Goal: Task Accomplishment & Management: Manage account settings

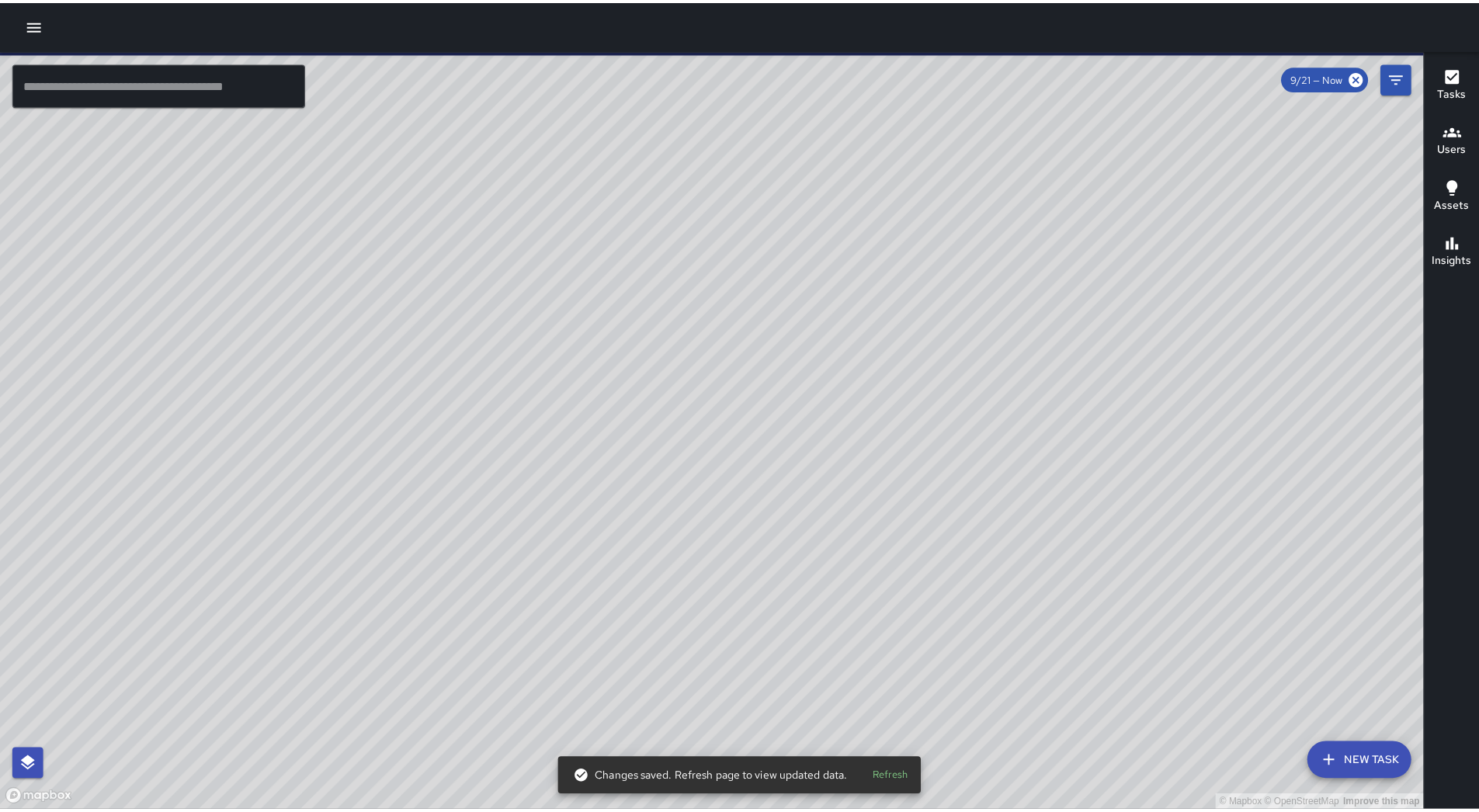
scroll to position [155, 0]
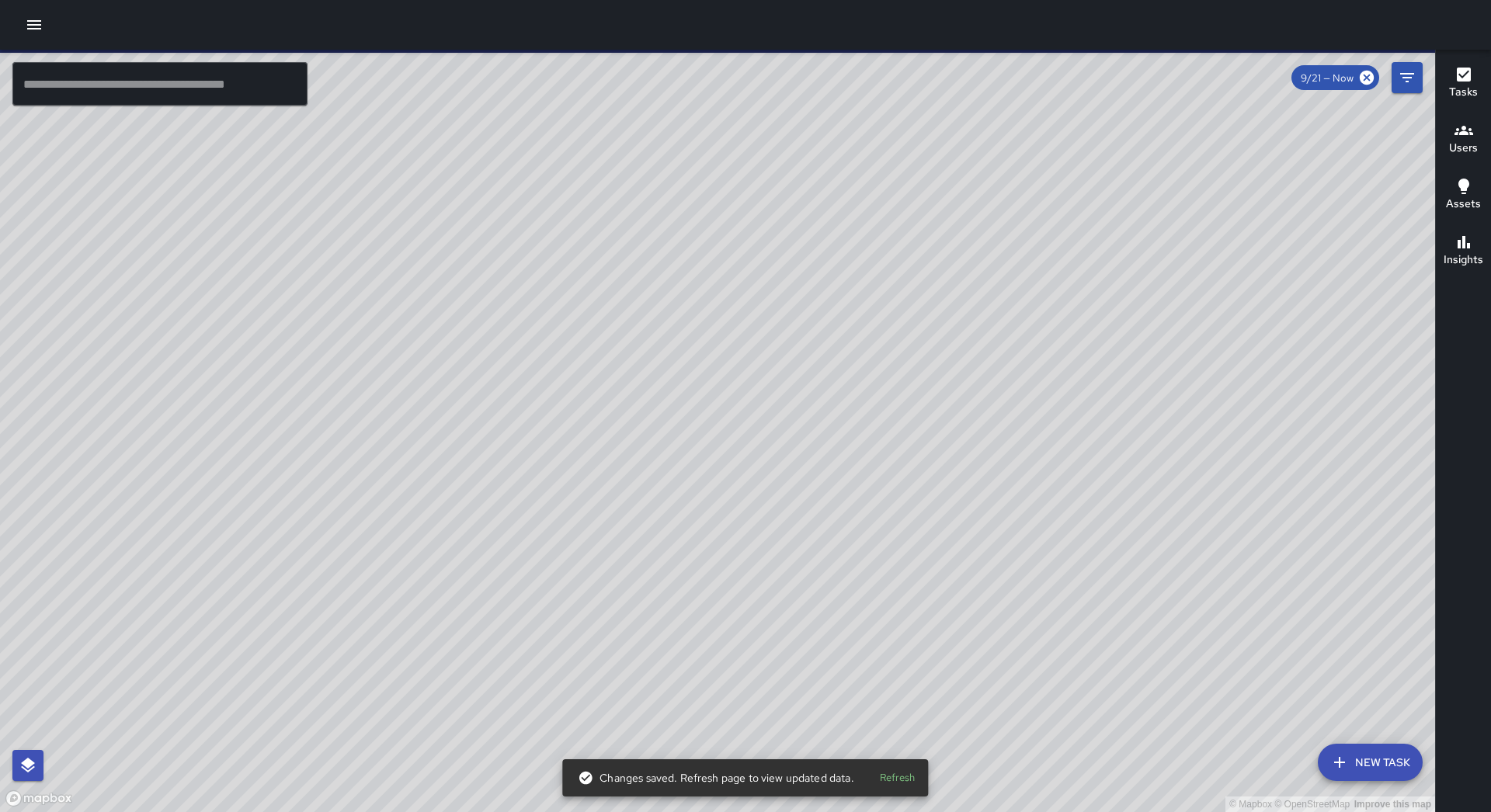
click at [38, 9] on div at bounding box center [745, 25] width 1491 height 50
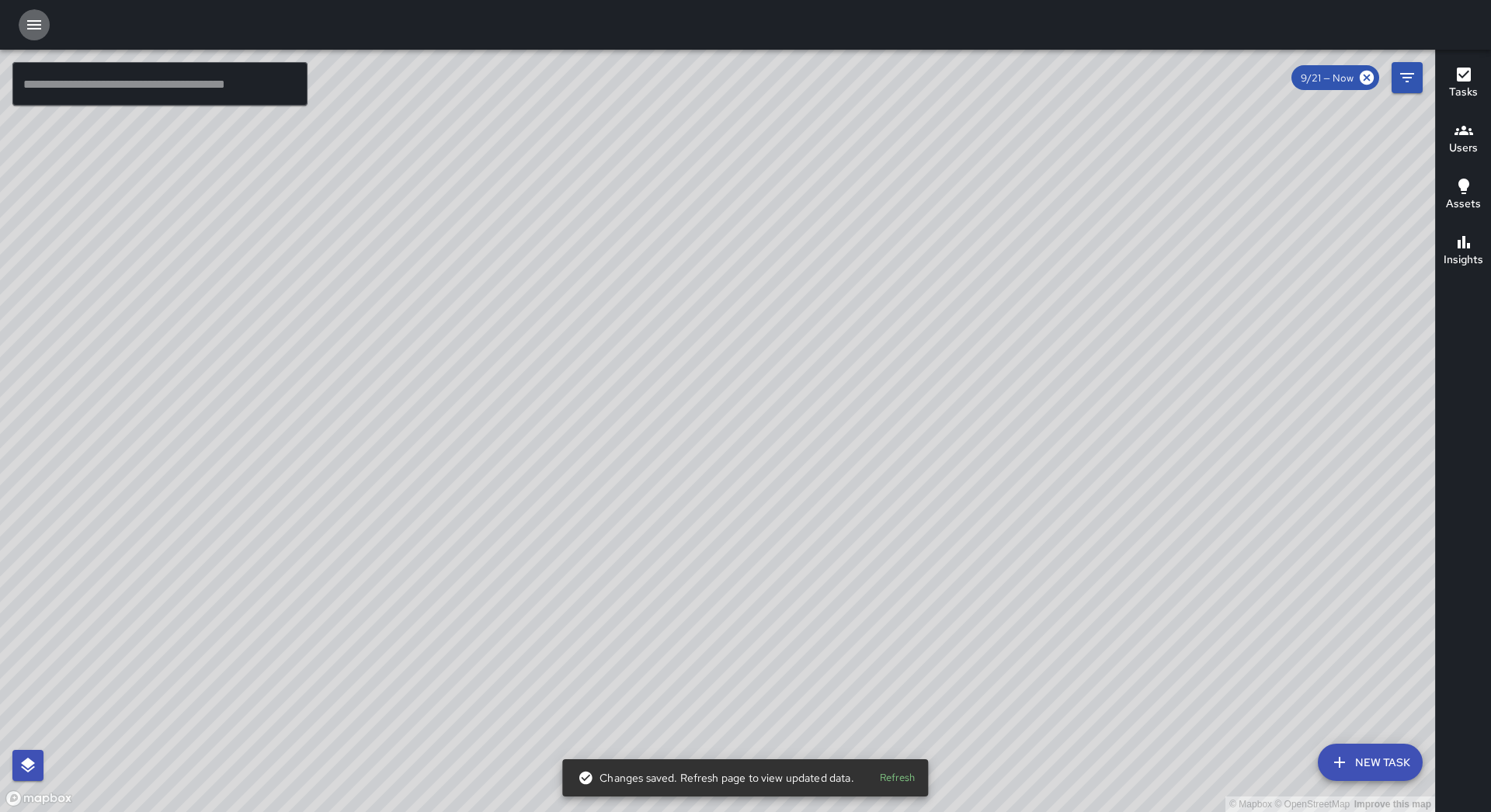
drag, startPoint x: 34, startPoint y: 18, endPoint x: 26, endPoint y: 22, distance: 8.9
click at [34, 19] on icon "button" at bounding box center [34, 24] width 18 height 18
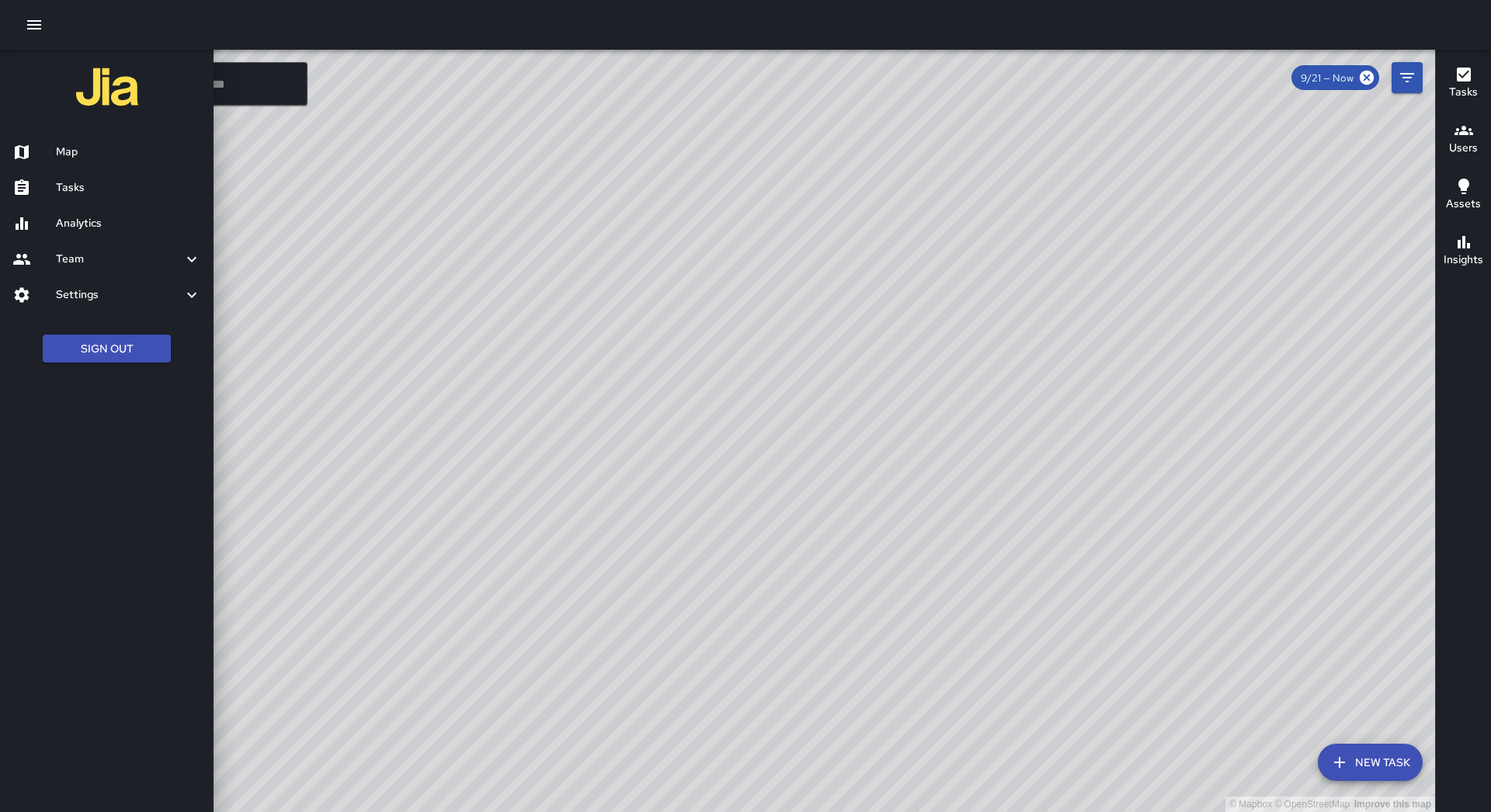
click at [99, 183] on h6 "Tasks" at bounding box center [128, 188] width 146 height 17
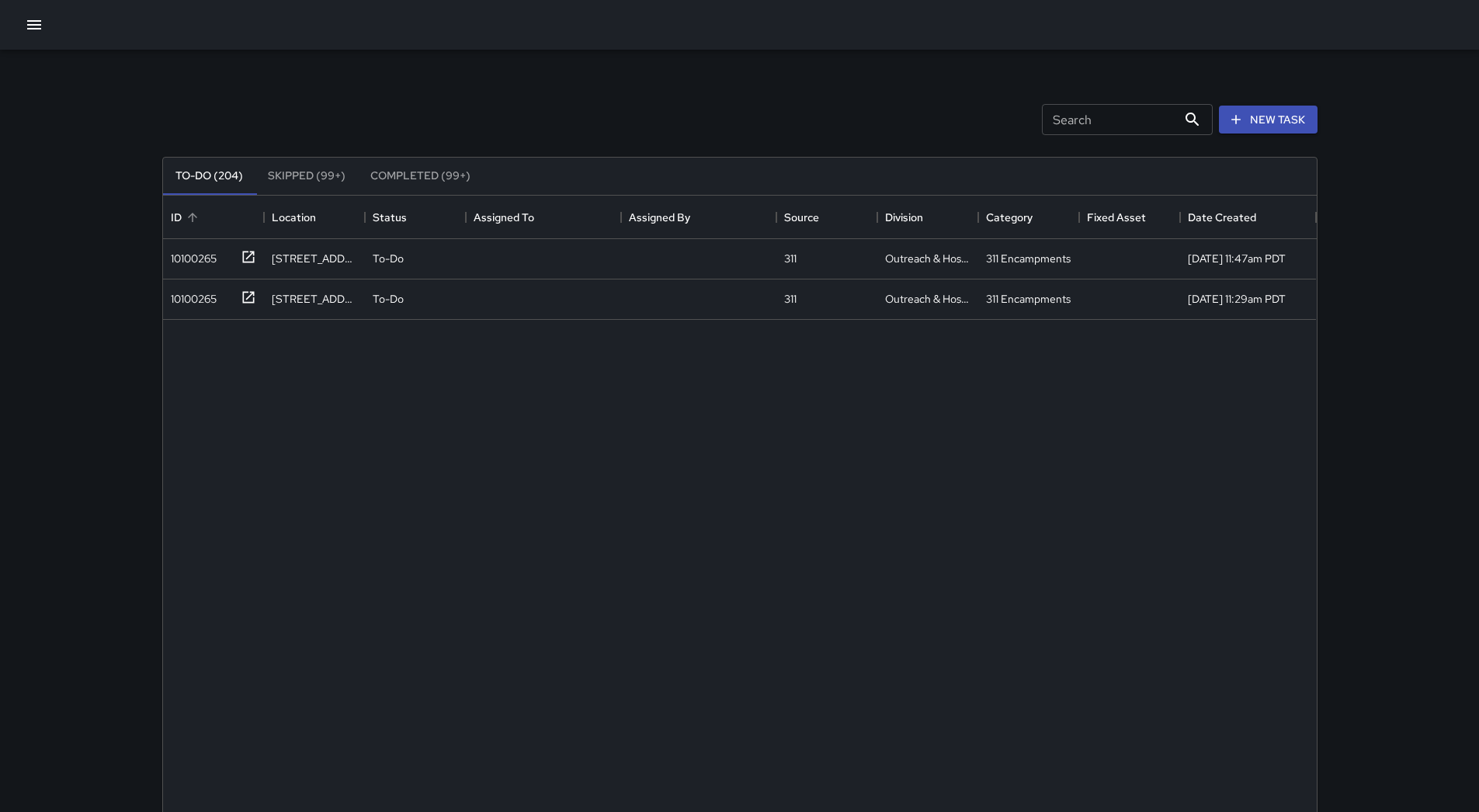
scroll to position [645, 1142]
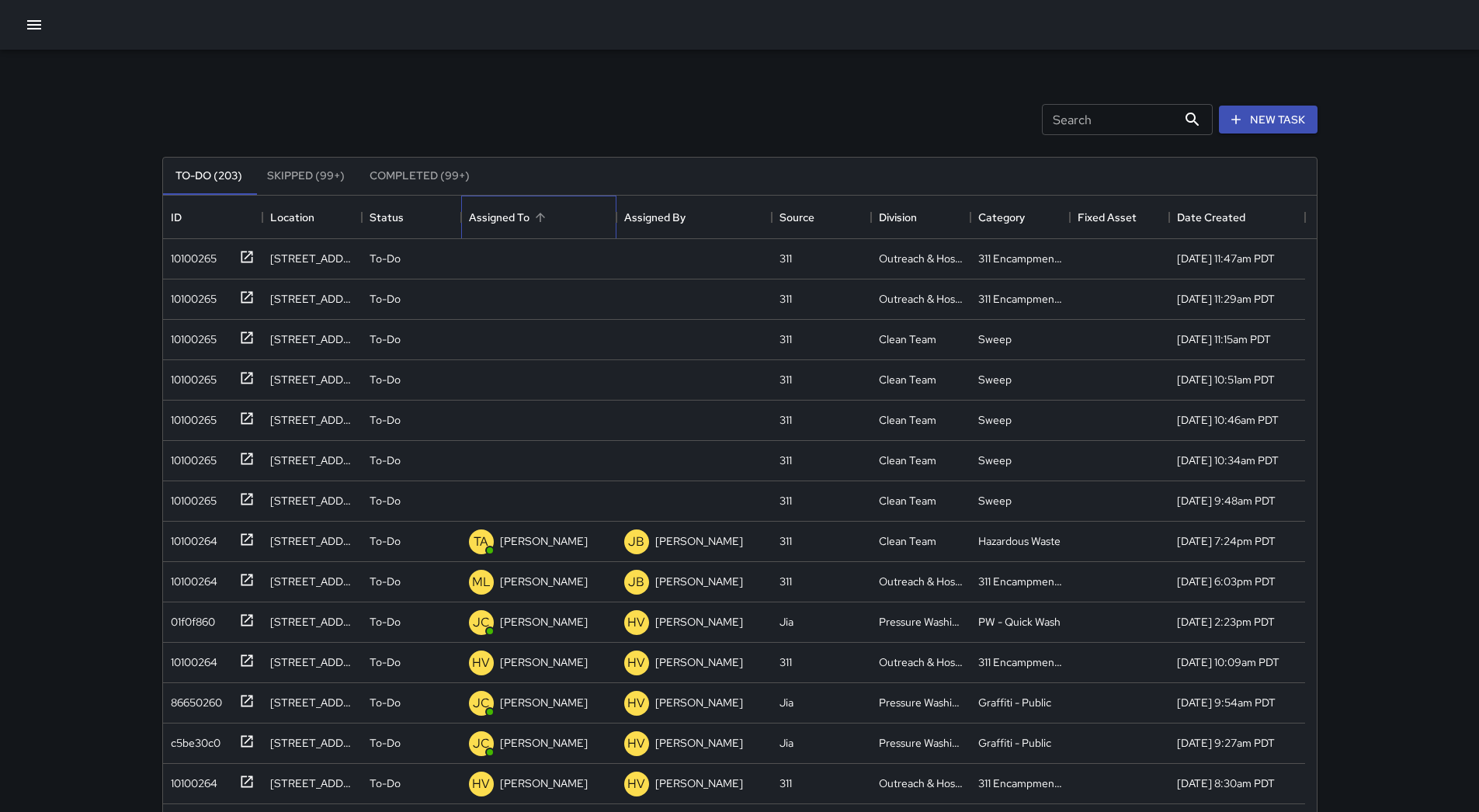
click at [527, 214] on div "Assigned To" at bounding box center [499, 217] width 61 height 43
click at [195, 252] on div "10100265" at bounding box center [191, 255] width 52 height 22
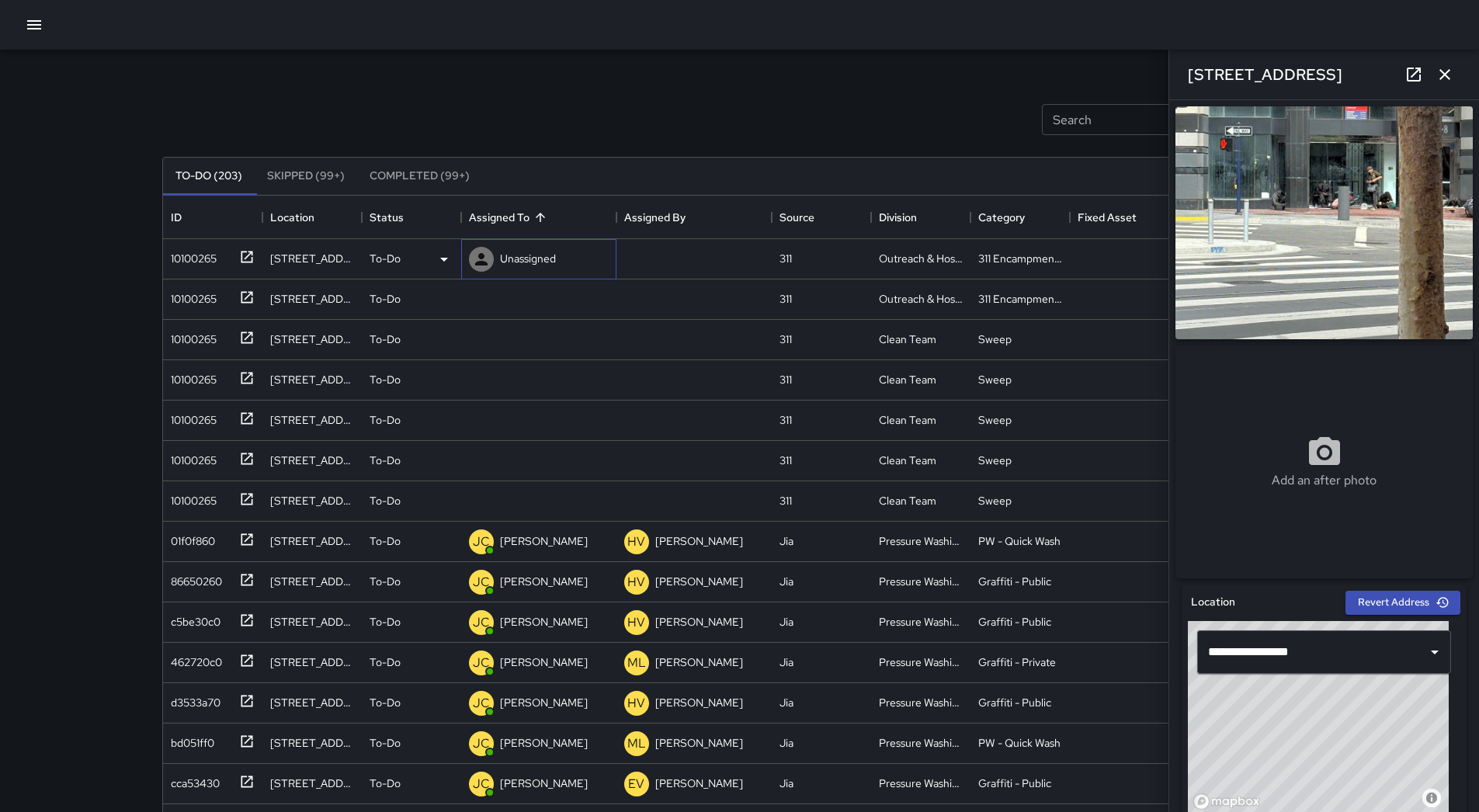
click at [522, 268] on div "Unassigned" at bounding box center [528, 258] width 62 height 22
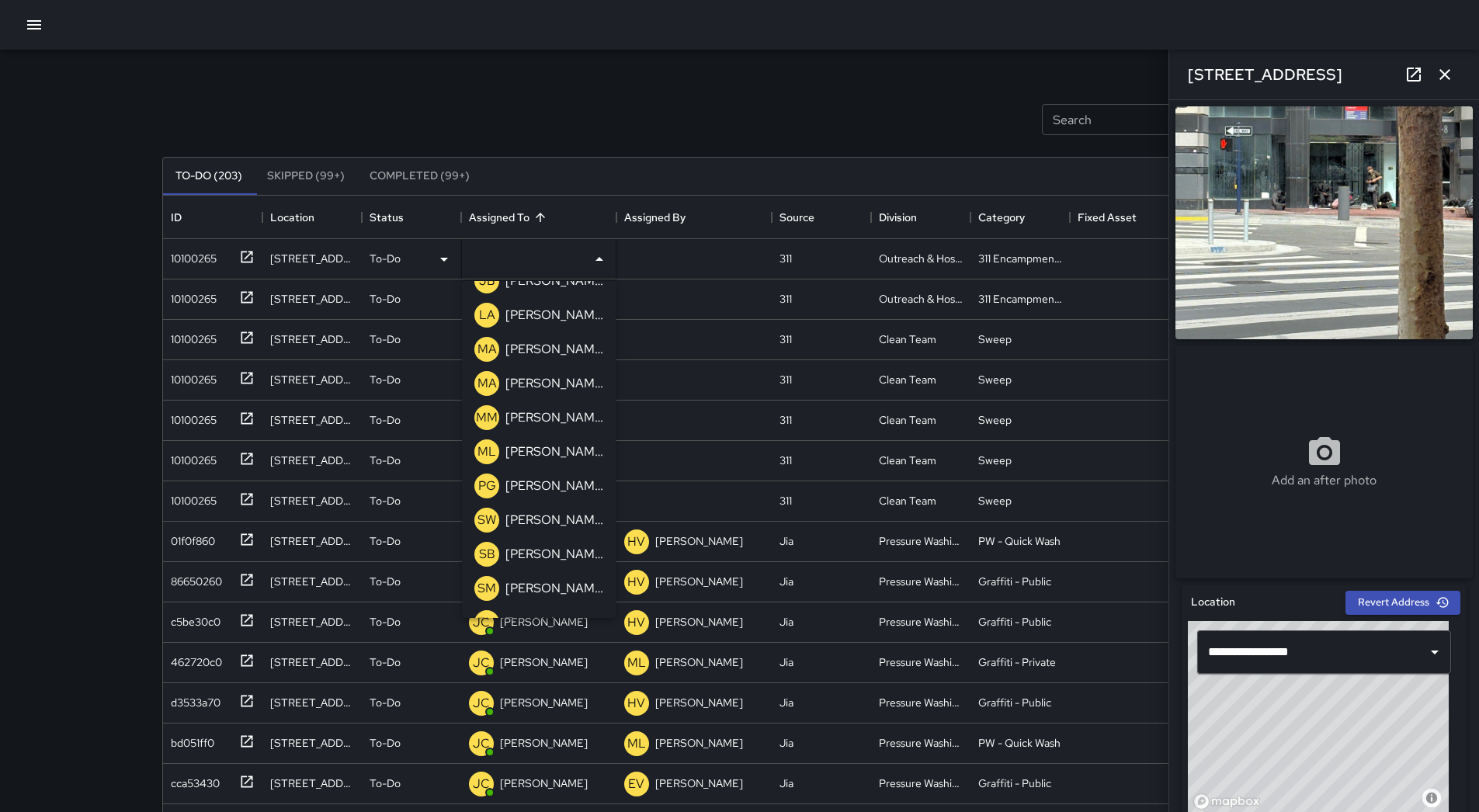
scroll to position [495, 0]
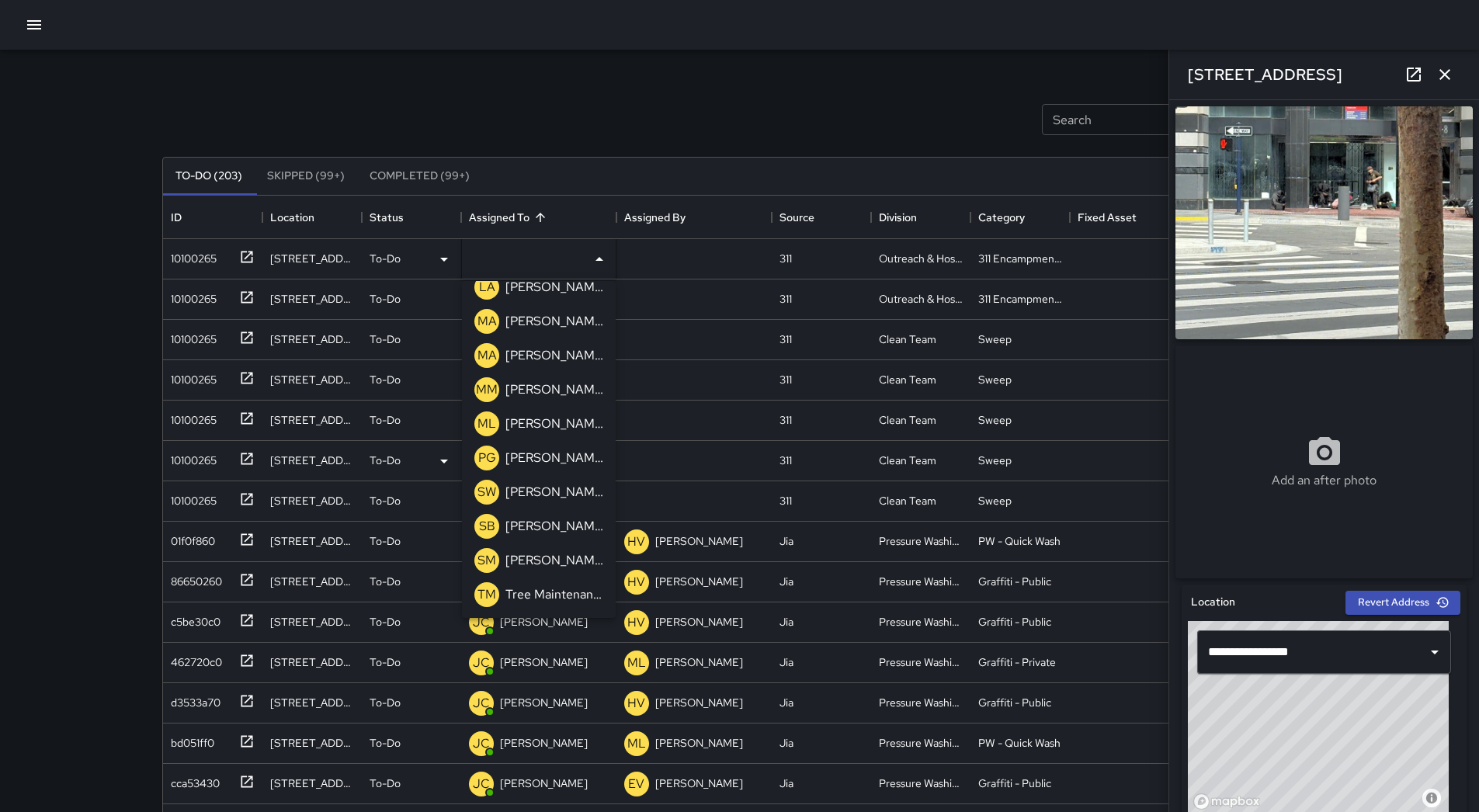
click at [553, 422] on p "[PERSON_NAME]" at bounding box center [555, 423] width 98 height 18
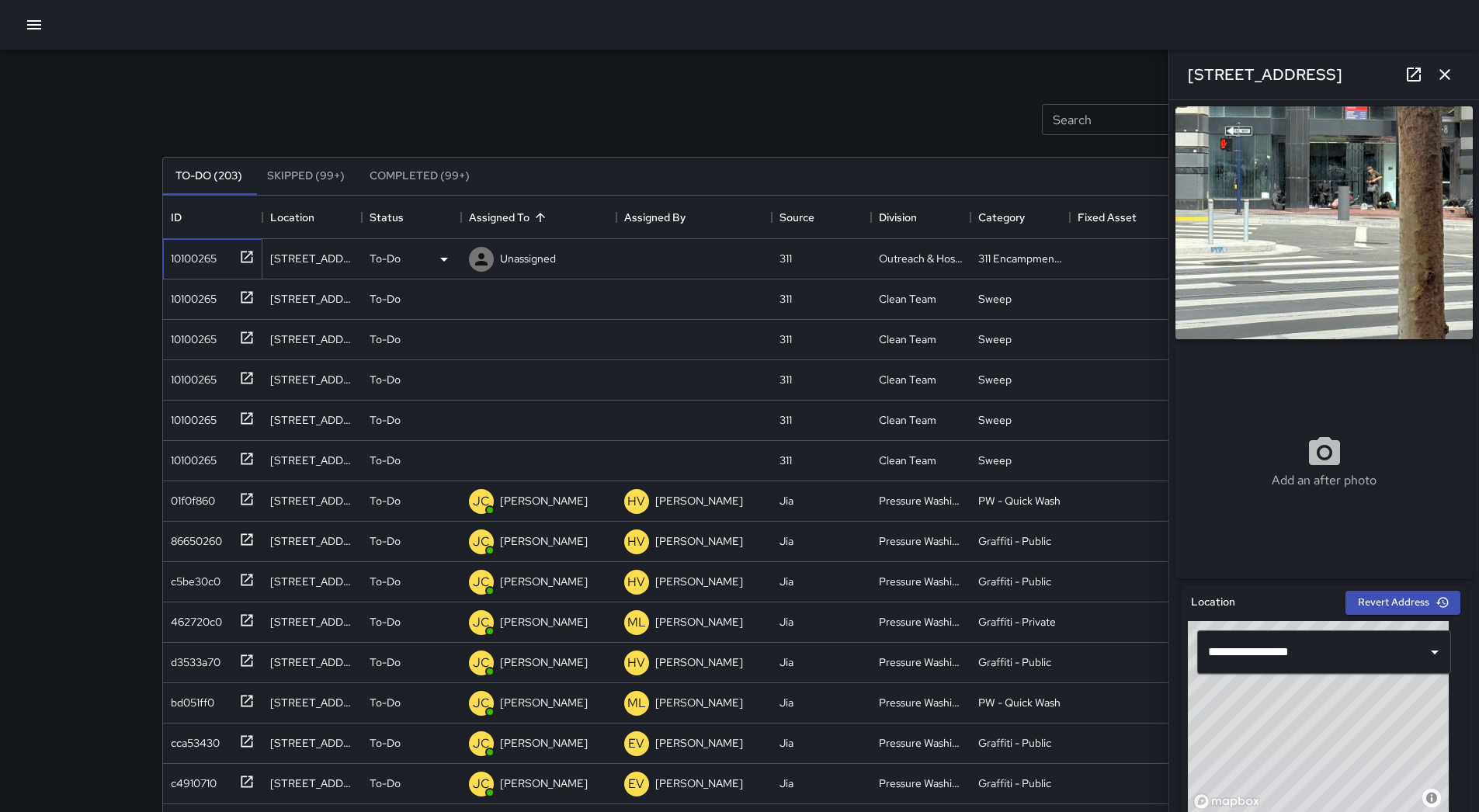
click at [201, 254] on div "10100265" at bounding box center [191, 255] width 52 height 22
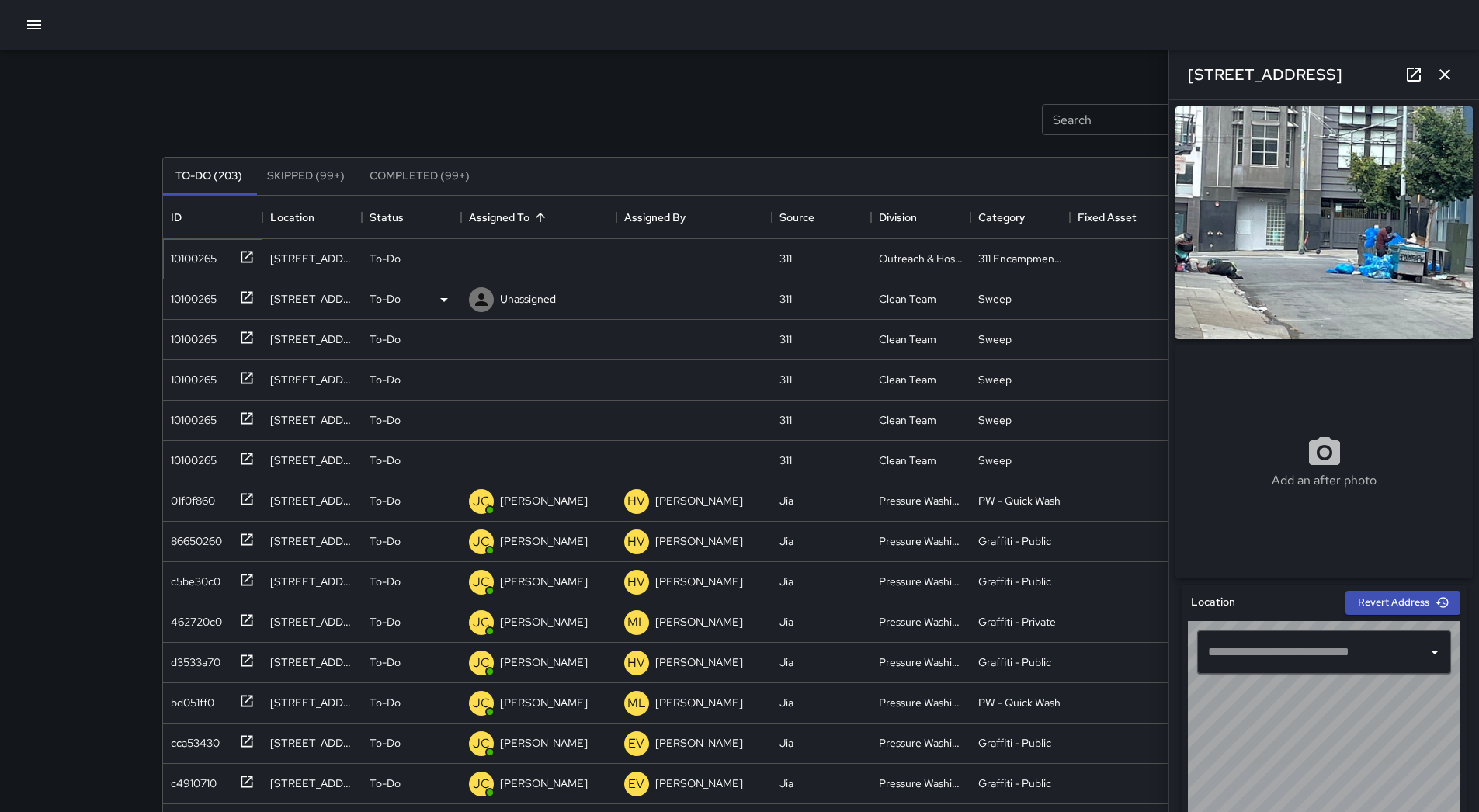
type input "**********"
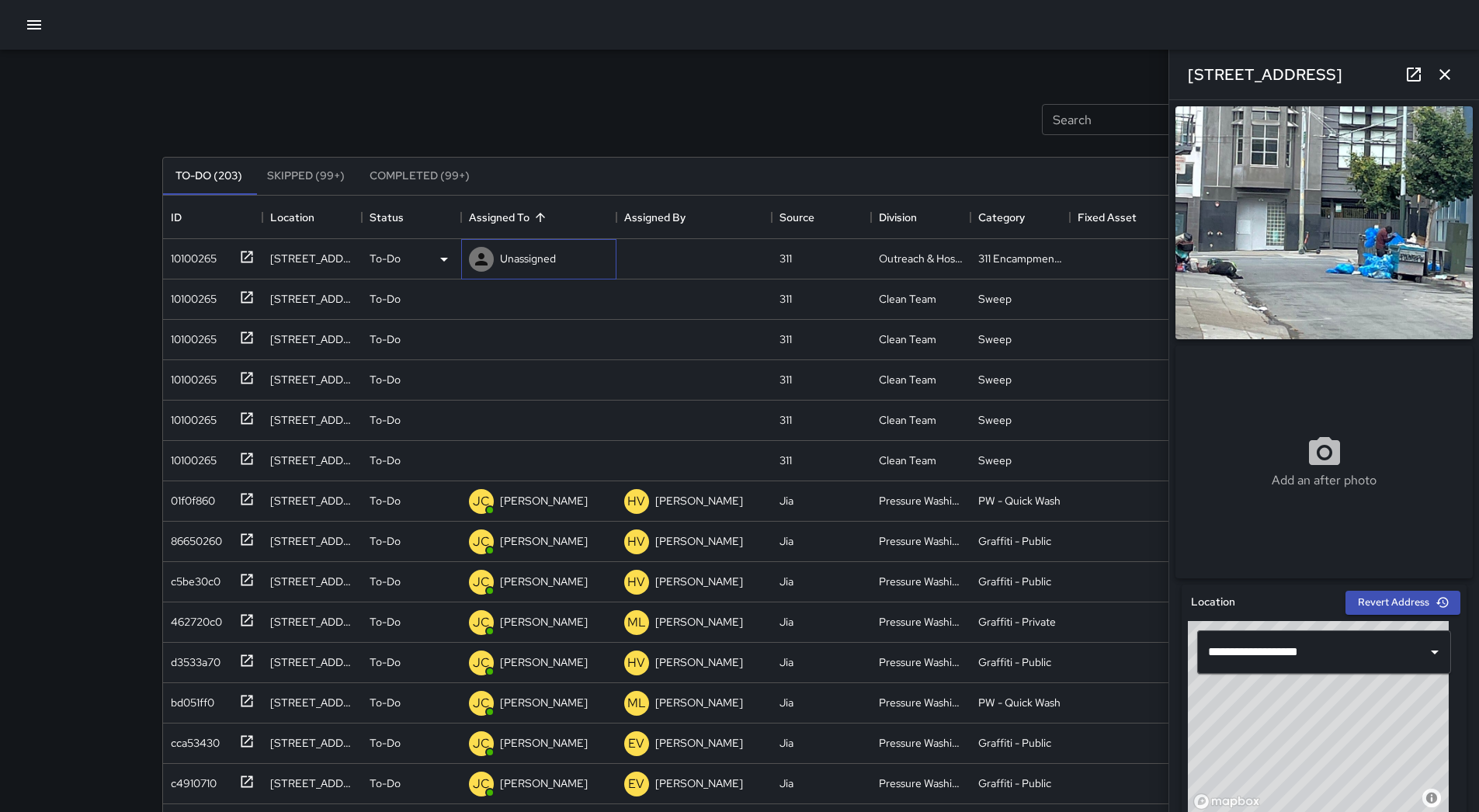
click at [533, 258] on p "Unassigned" at bounding box center [528, 258] width 56 height 15
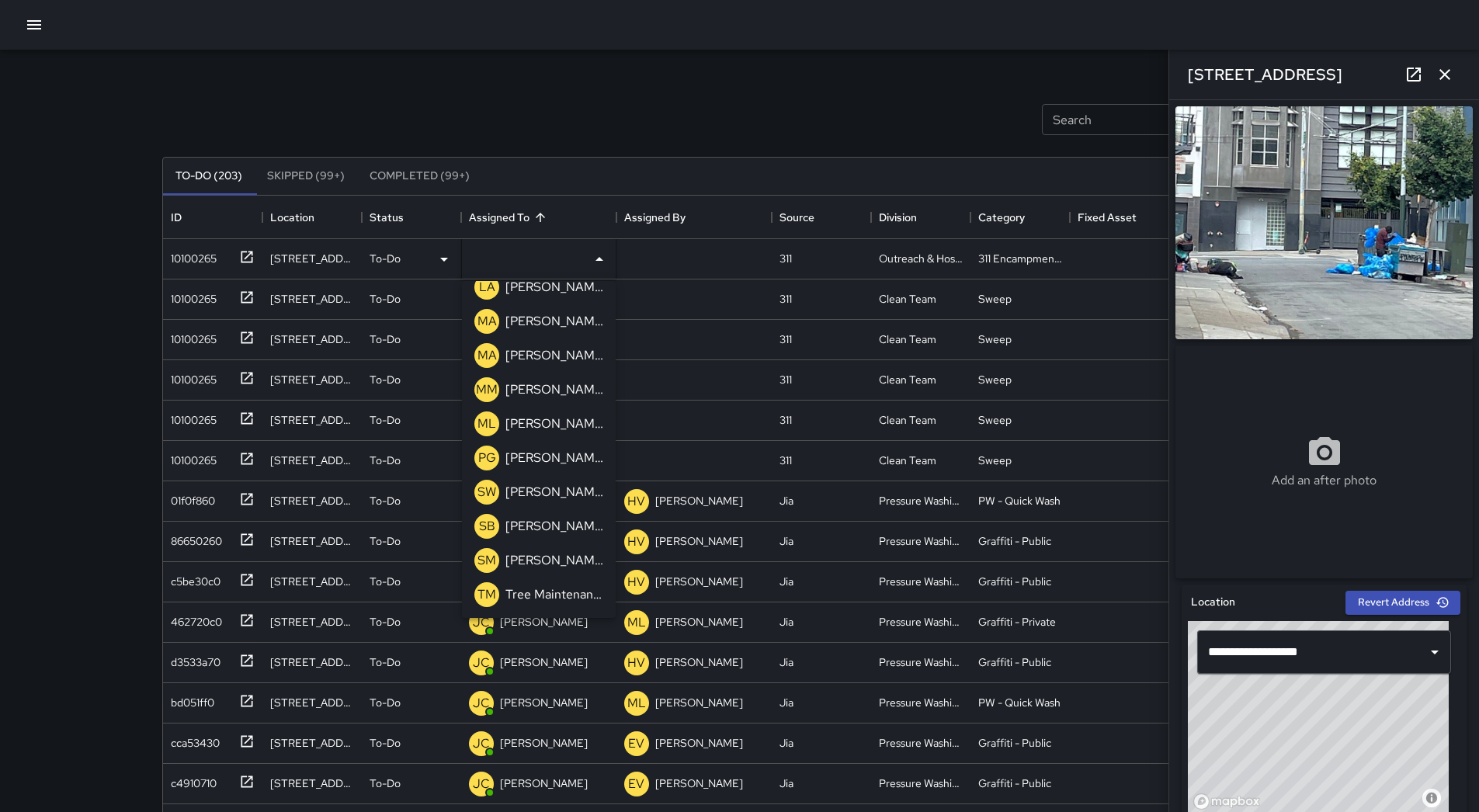
click at [546, 413] on div "[PERSON_NAME]" at bounding box center [554, 424] width 104 height 25
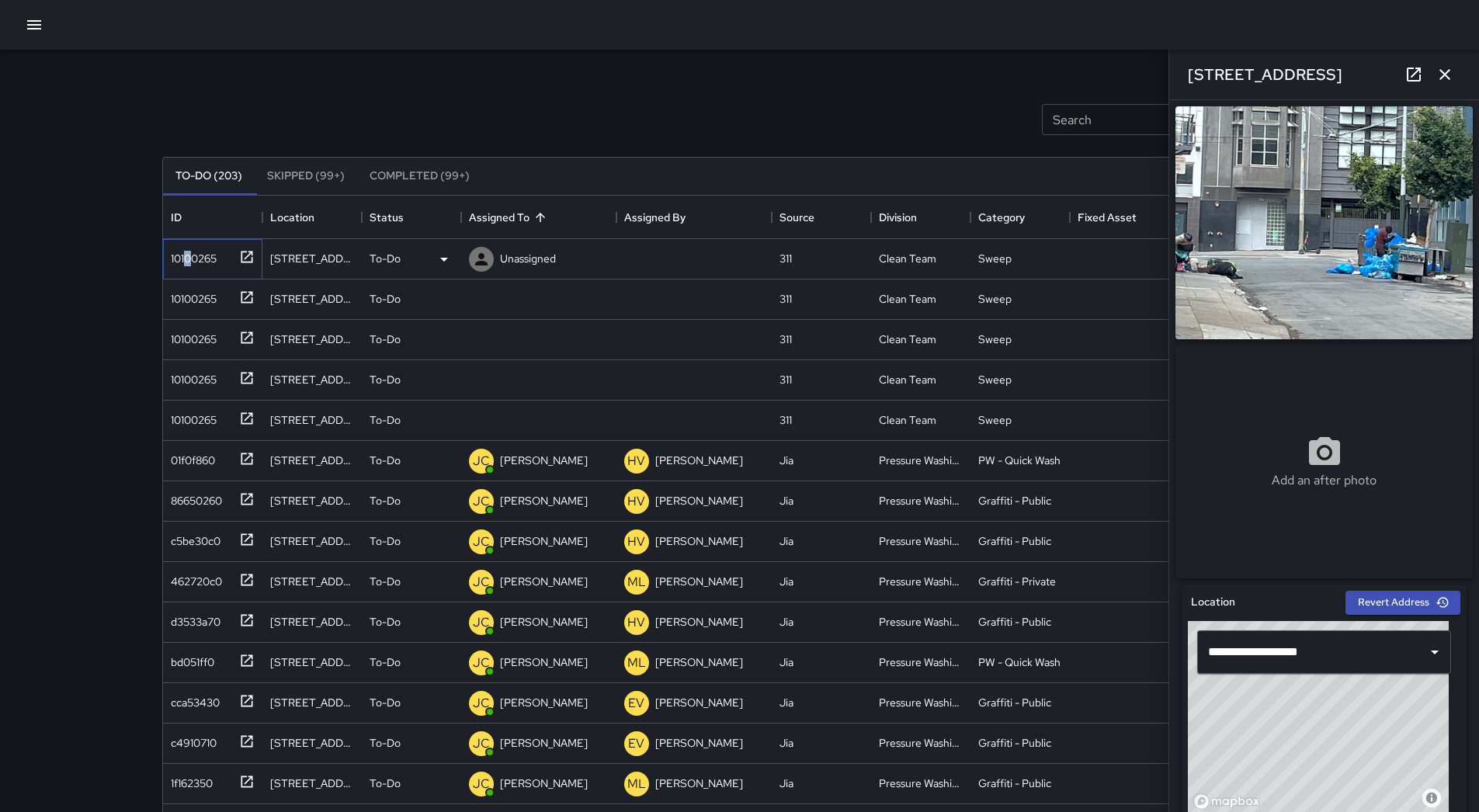
click at [190, 242] on div "10100265" at bounding box center [212, 259] width 99 height 40
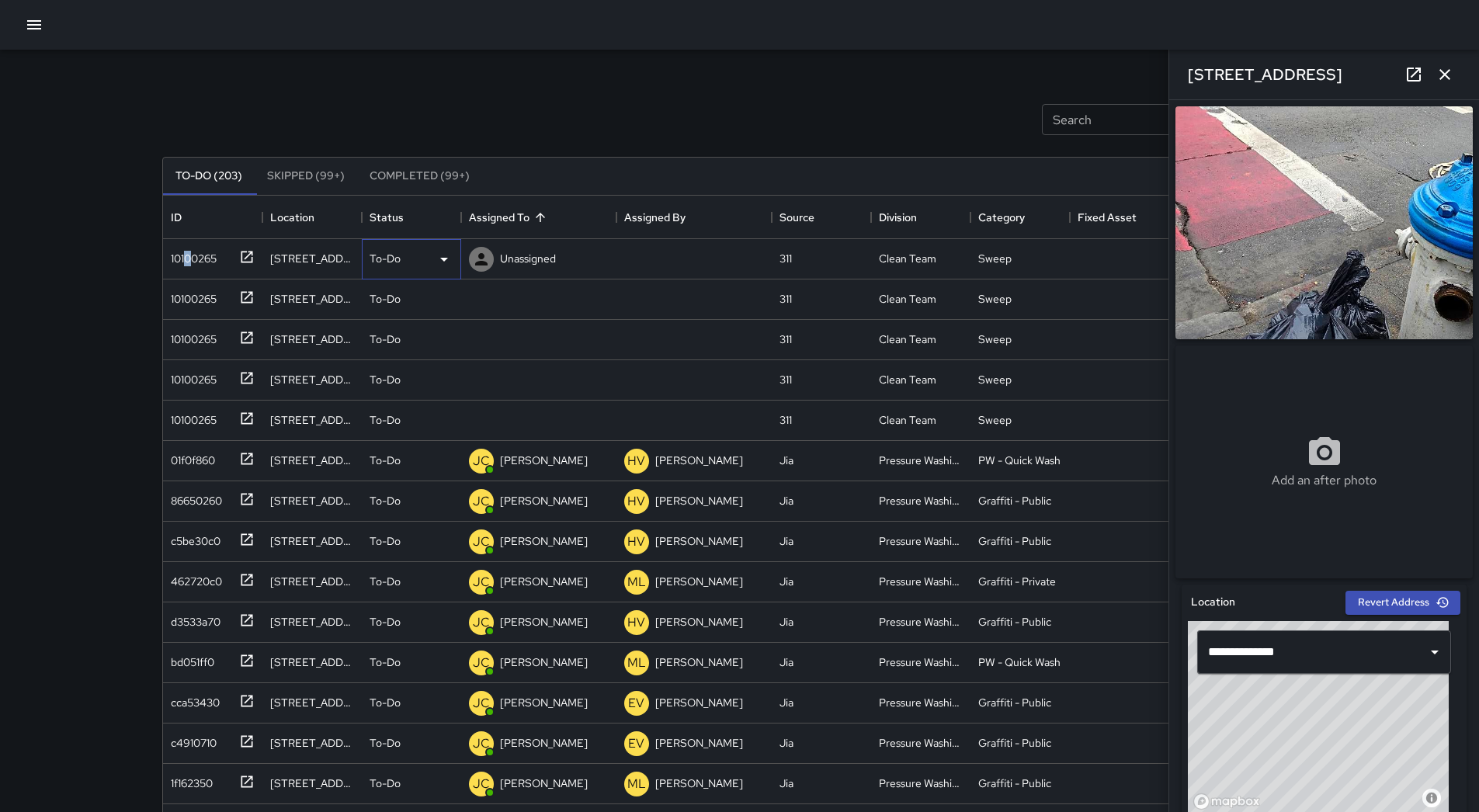
click at [437, 262] on icon at bounding box center [443, 258] width 18 height 18
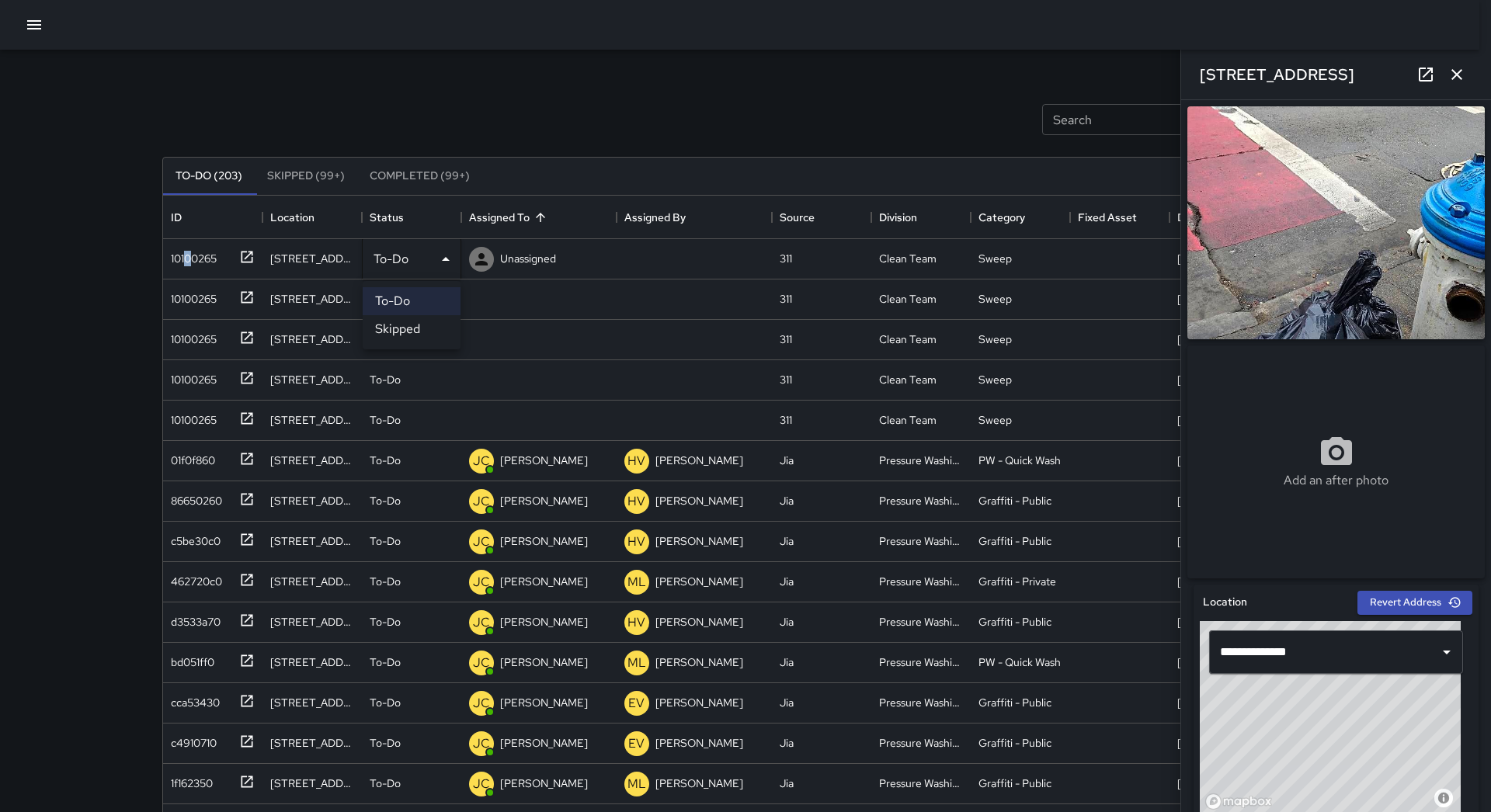
click at [414, 323] on li "Skipped" at bounding box center [412, 328] width 98 height 28
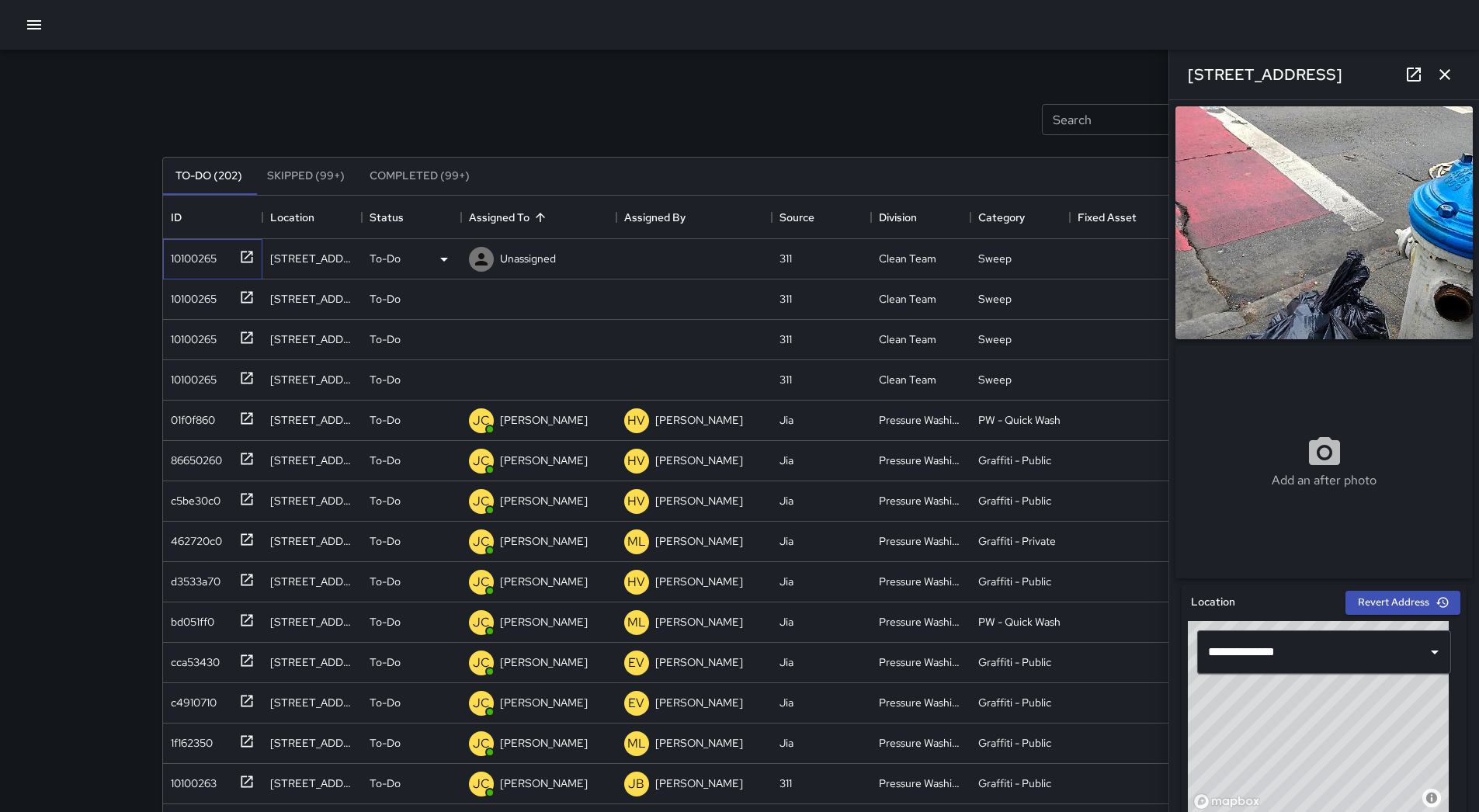
click at [200, 255] on div "10100265" at bounding box center [191, 255] width 52 height 22
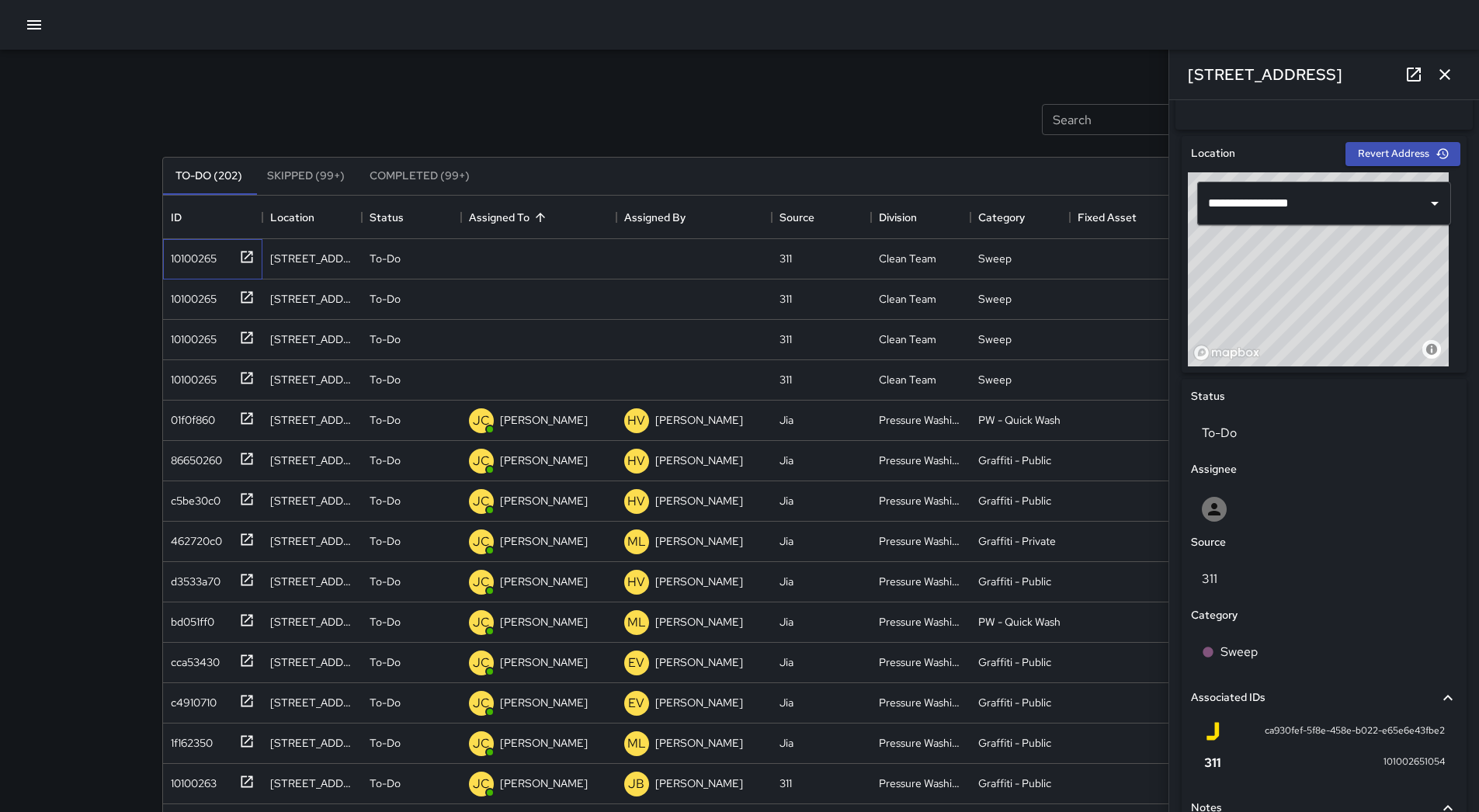
scroll to position [584, 0]
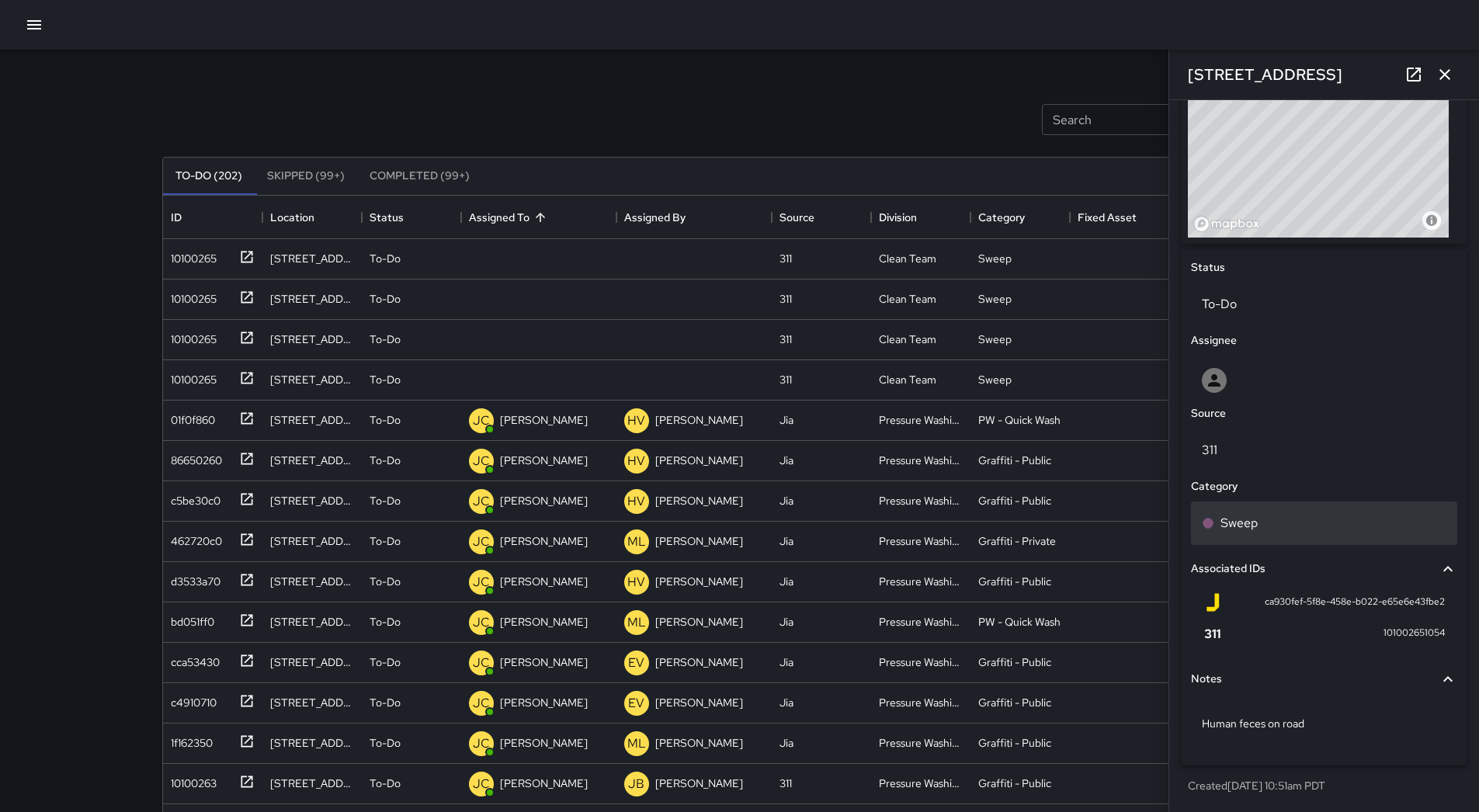
click at [1267, 522] on div "Sweep" at bounding box center [1324, 522] width 245 height 18
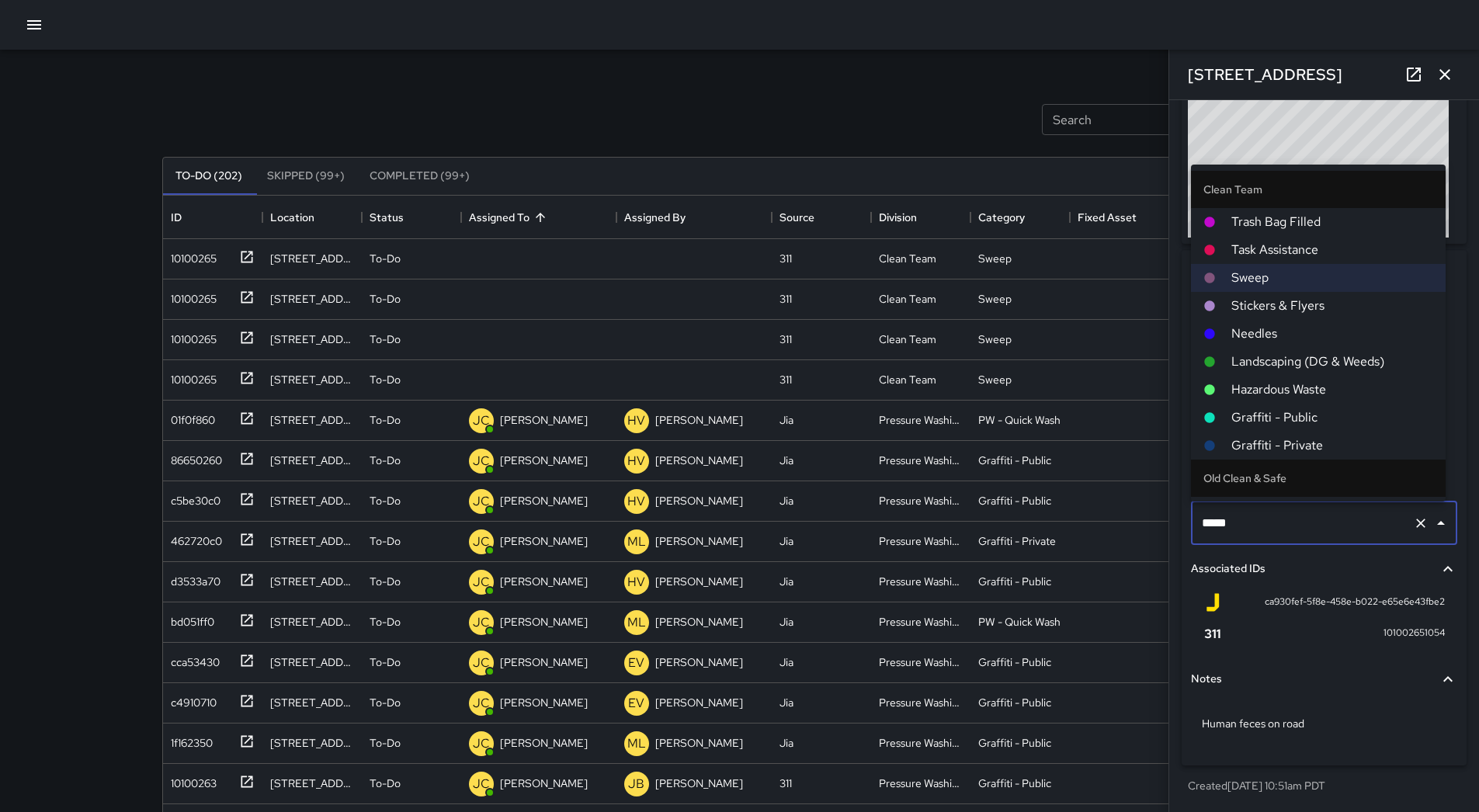
click at [1293, 390] on span "Hazardous Waste" at bounding box center [1333, 389] width 202 height 18
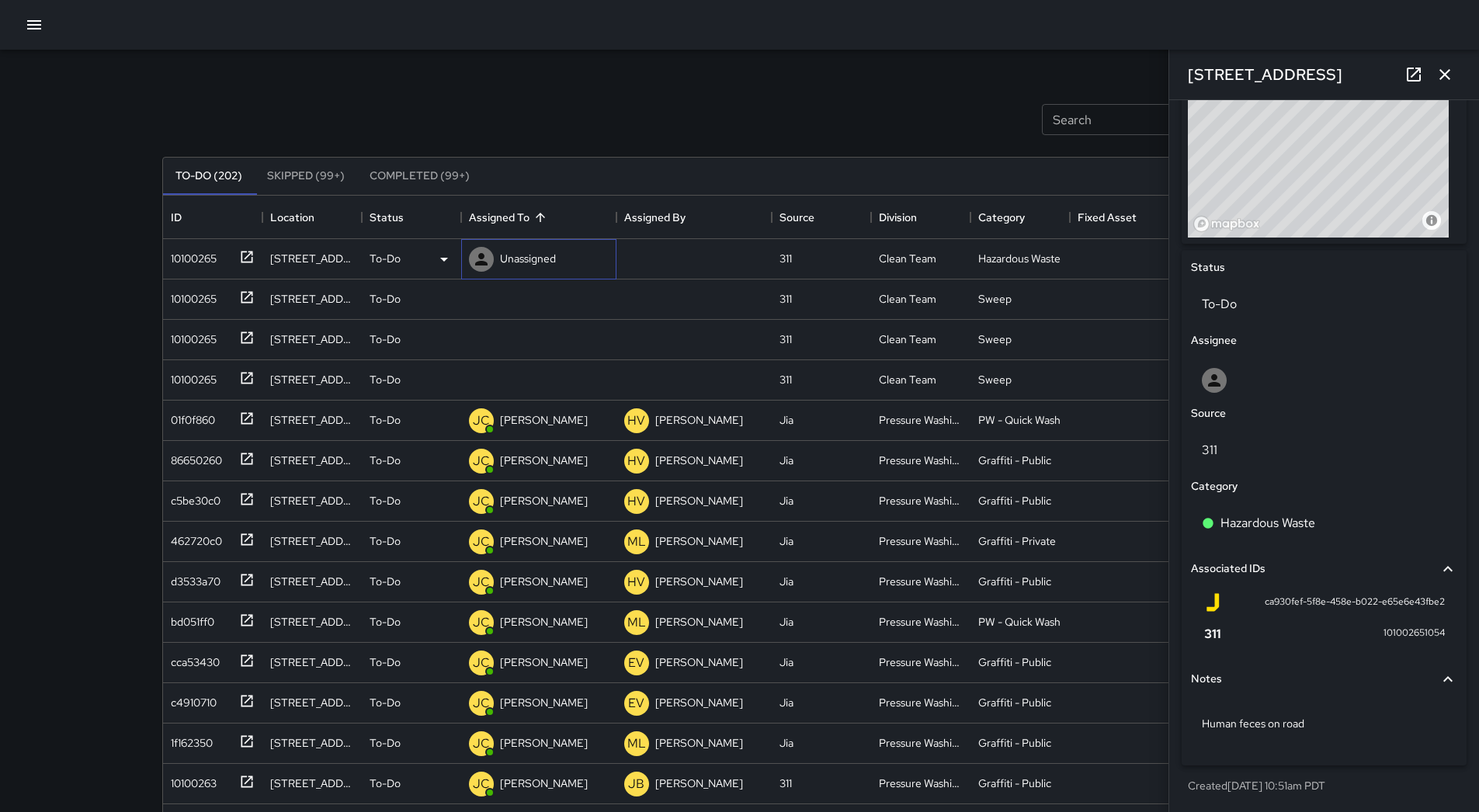
click at [553, 262] on p "Unassigned" at bounding box center [528, 258] width 56 height 15
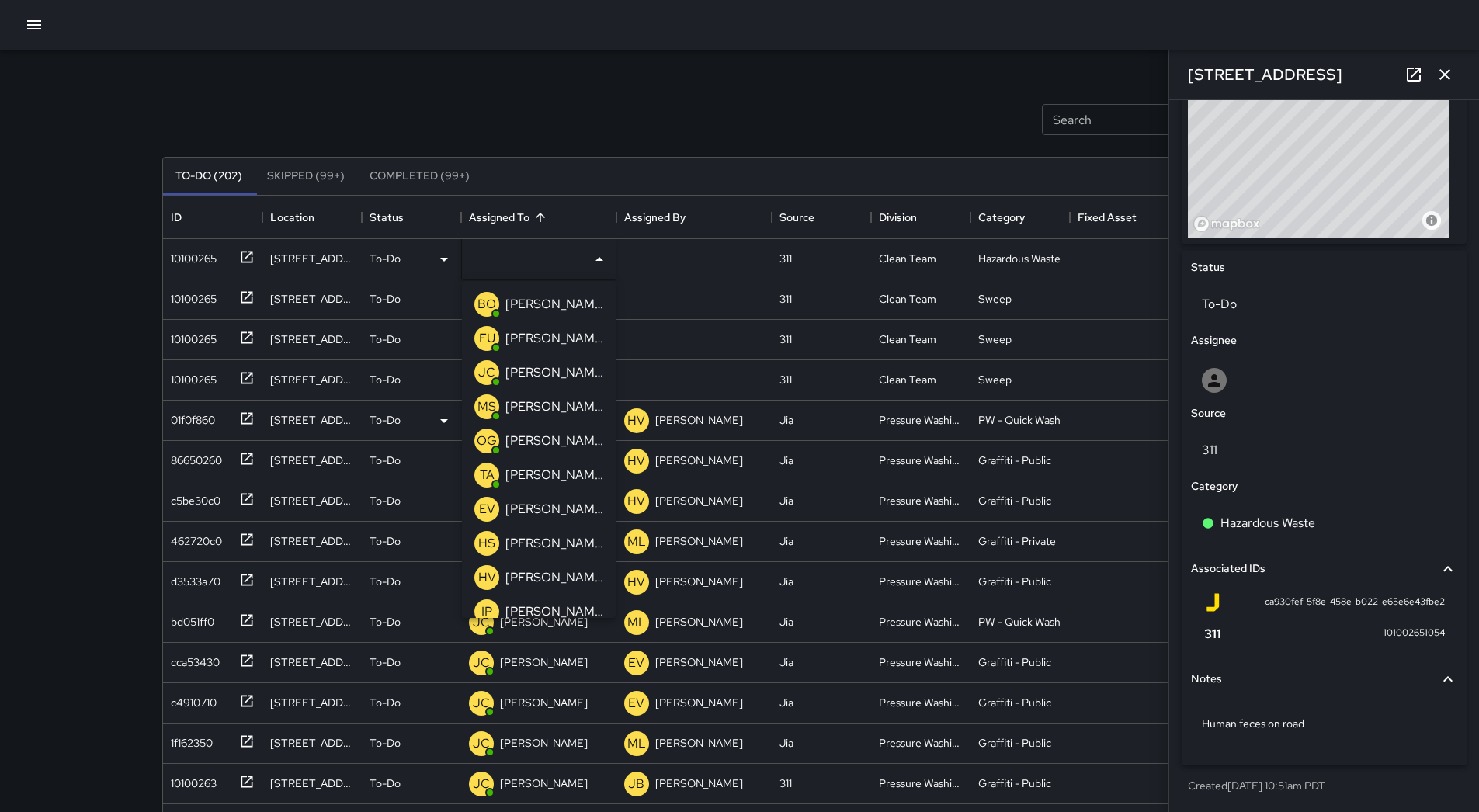
drag, startPoint x: 549, startPoint y: 409, endPoint x: 366, endPoint y: 375, distance: 186.1
click at [542, 408] on p "[PERSON_NAME]" at bounding box center [555, 406] width 98 height 18
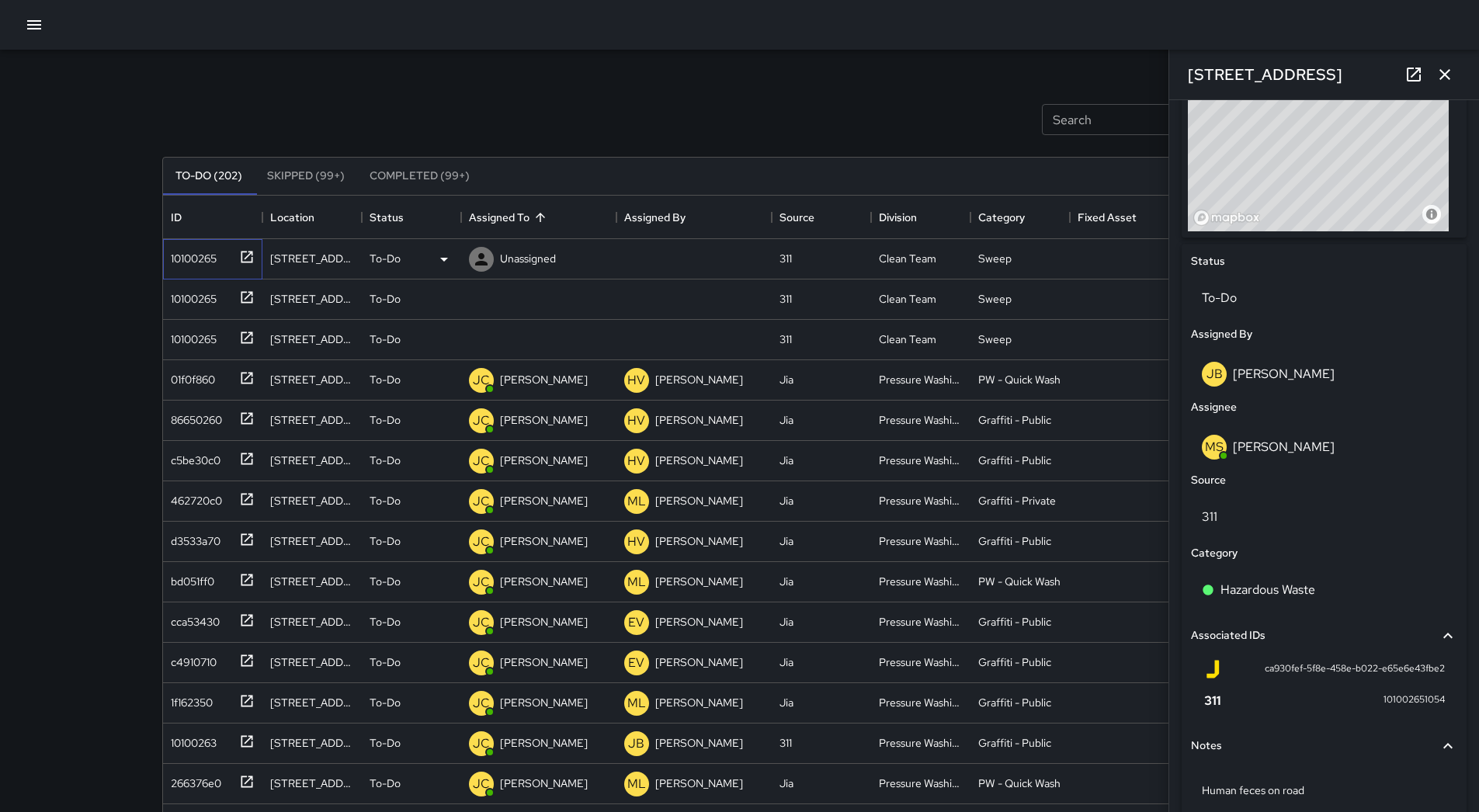
click at [209, 258] on div "10100265" at bounding box center [191, 255] width 52 height 22
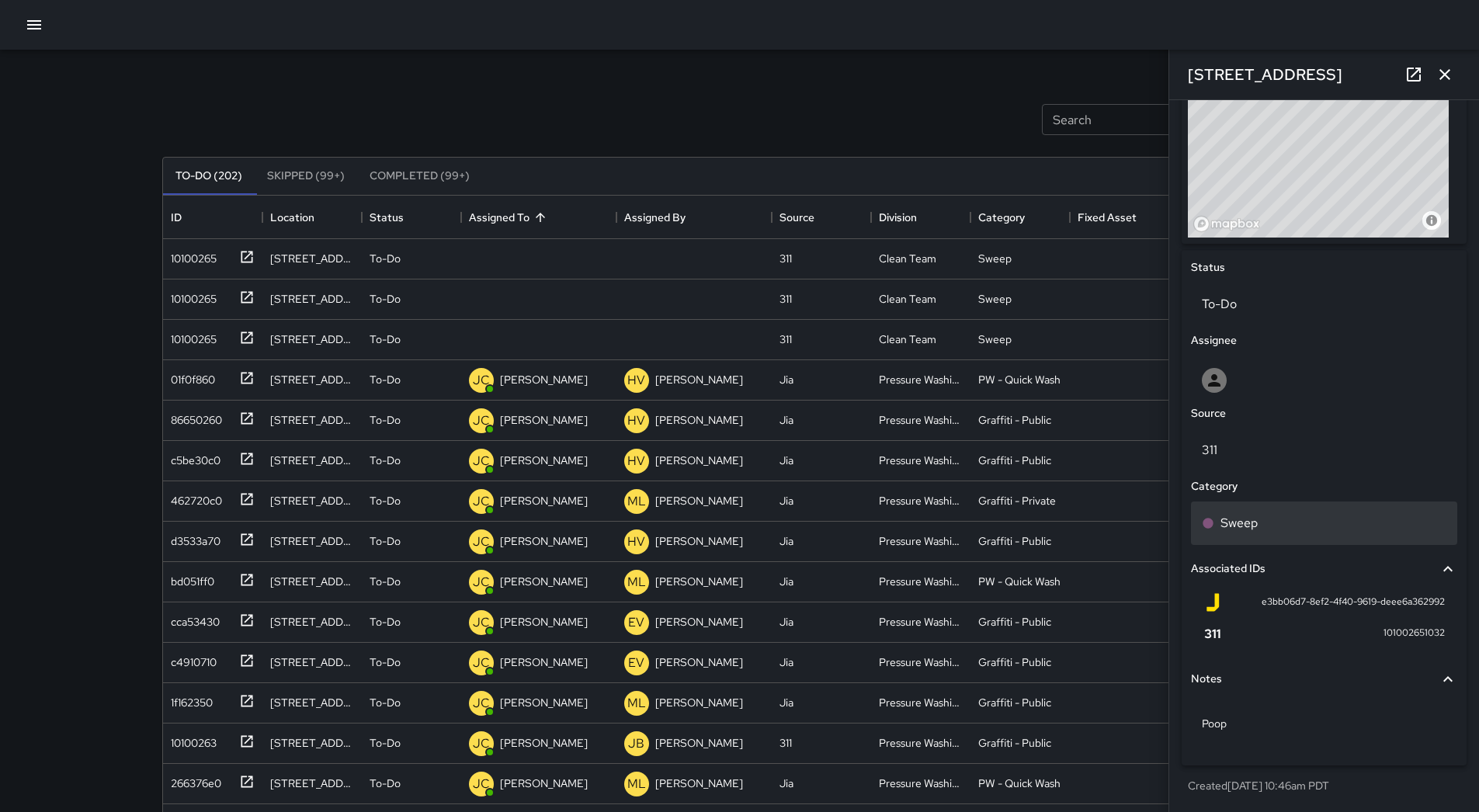
click at [1313, 517] on div "Sweep" at bounding box center [1324, 522] width 245 height 18
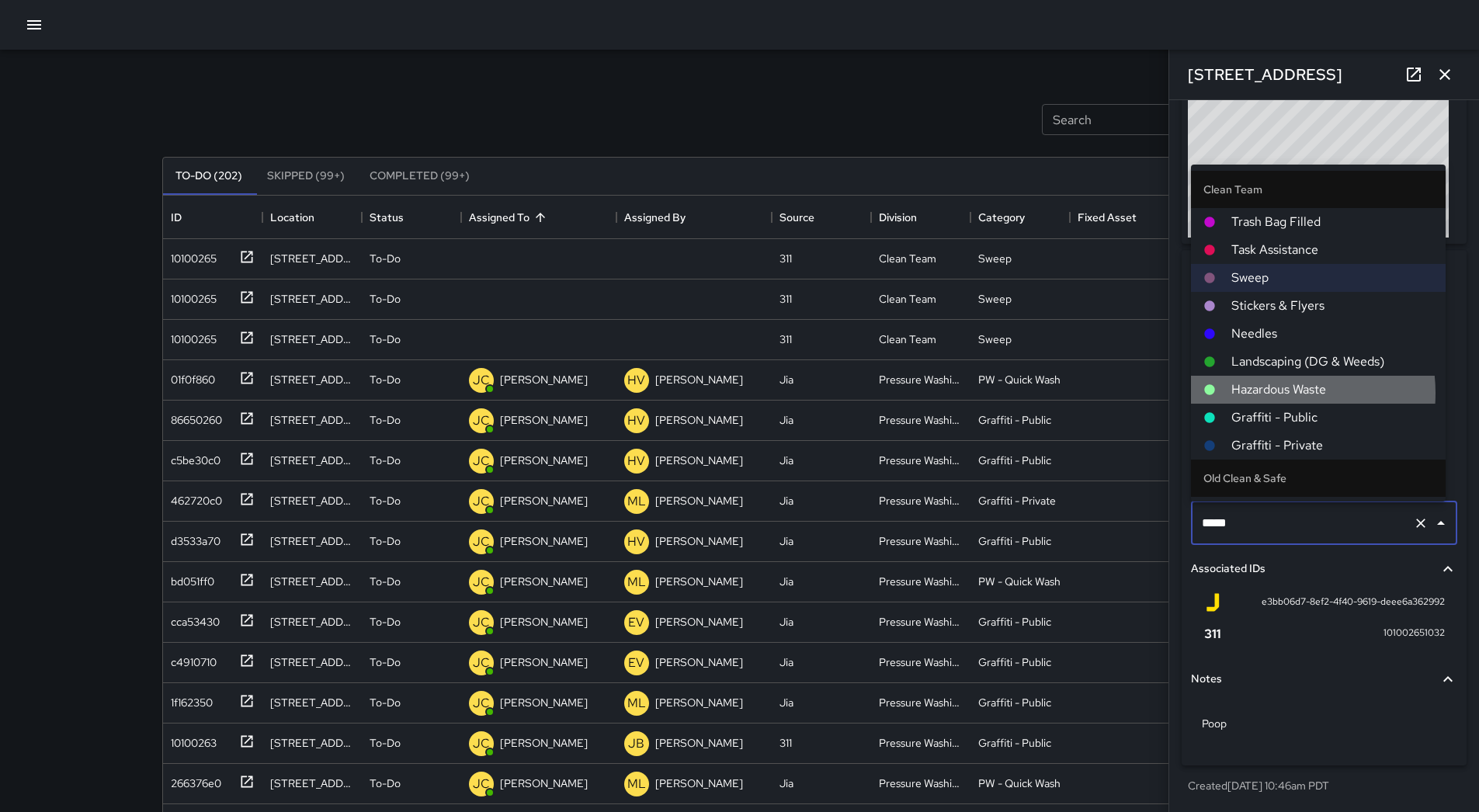
click at [1271, 394] on span "Hazardous Waste" at bounding box center [1333, 389] width 202 height 18
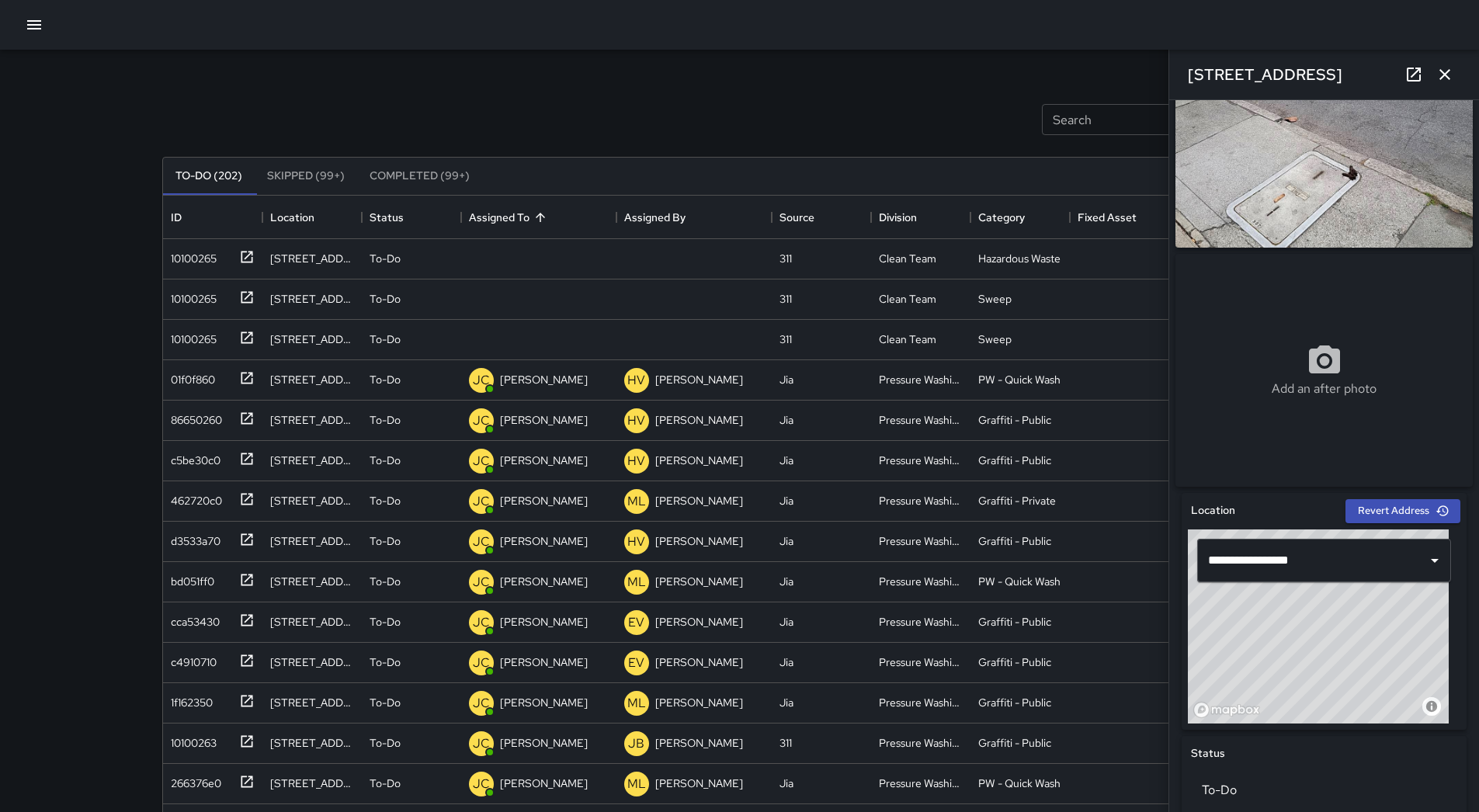
scroll to position [233, 0]
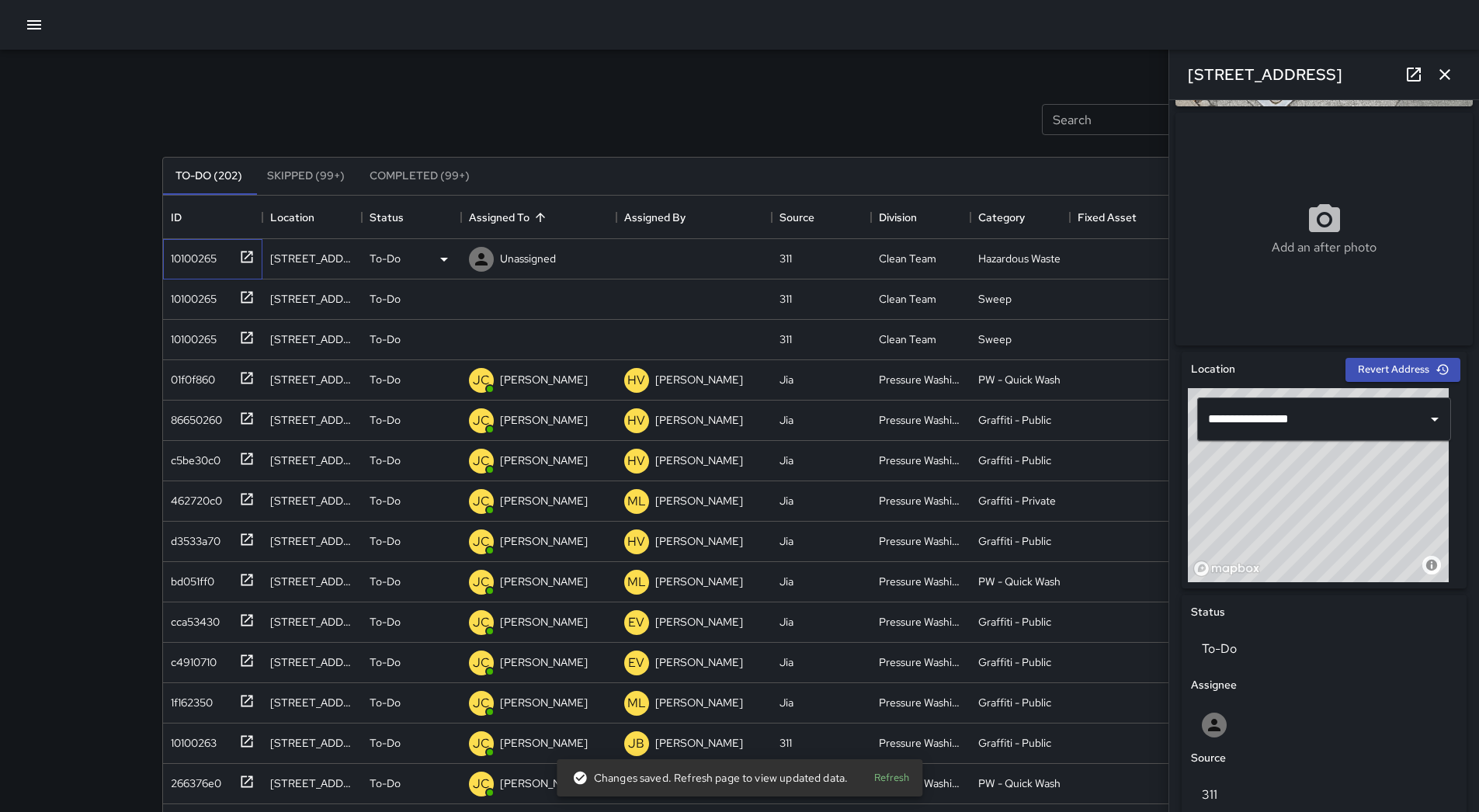
click at [216, 265] on div "10100265" at bounding box center [191, 255] width 52 height 22
click at [495, 249] on div at bounding box center [482, 259] width 31 height 31
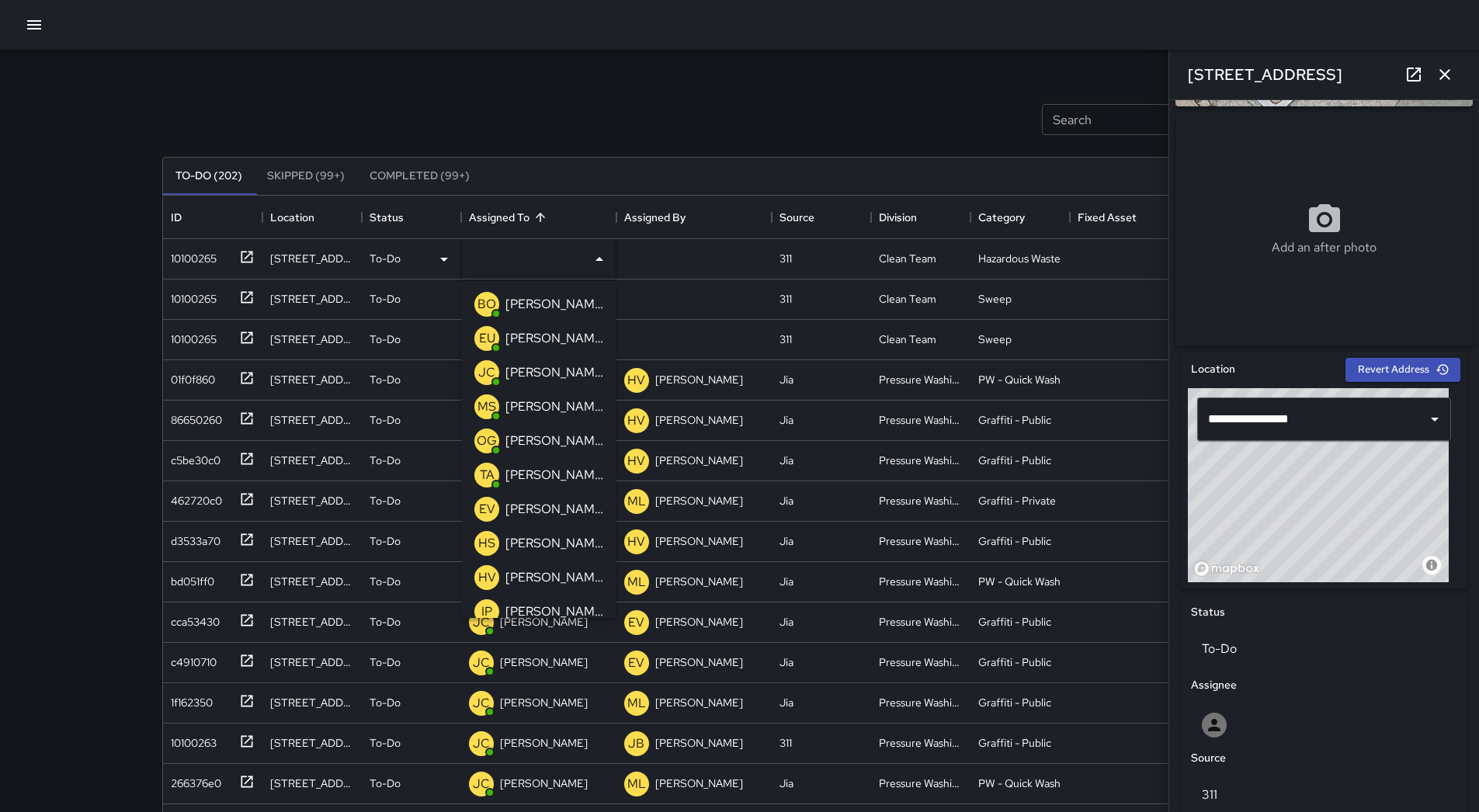
click at [535, 408] on p "[PERSON_NAME]" at bounding box center [555, 406] width 98 height 18
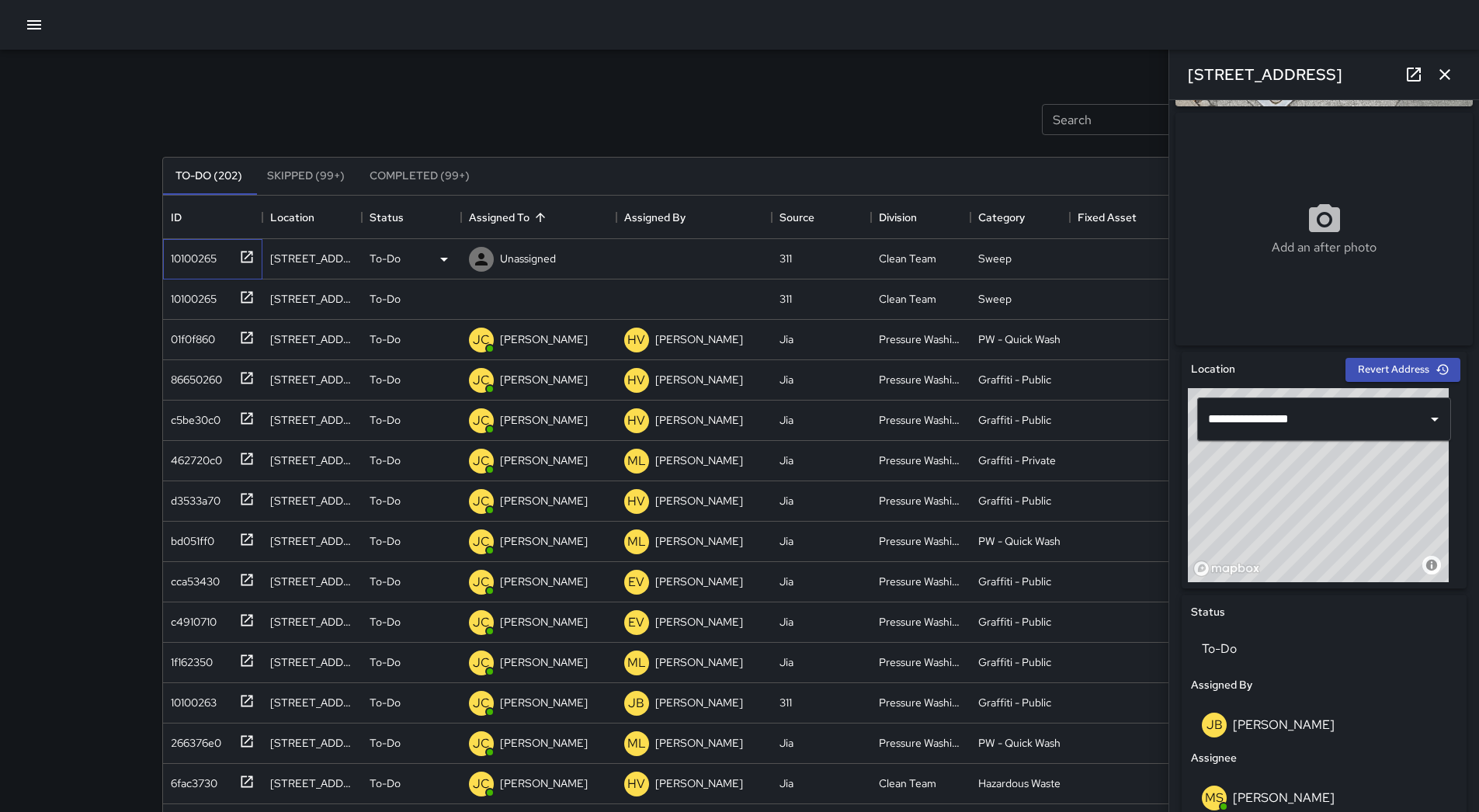
click at [199, 270] on div "10100265" at bounding box center [212, 259] width 99 height 40
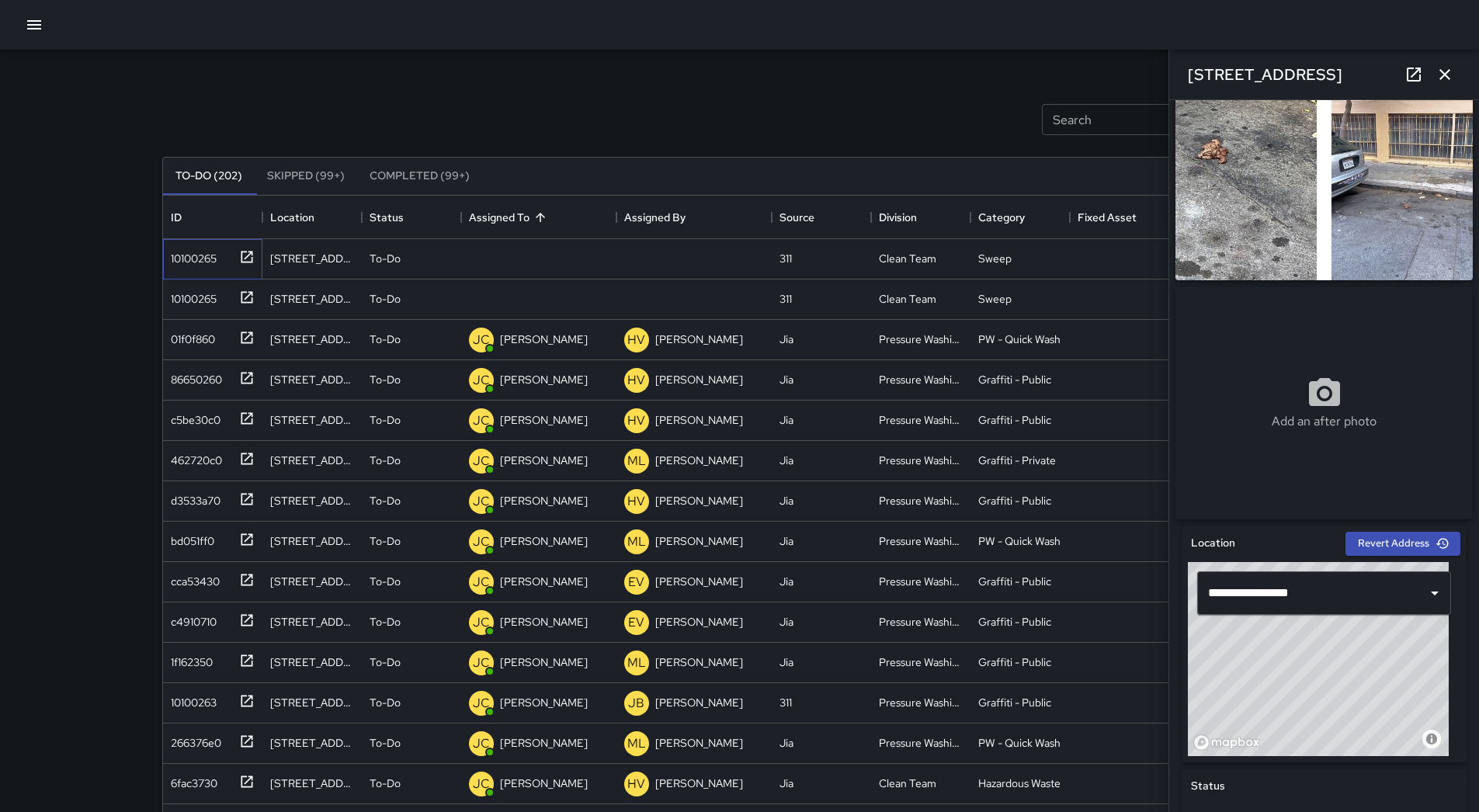
scroll to position [0, 0]
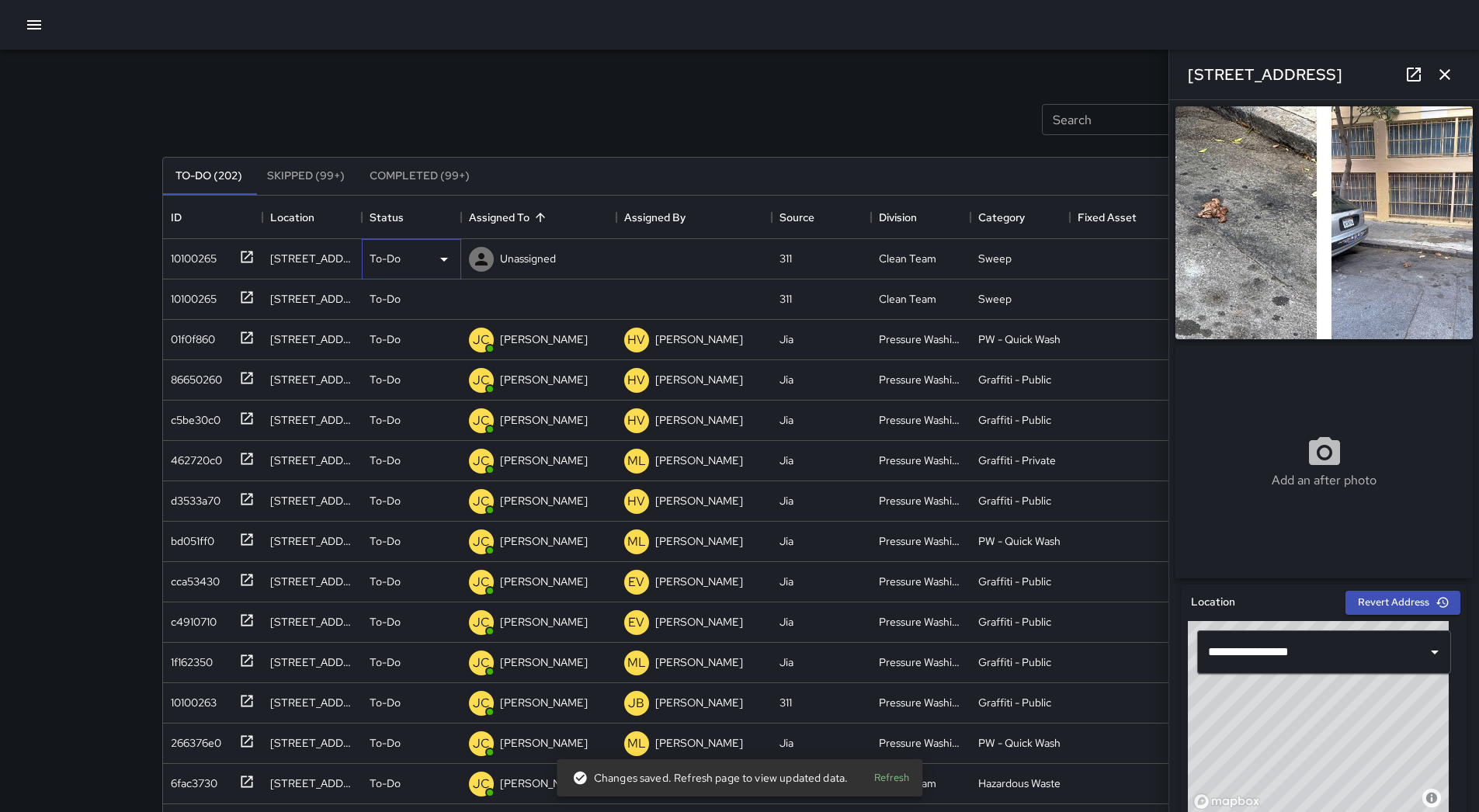
click at [430, 258] on div "To-Do" at bounding box center [411, 258] width 84 height 18
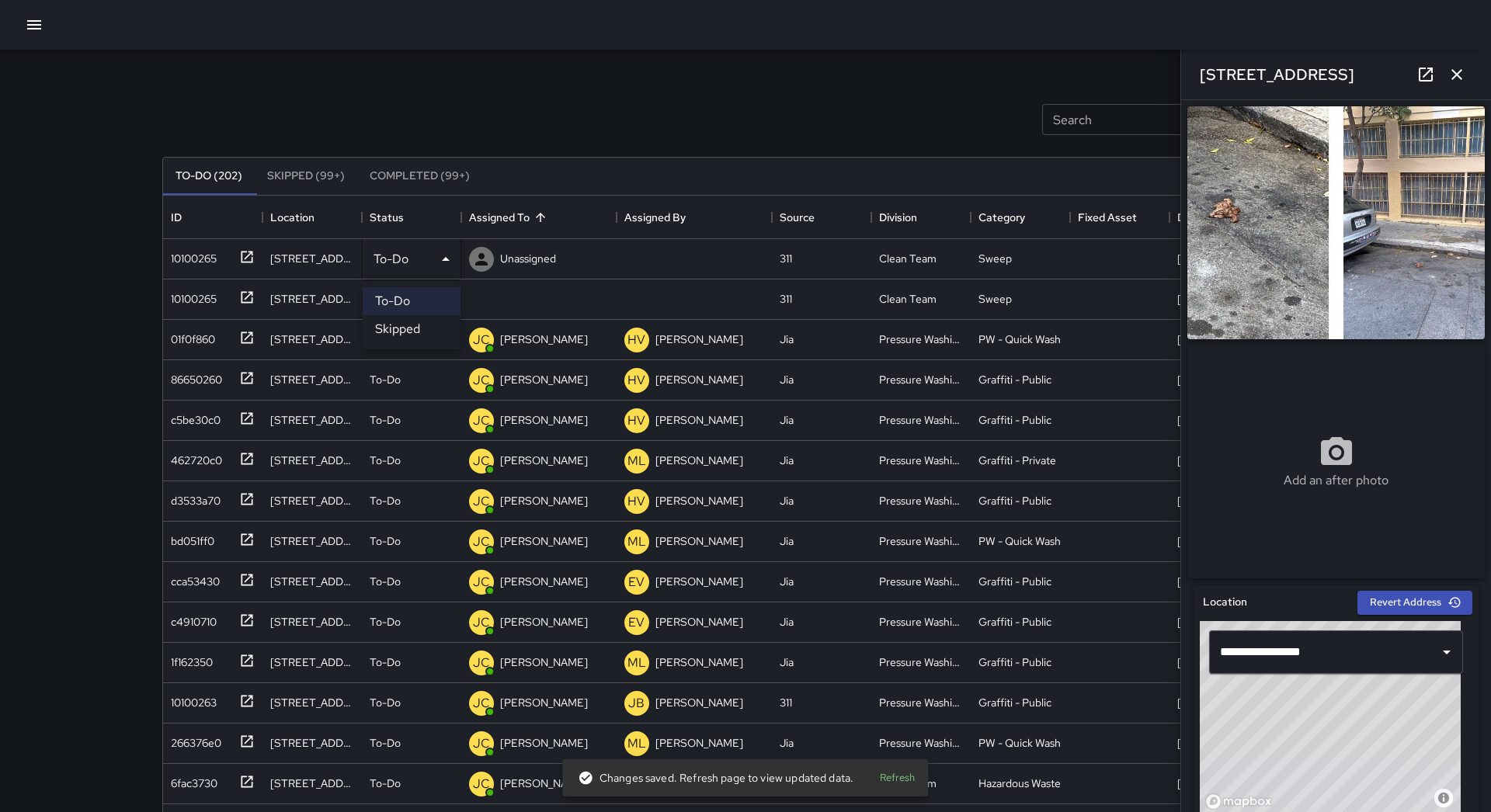
drag, startPoint x: 417, startPoint y: 325, endPoint x: 369, endPoint y: 324, distance: 48.0
click at [412, 326] on li "Skipped" at bounding box center [412, 328] width 98 height 28
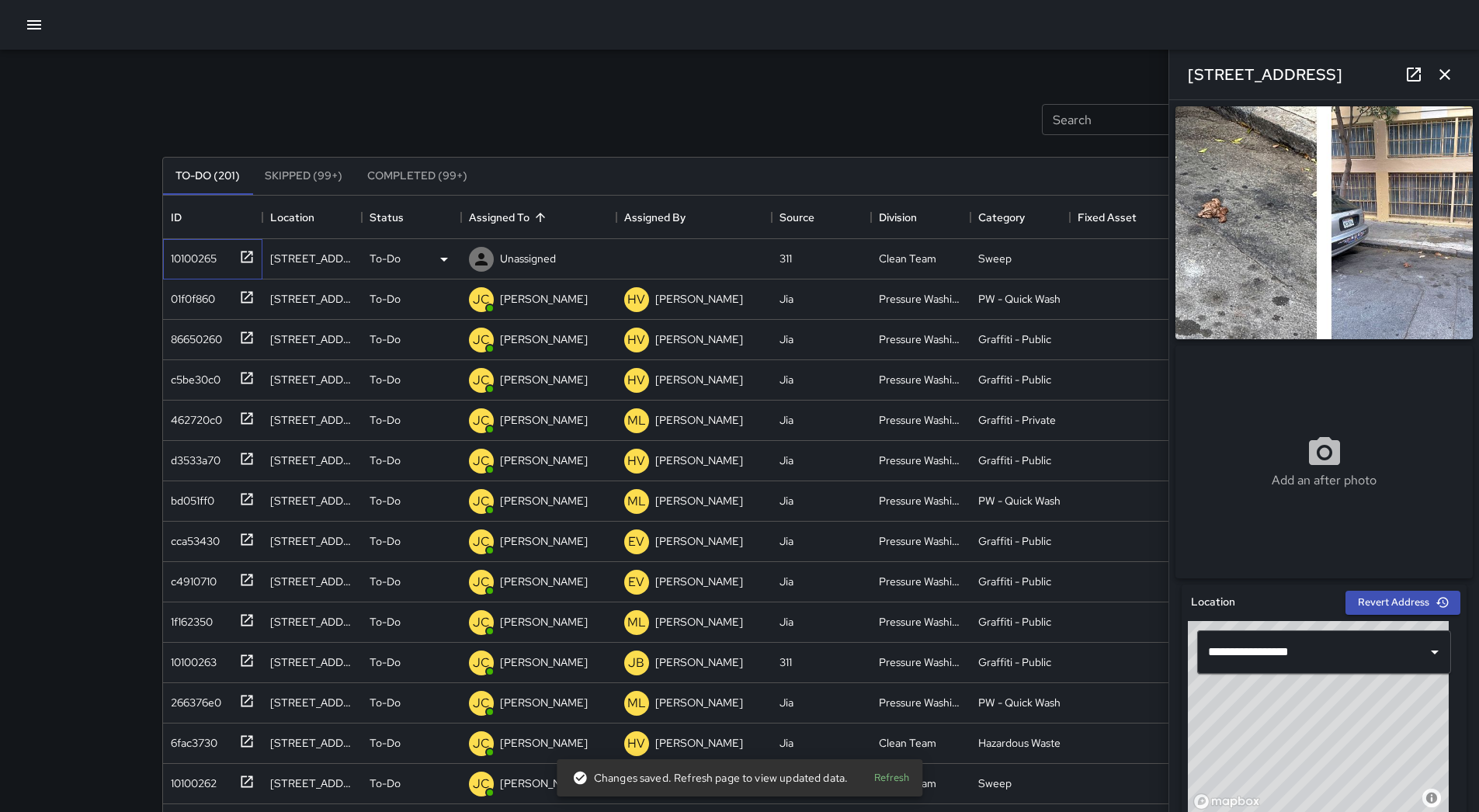
click at [217, 270] on div "10100265" at bounding box center [212, 259] width 99 height 40
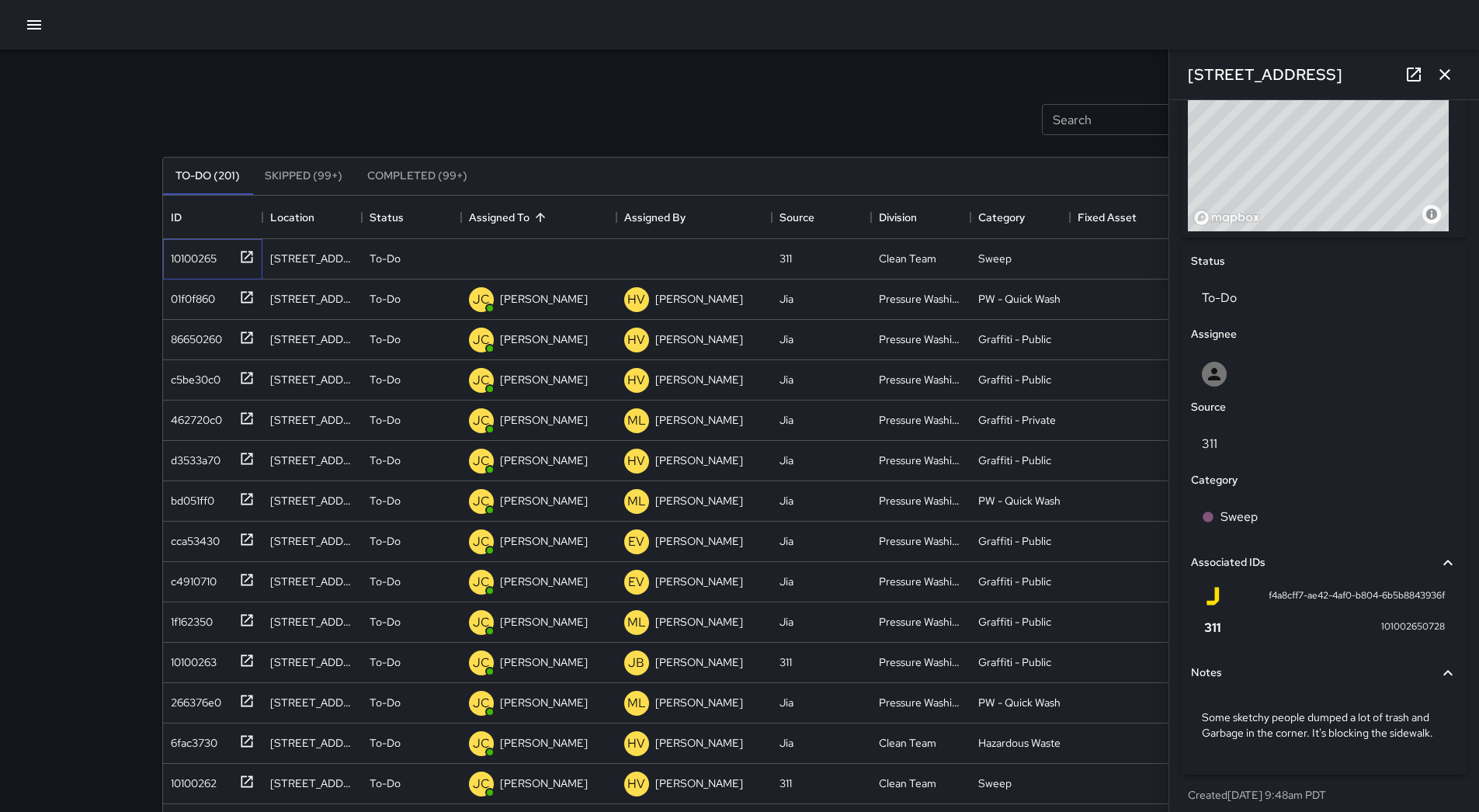
scroll to position [599, 0]
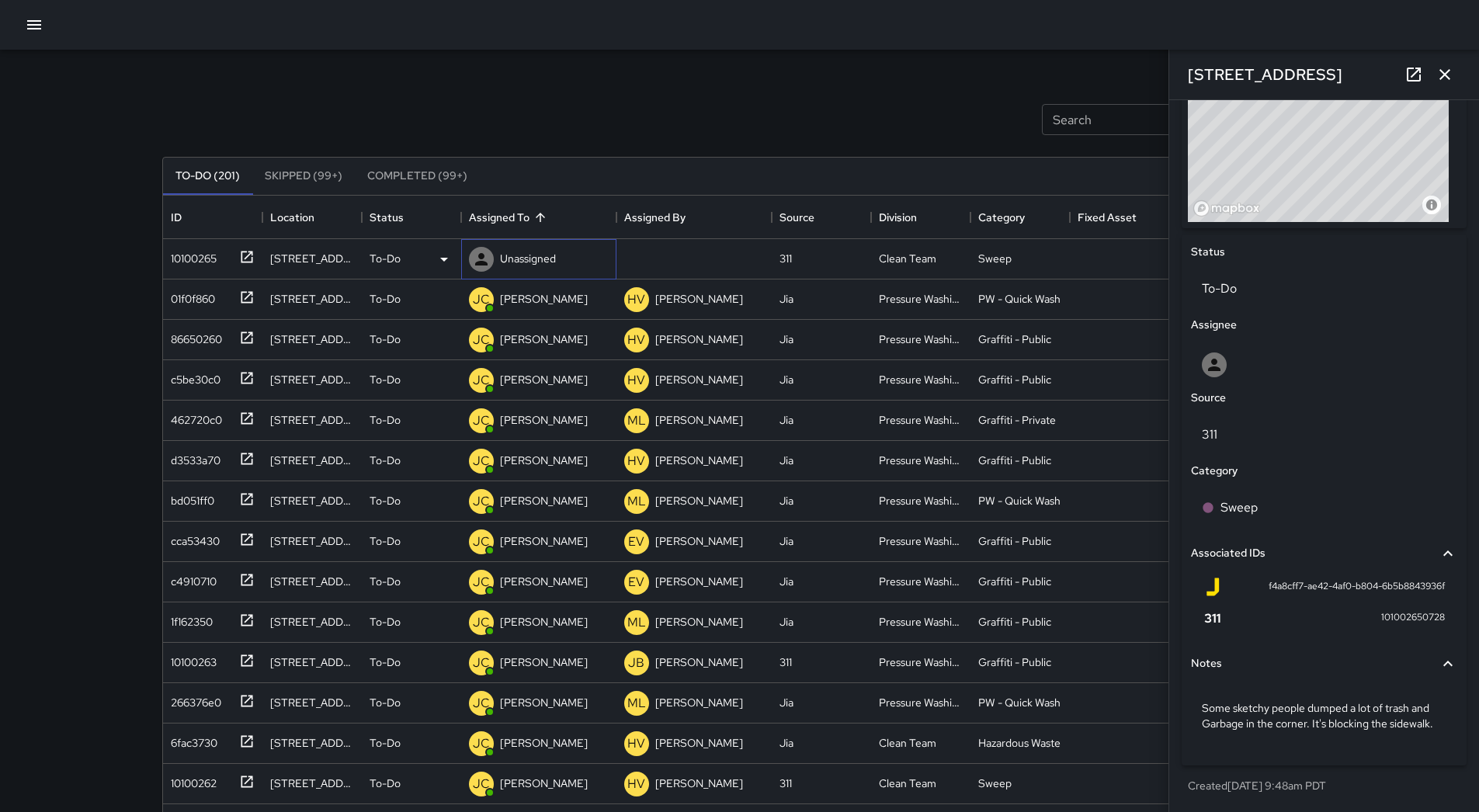
click at [532, 262] on p "Unassigned" at bounding box center [528, 258] width 56 height 15
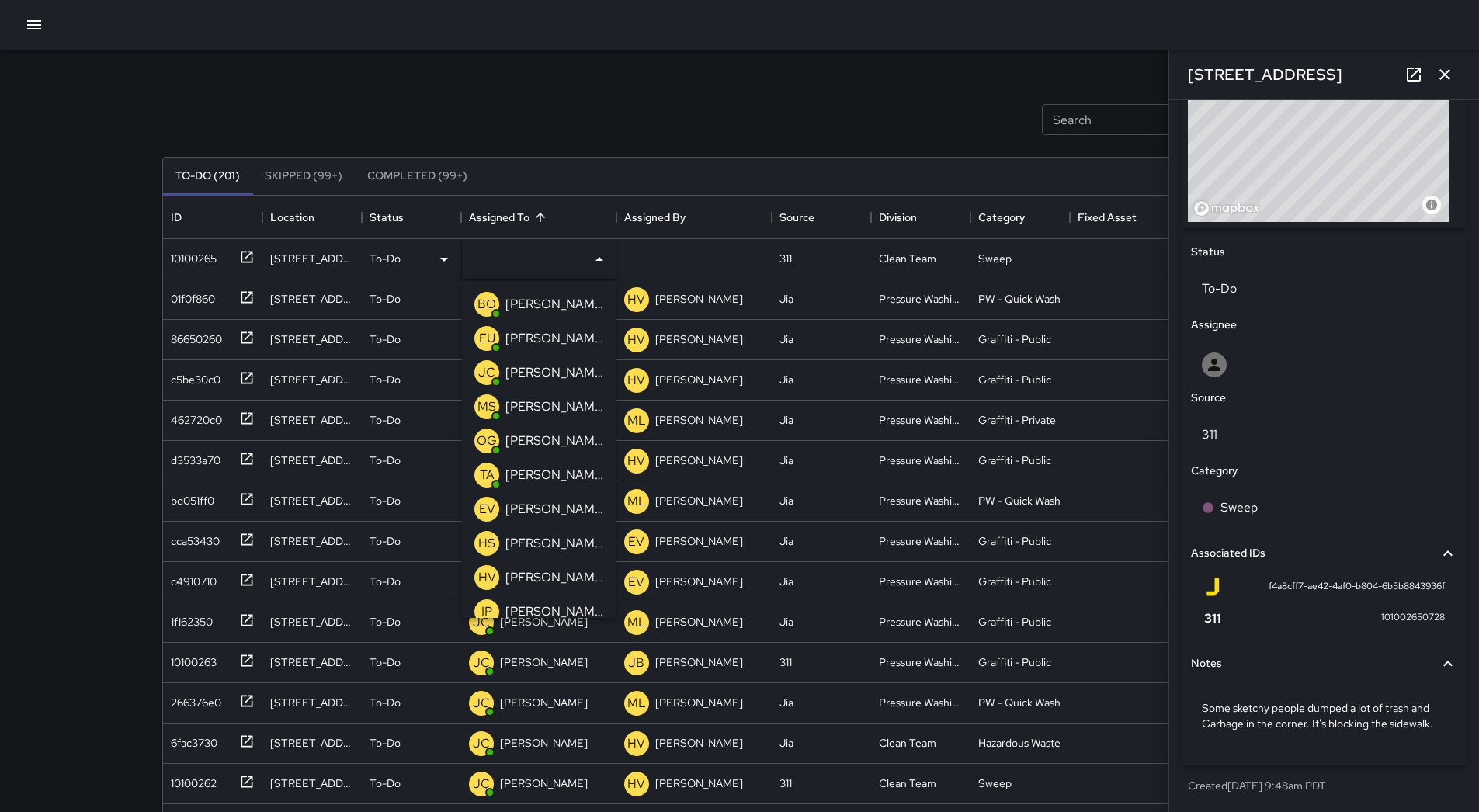
click at [551, 483] on p "[PERSON_NAME]" at bounding box center [555, 475] width 98 height 18
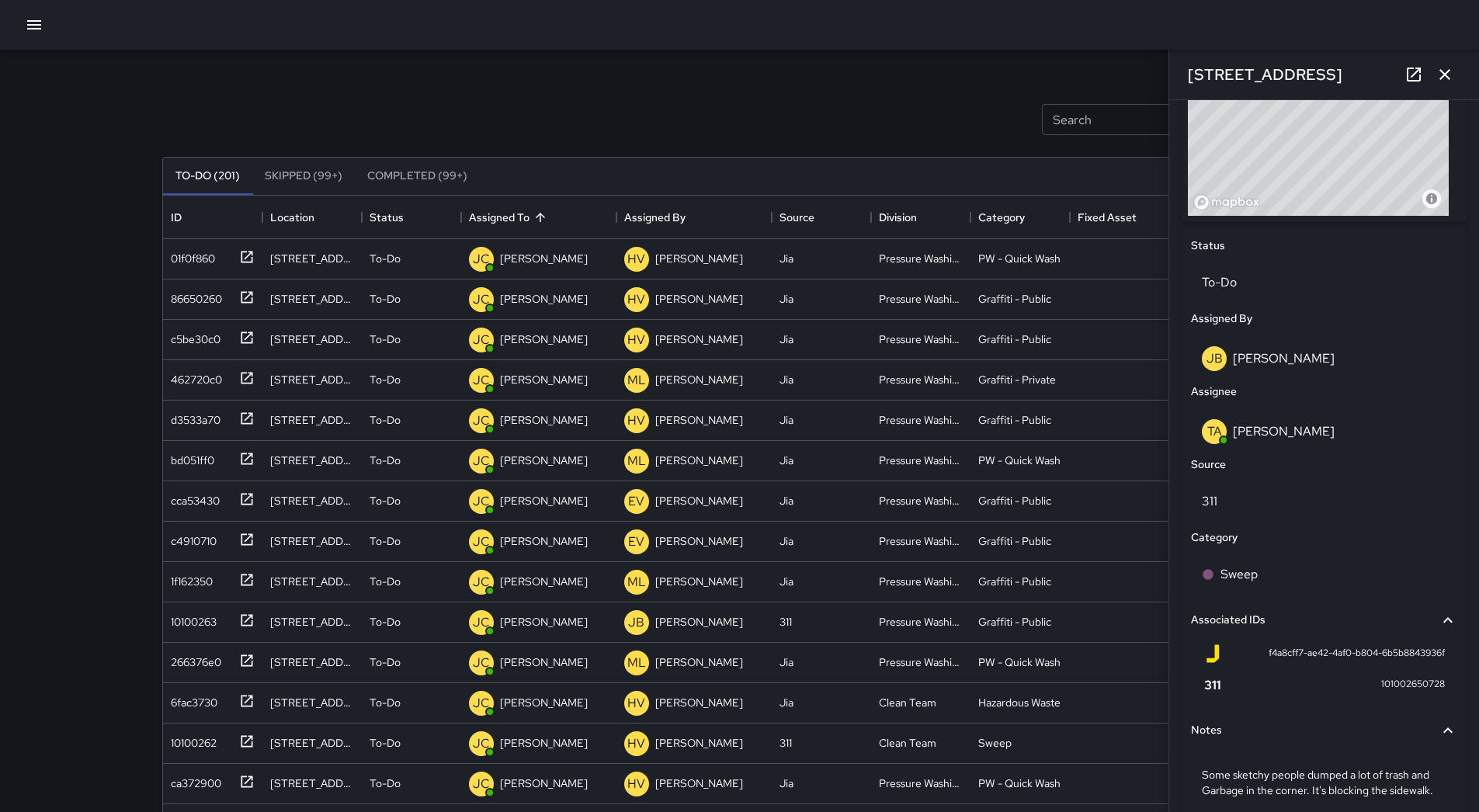
click at [28, 24] on icon "button" at bounding box center [34, 25] width 14 height 10
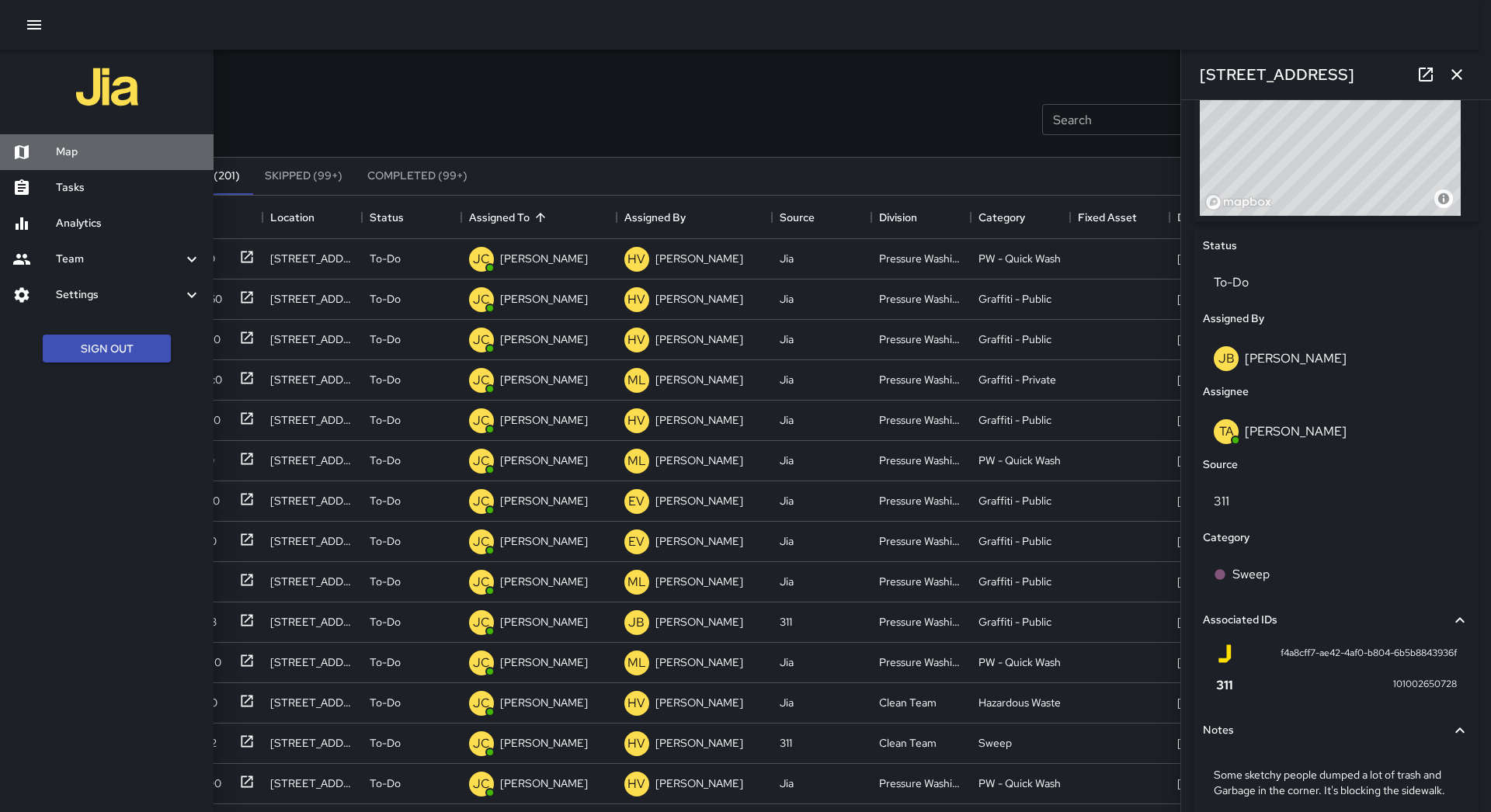
click at [78, 141] on div "Map" at bounding box center [107, 151] width 214 height 36
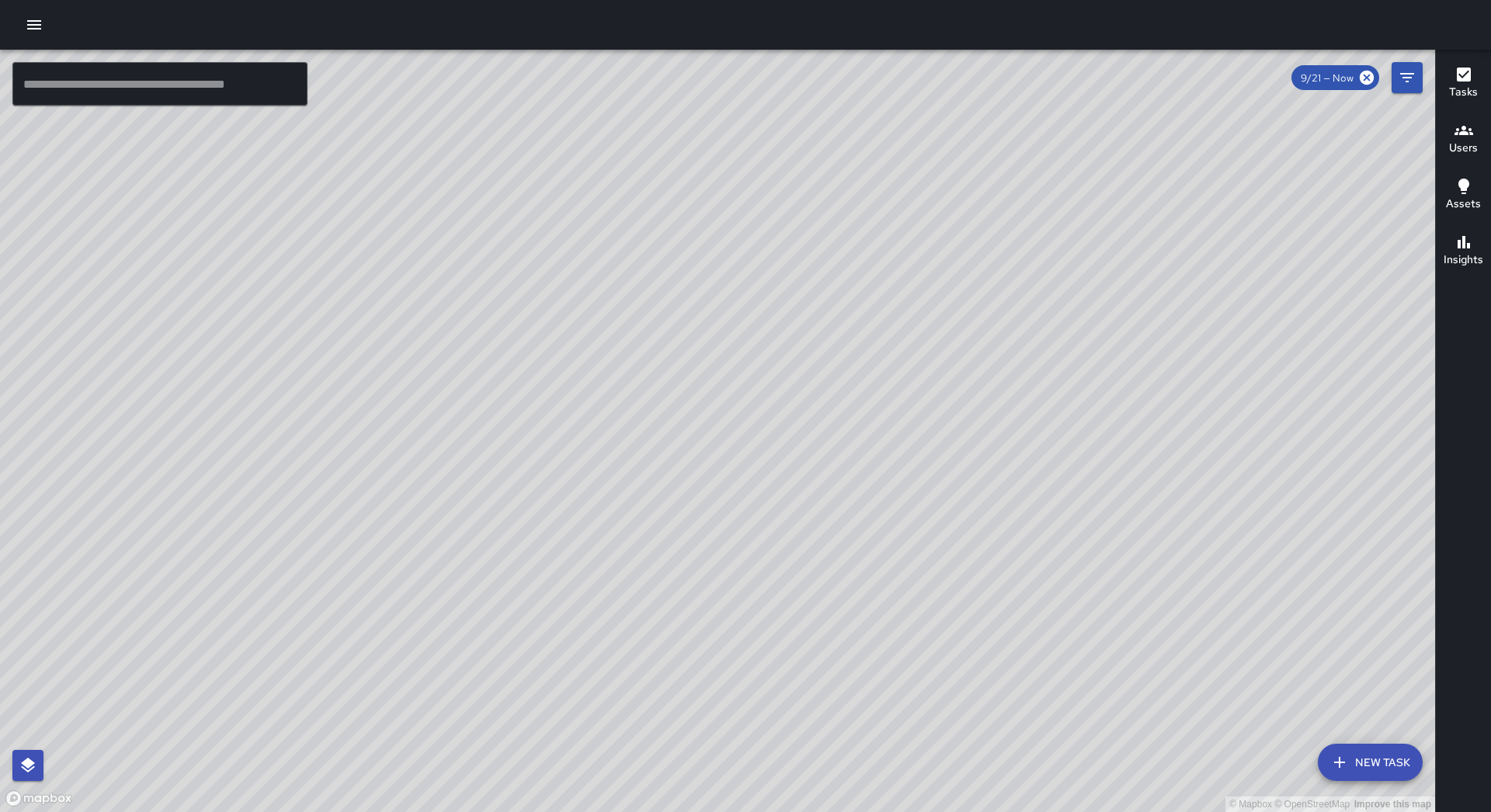
click at [34, 20] on icon "button" at bounding box center [34, 24] width 18 height 18
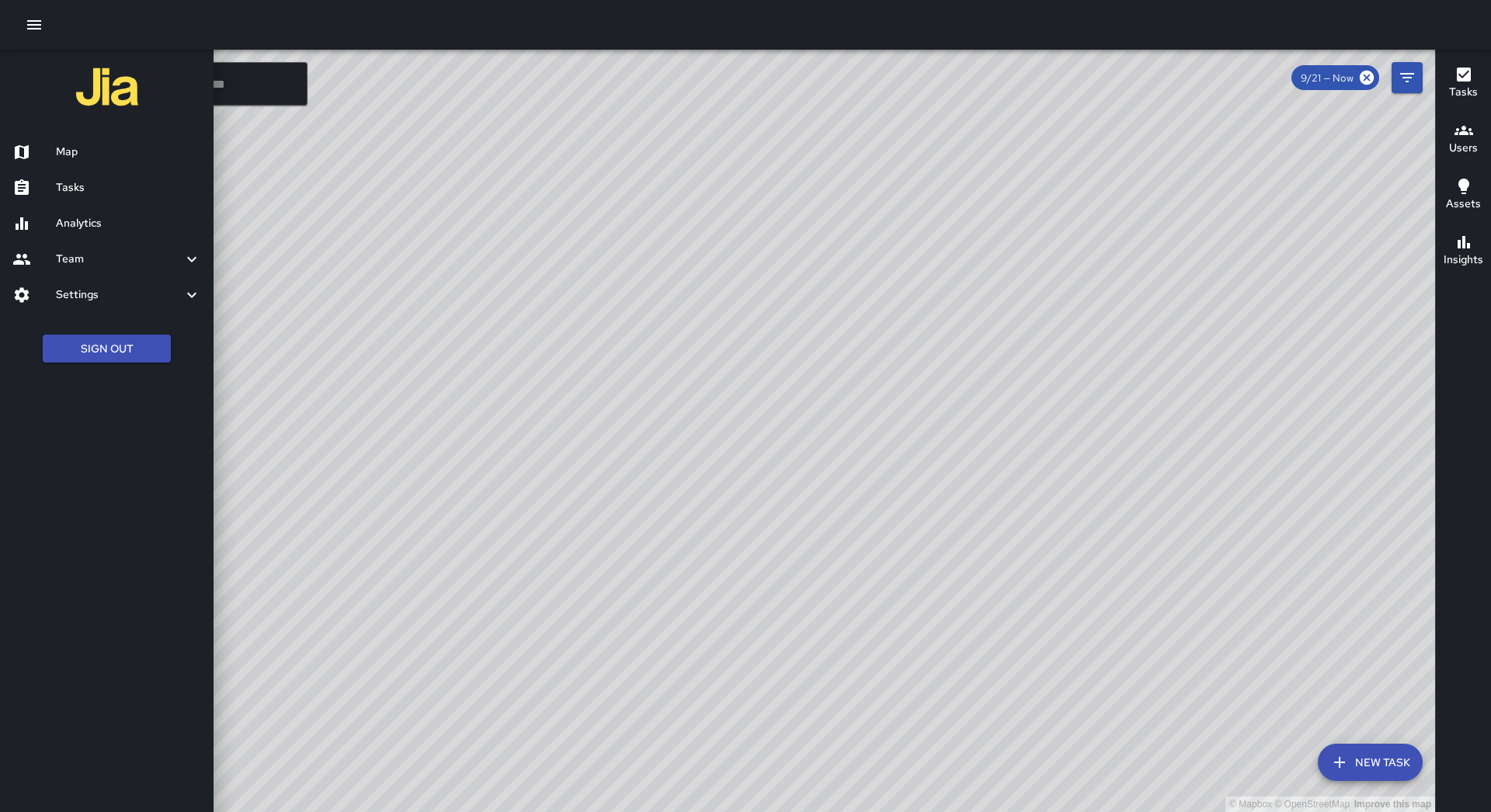
click at [171, 204] on div "Tasks" at bounding box center [107, 187] width 214 height 36
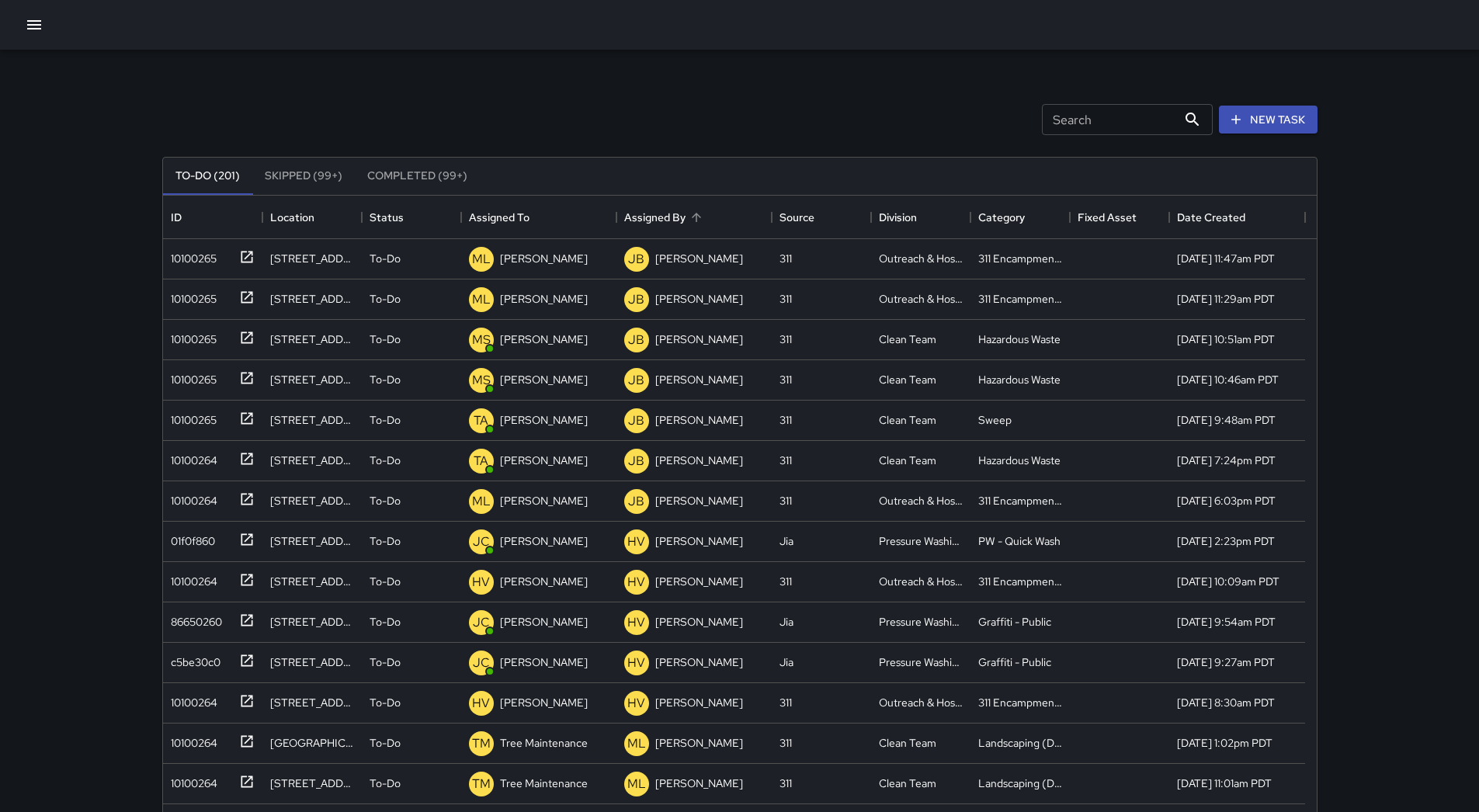
scroll to position [645, 1142]
click at [548, 206] on div "Assigned To" at bounding box center [541, 217] width 22 height 22
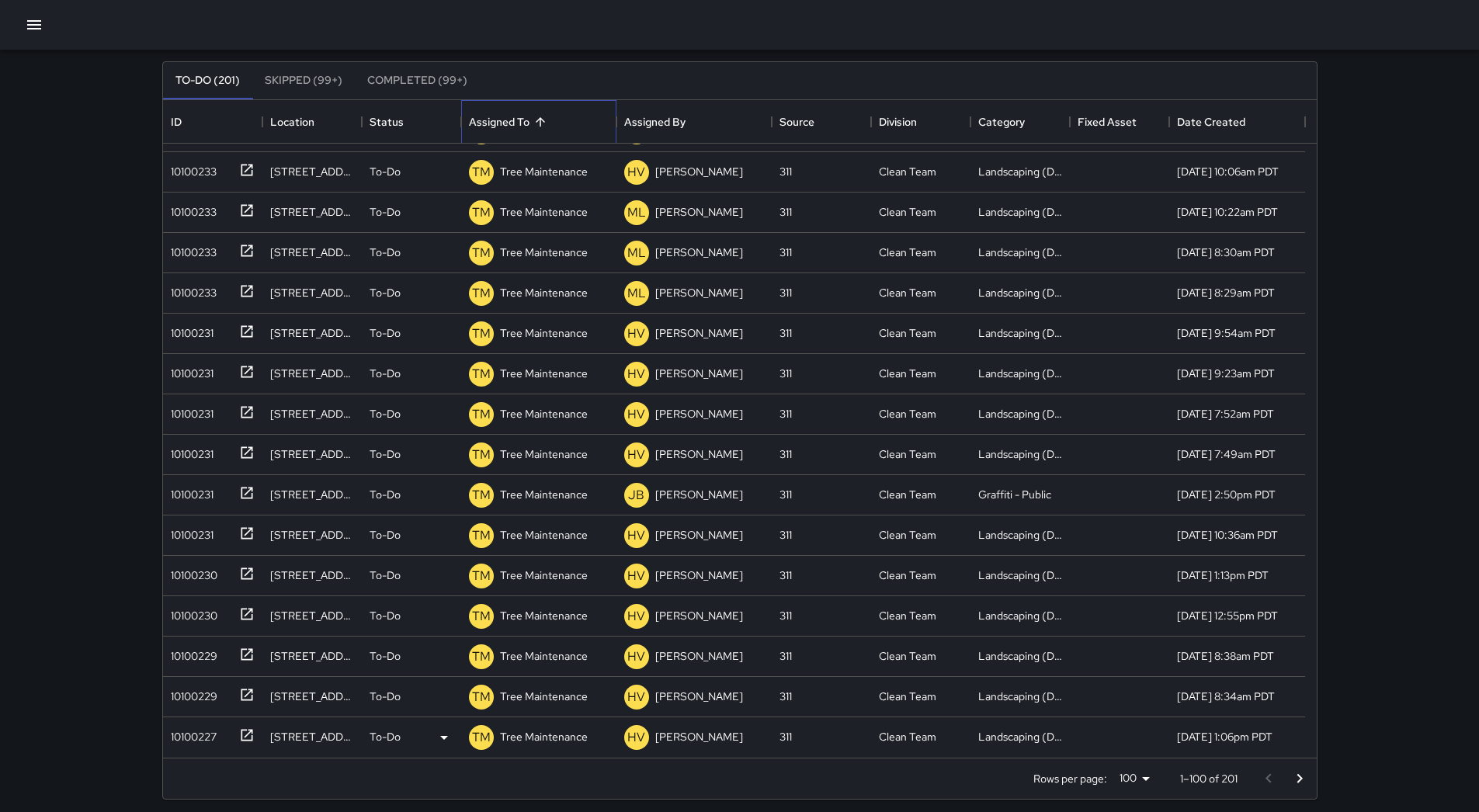
scroll to position [105, 0]
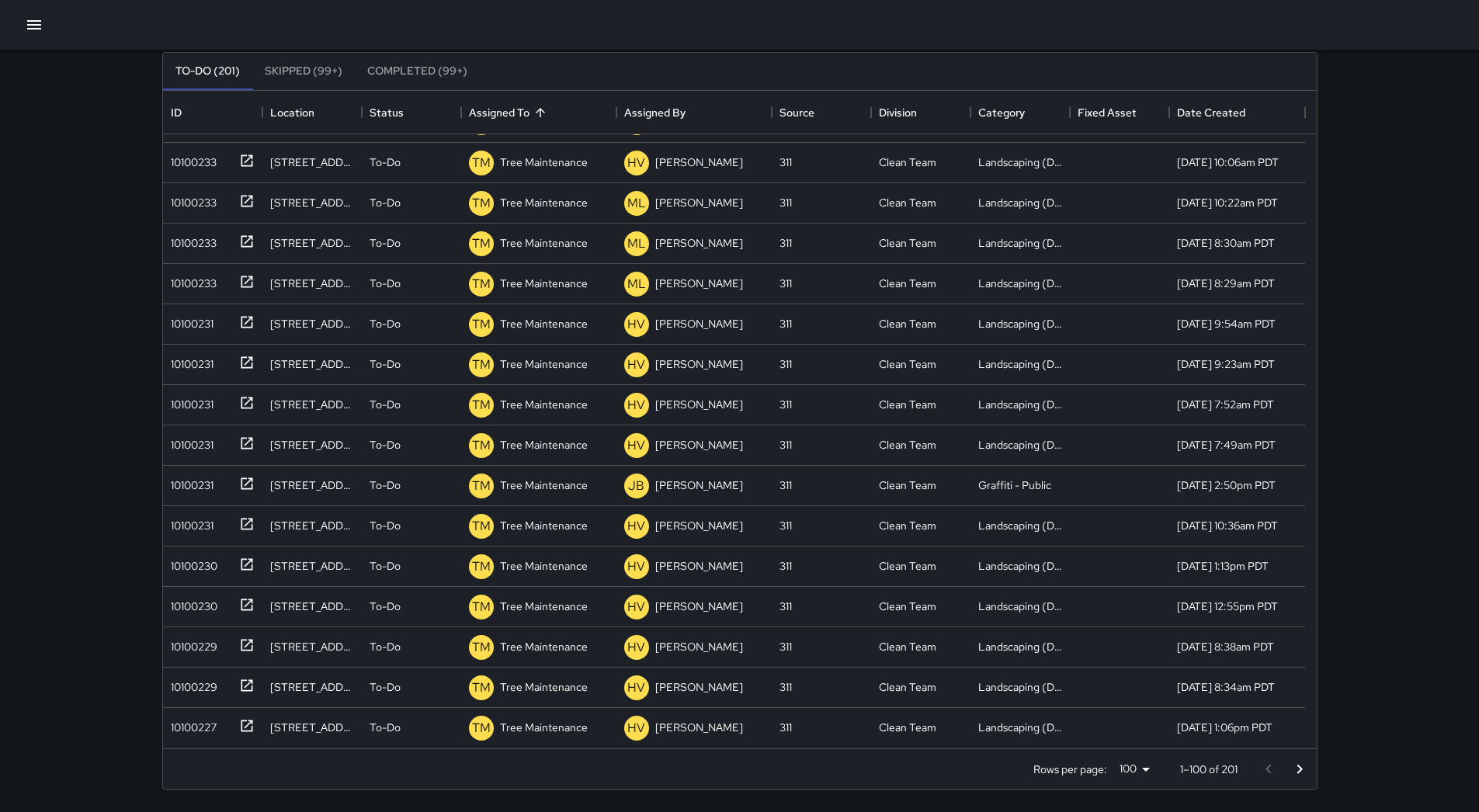
click at [1302, 771] on icon "Go to next page" at bounding box center [1299, 769] width 18 height 18
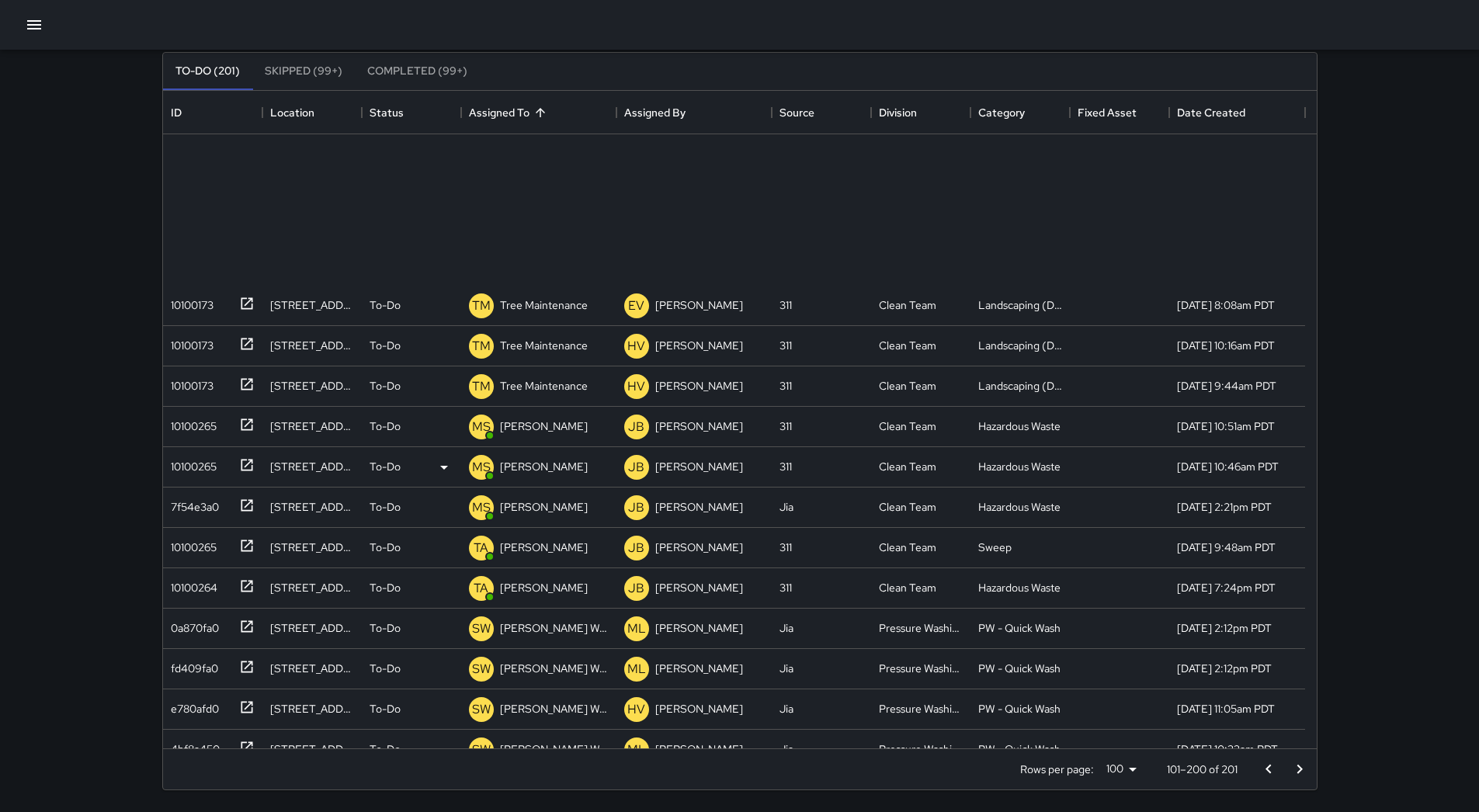
scroll to position [3422, 0]
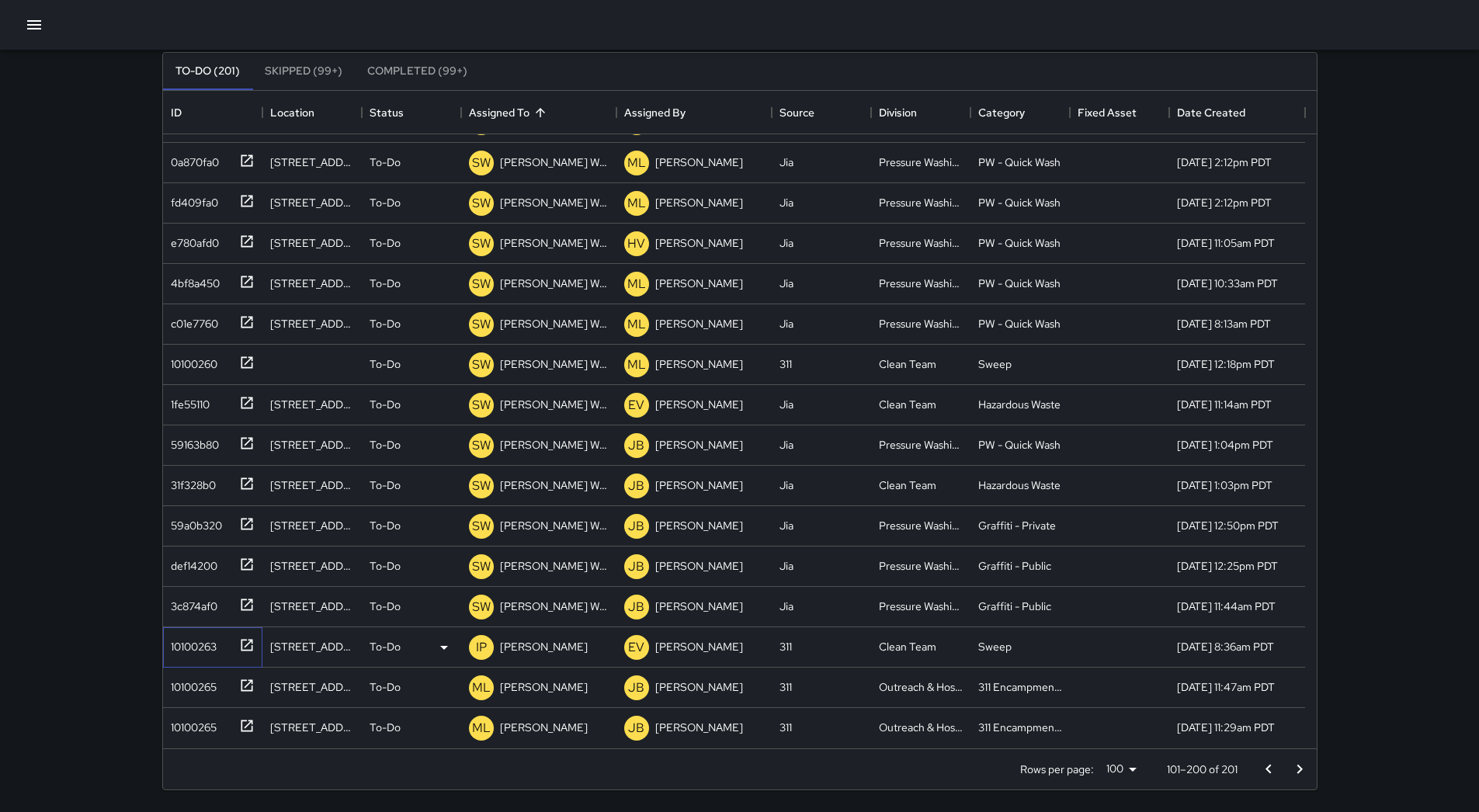
click at [210, 642] on div "10100263" at bounding box center [191, 643] width 52 height 22
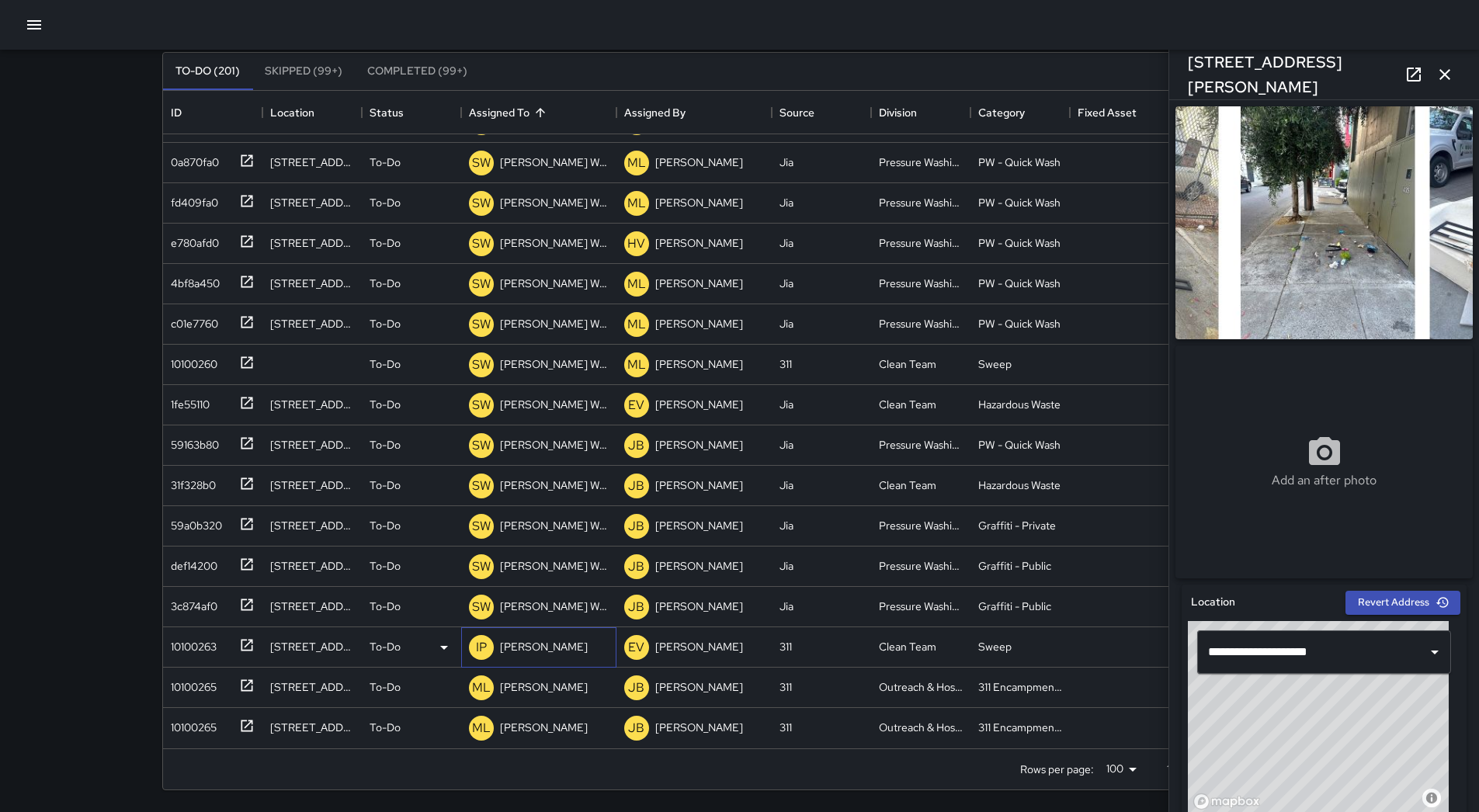
click at [518, 645] on p "[PERSON_NAME]" at bounding box center [543, 646] width 88 height 15
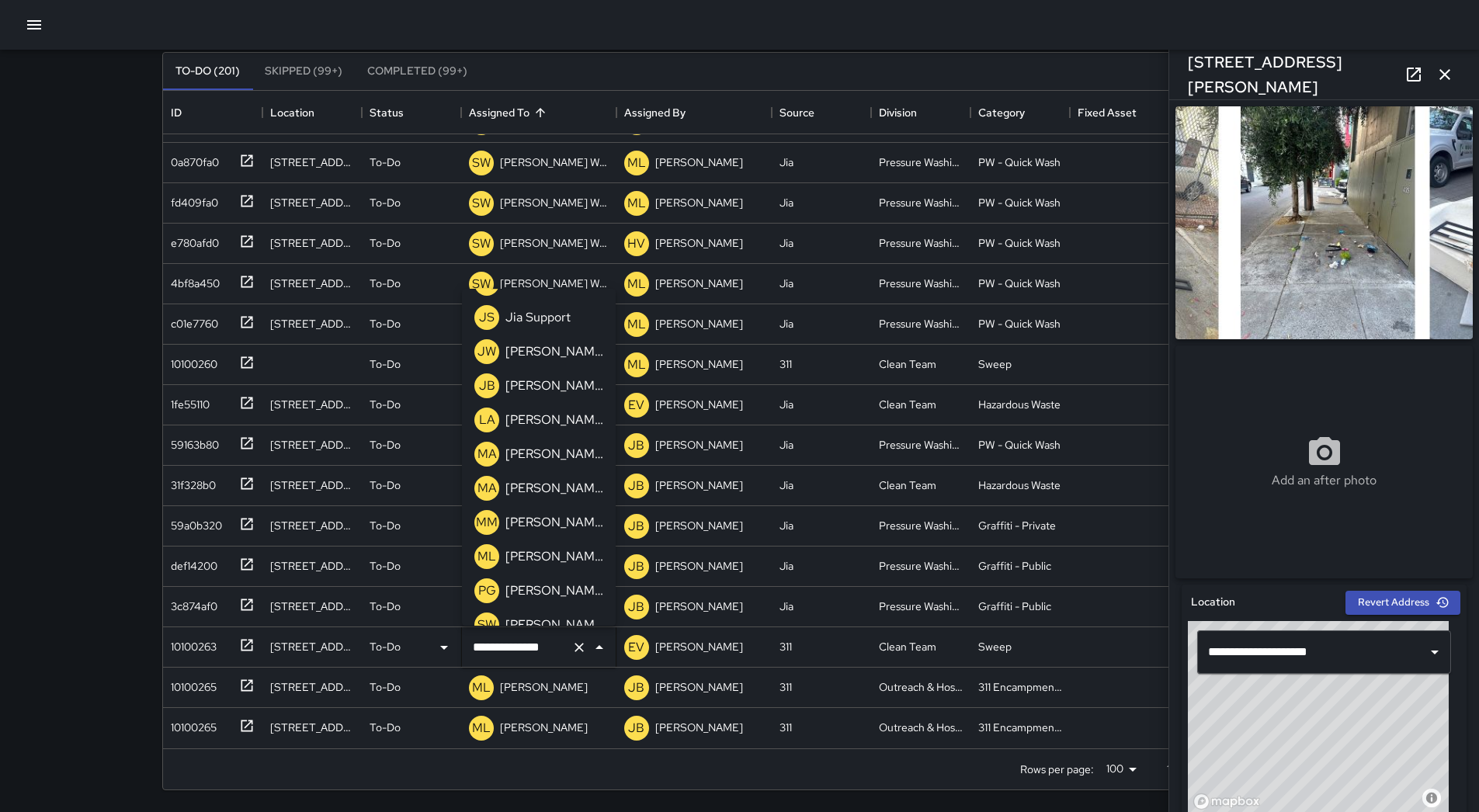
scroll to position [495, 0]
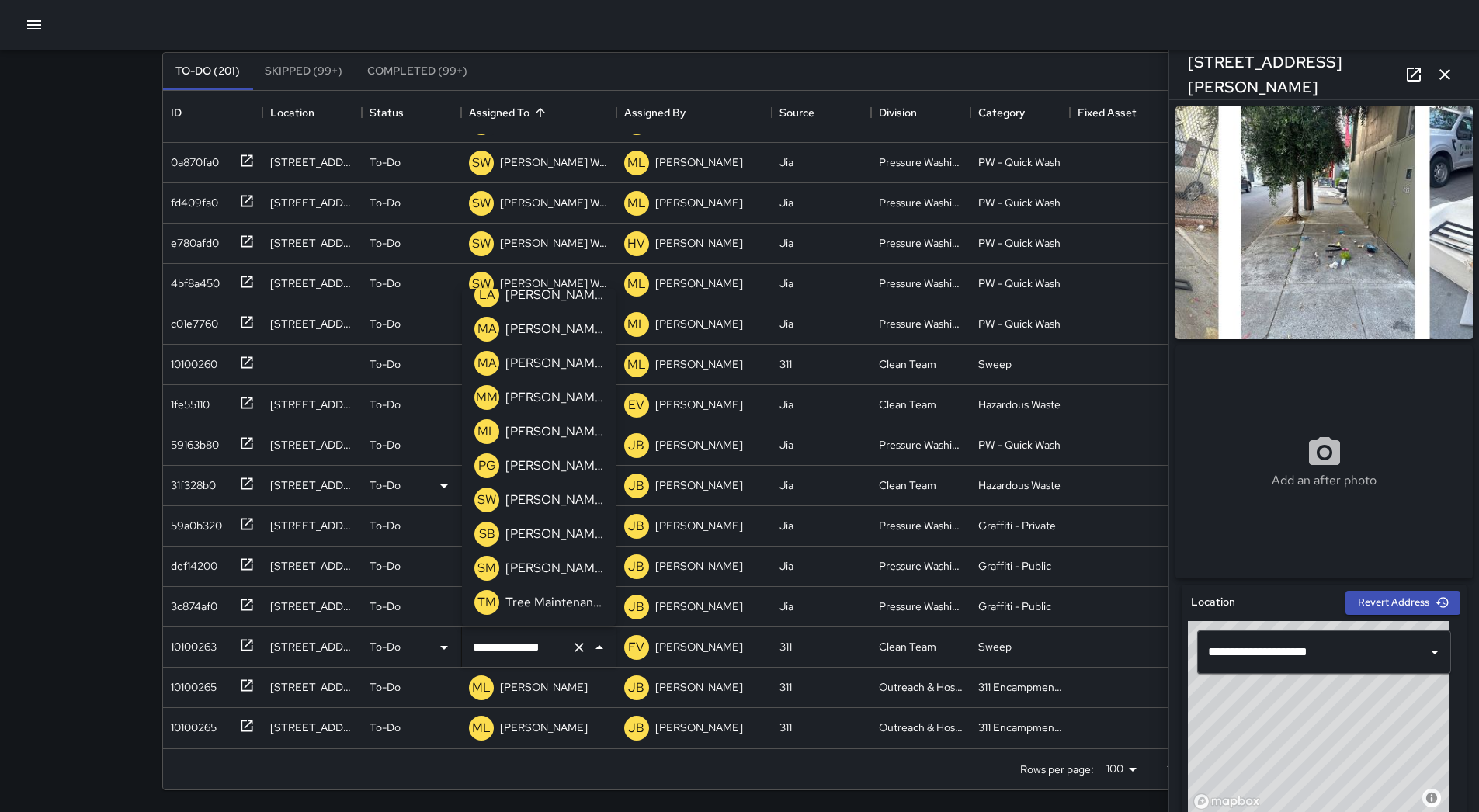
click at [572, 540] on p "[PERSON_NAME]" at bounding box center [555, 534] width 98 height 18
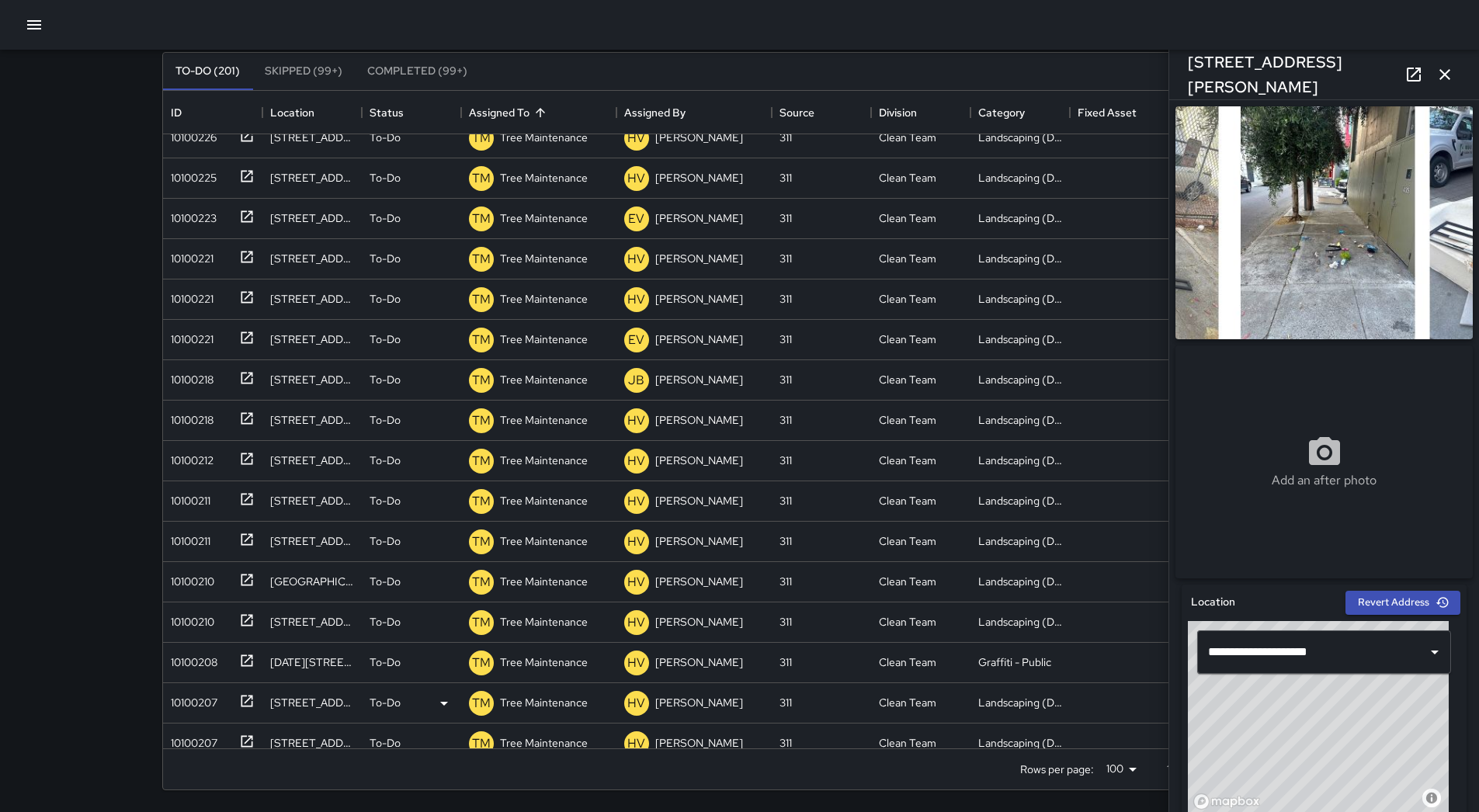
scroll to position [473, 0]
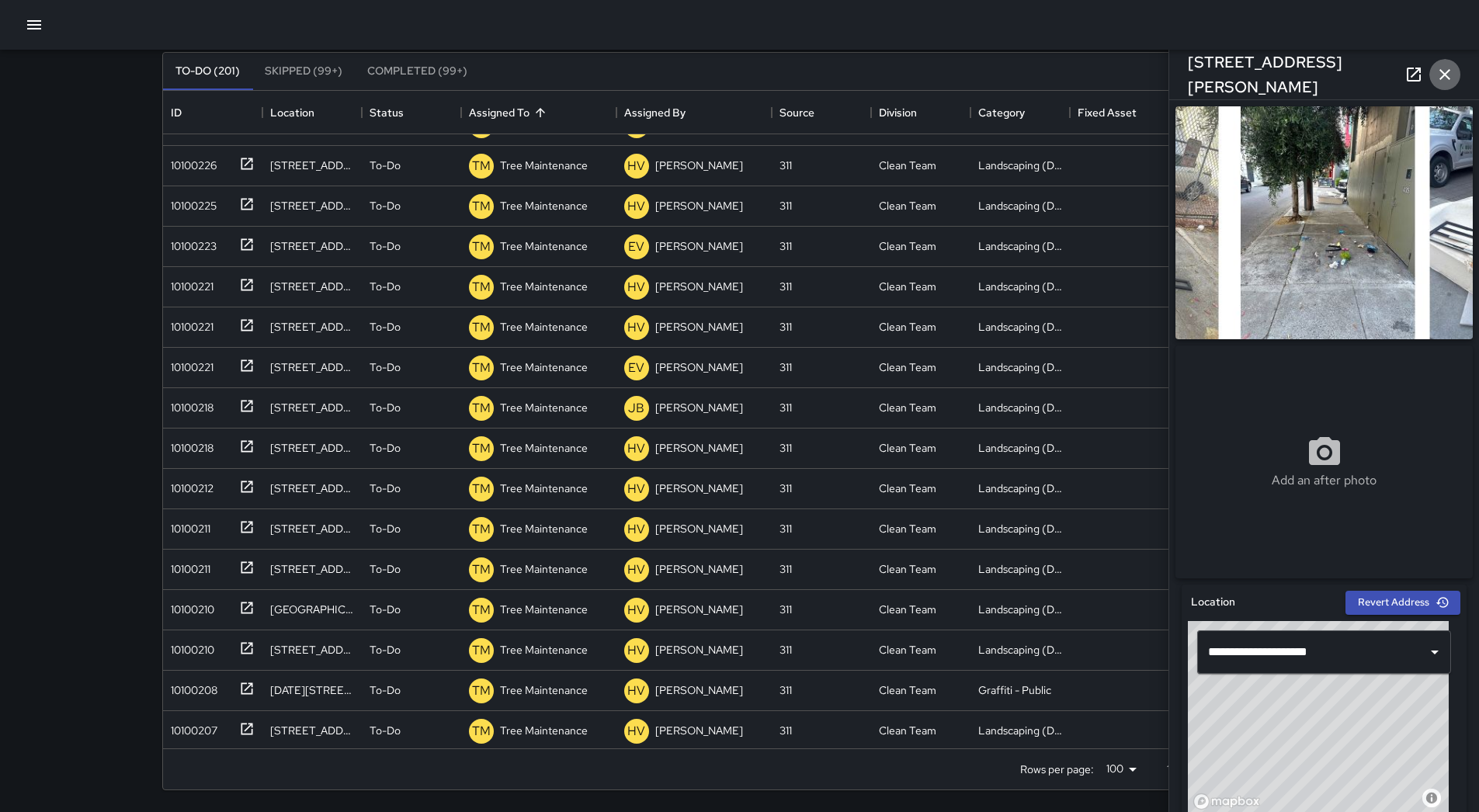
click at [1439, 68] on icon "button" at bounding box center [1444, 74] width 18 height 18
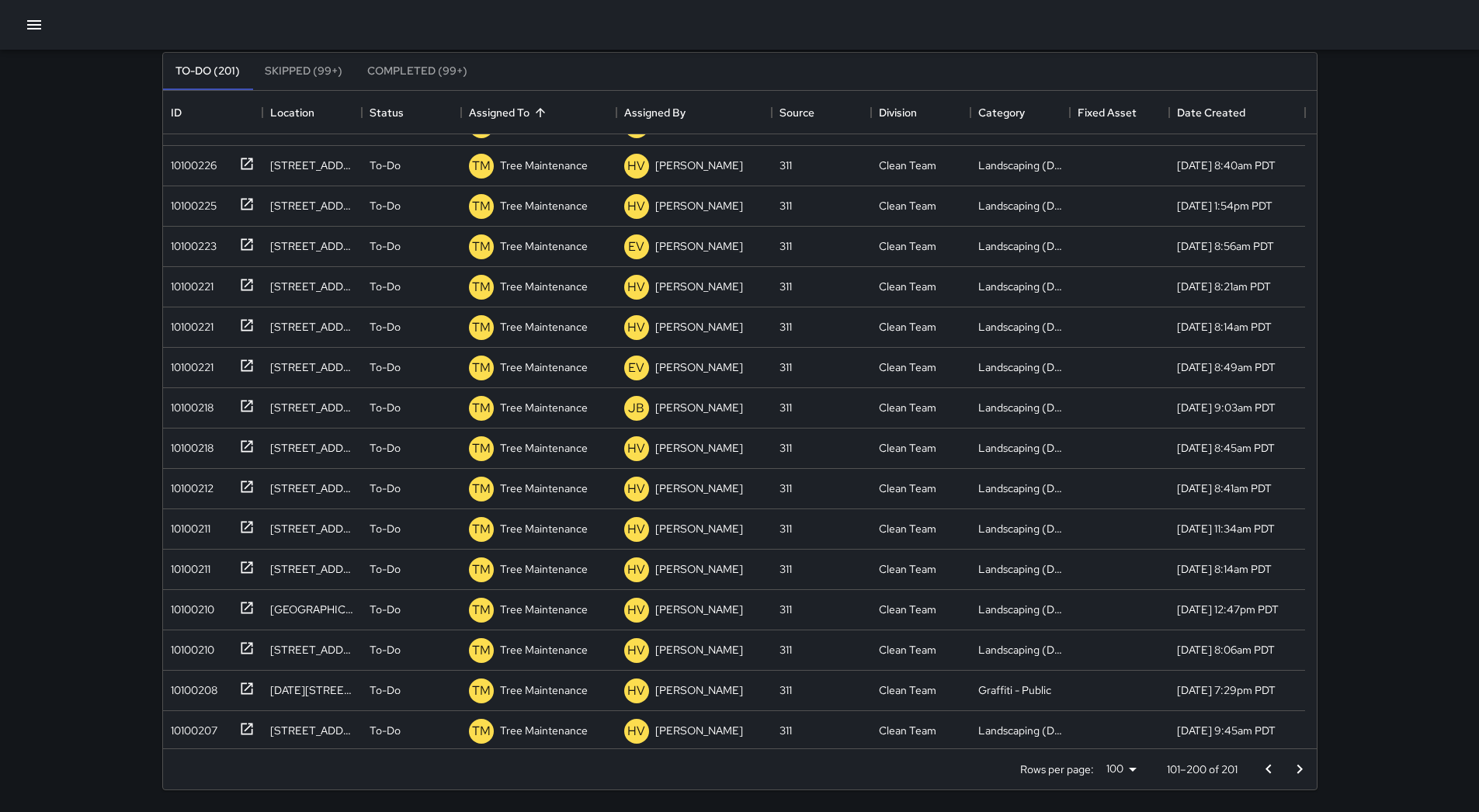
click at [1265, 765] on icon "Go to previous page" at bounding box center [1268, 769] width 18 height 18
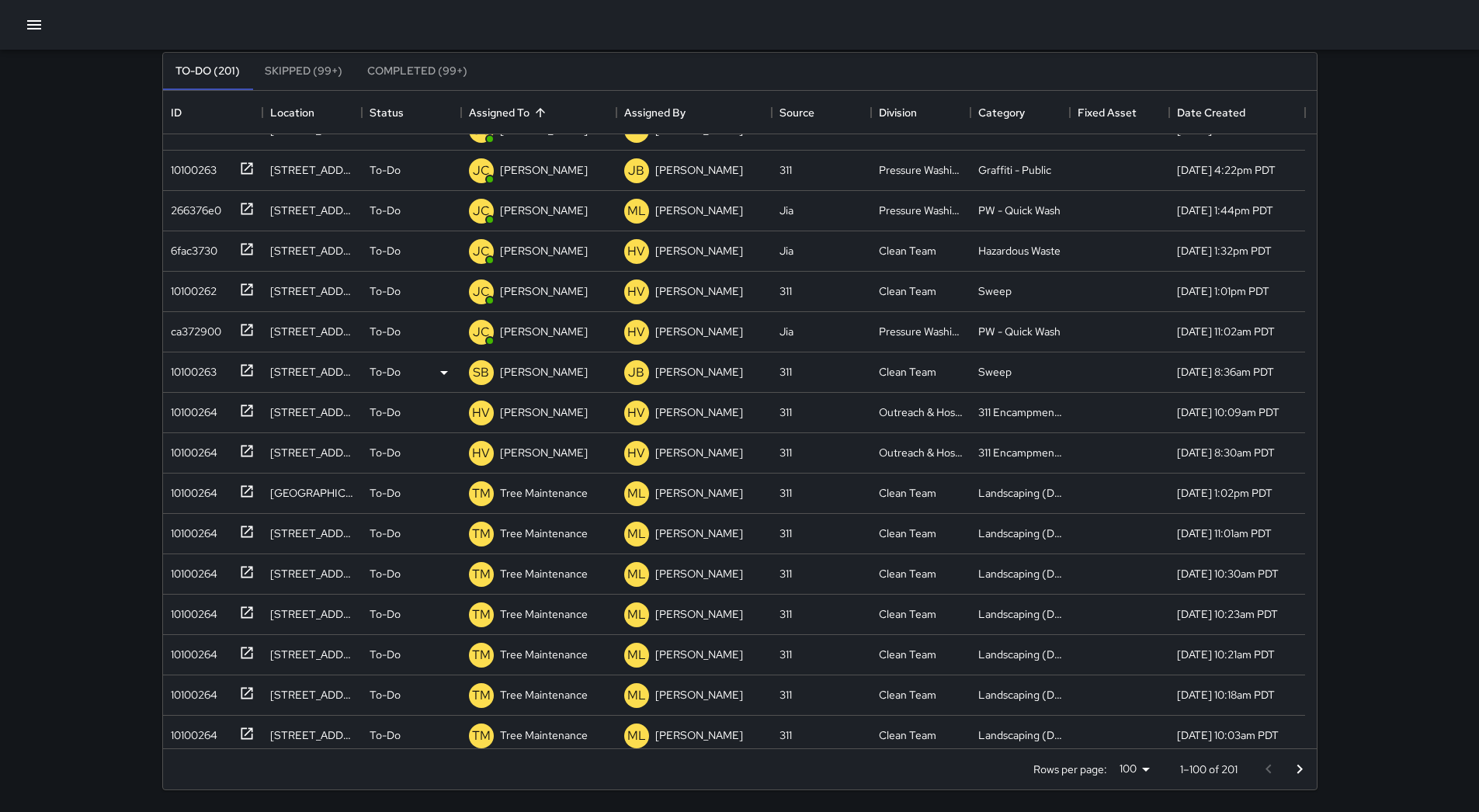
scroll to position [155, 0]
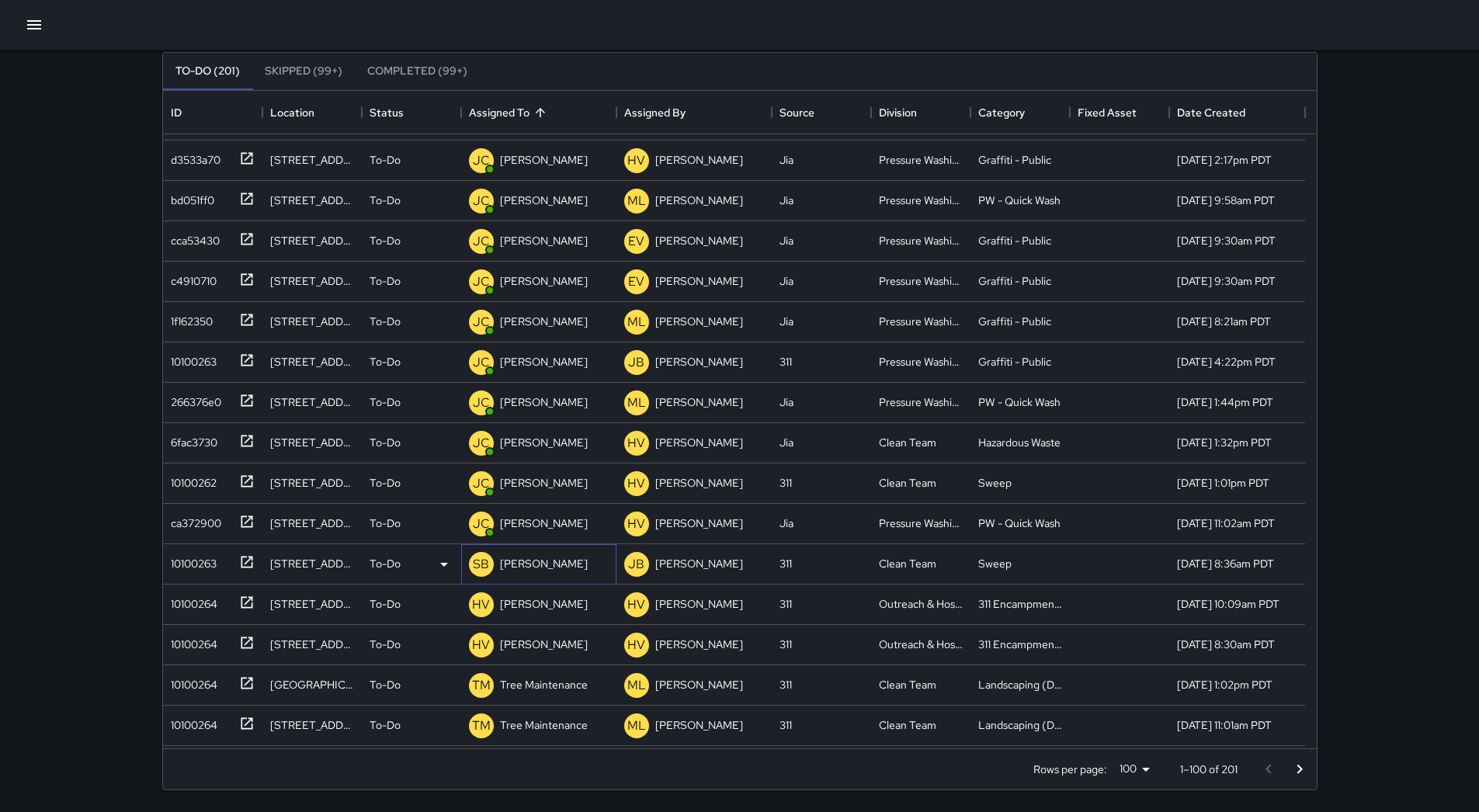
click at [554, 566] on p "[PERSON_NAME]" at bounding box center [543, 563] width 88 height 15
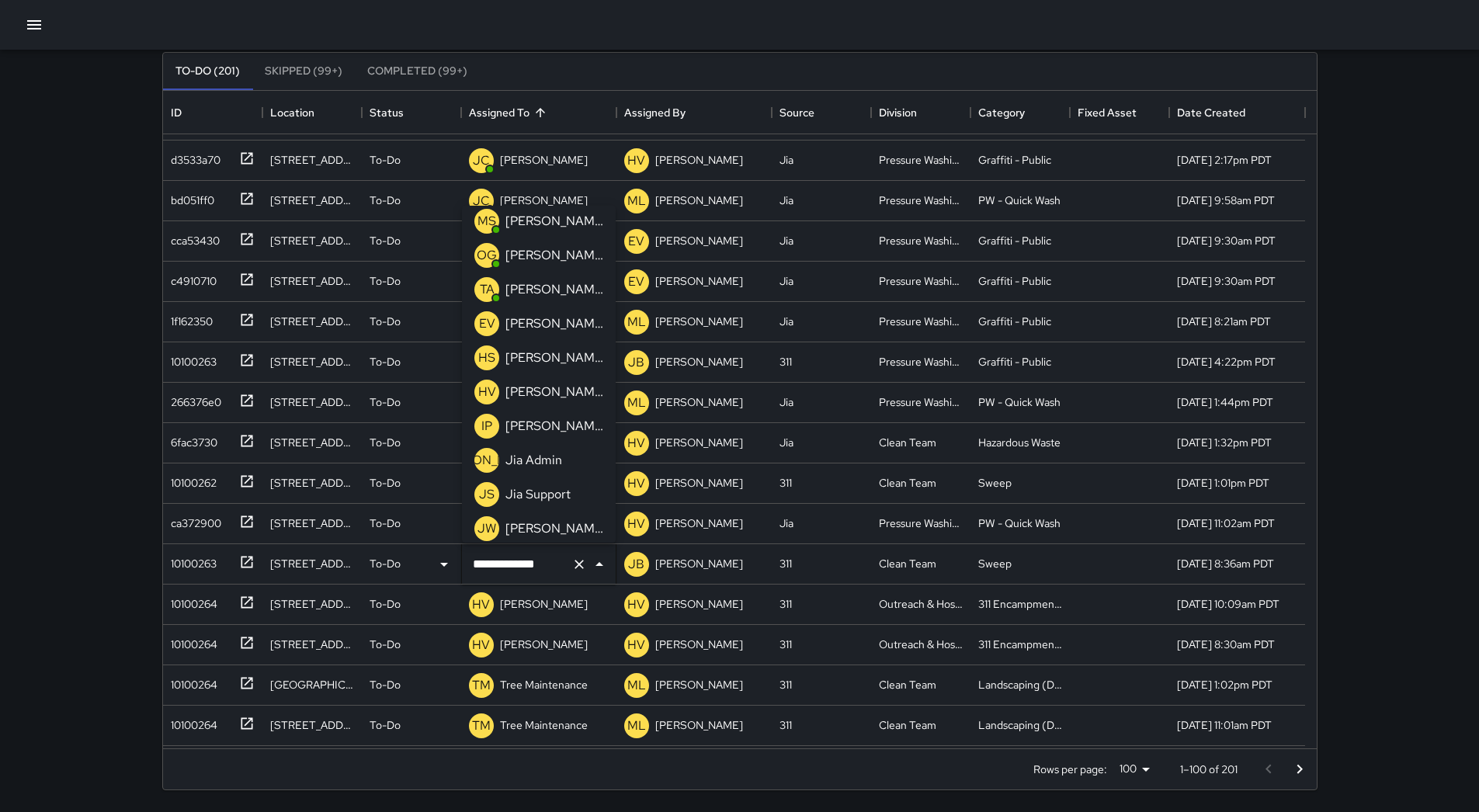
scroll to position [0, 0]
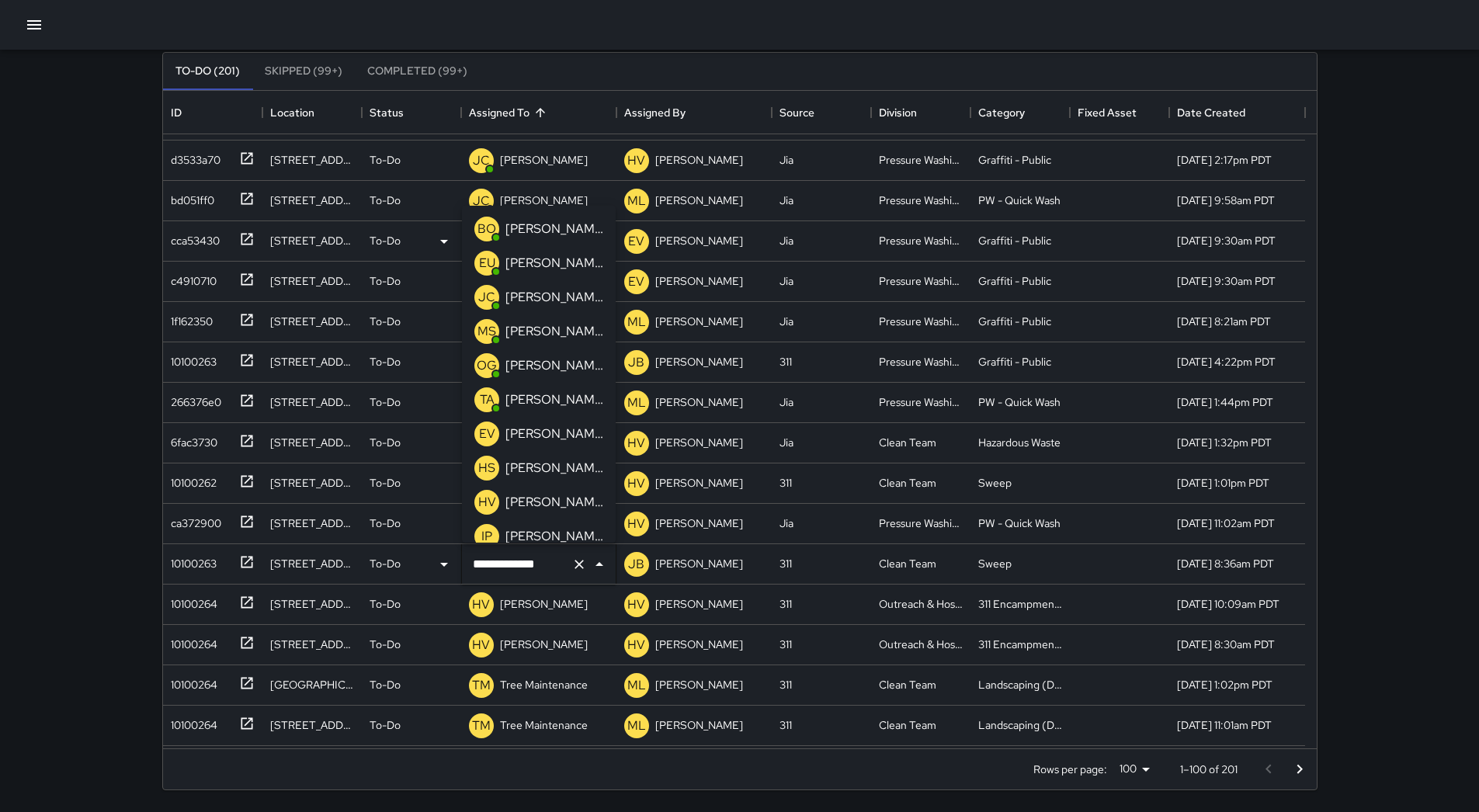
click at [546, 230] on p "[PERSON_NAME] Overall" at bounding box center [555, 228] width 98 height 18
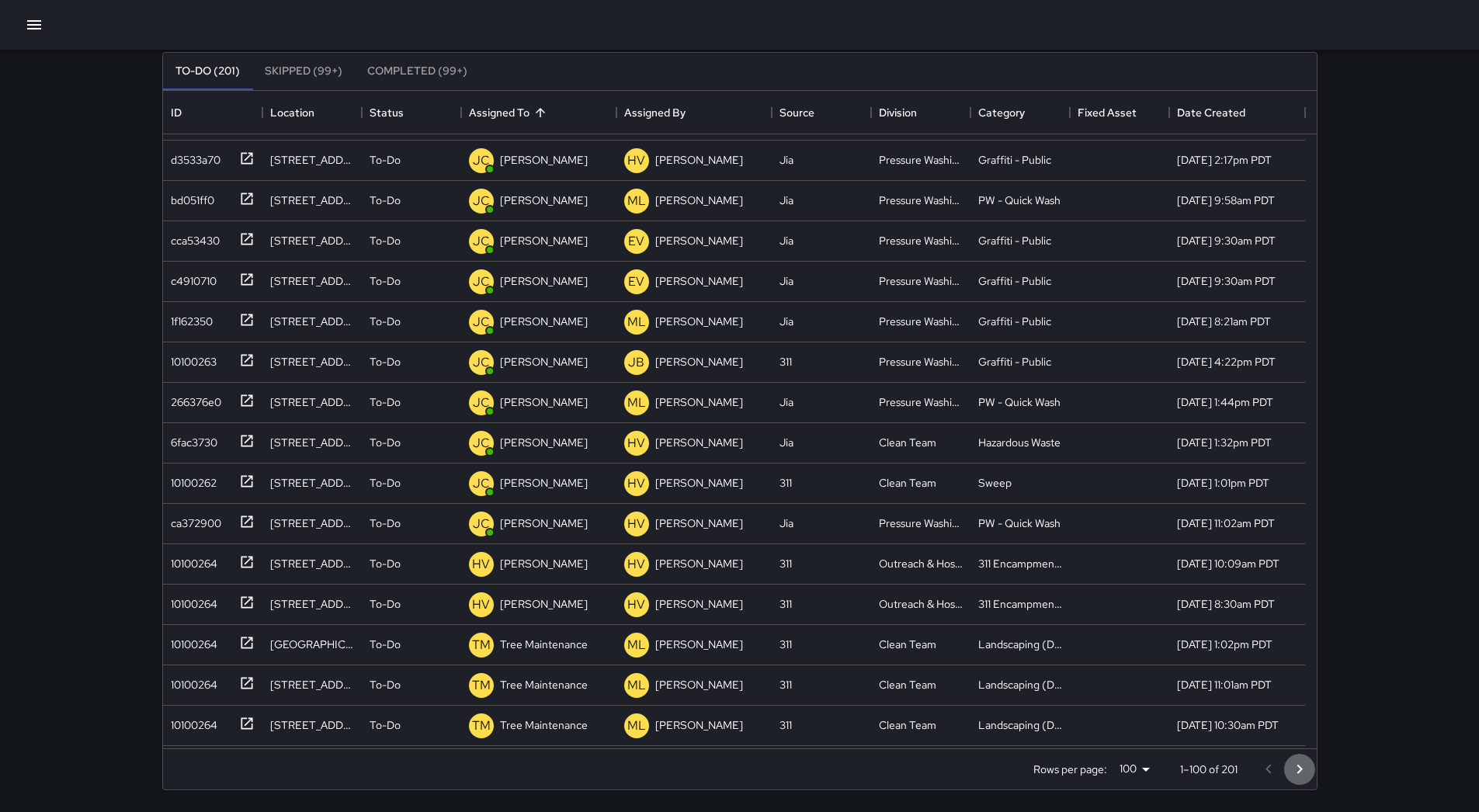
click at [1288, 766] on button "Go to next page" at bounding box center [1300, 769] width 31 height 31
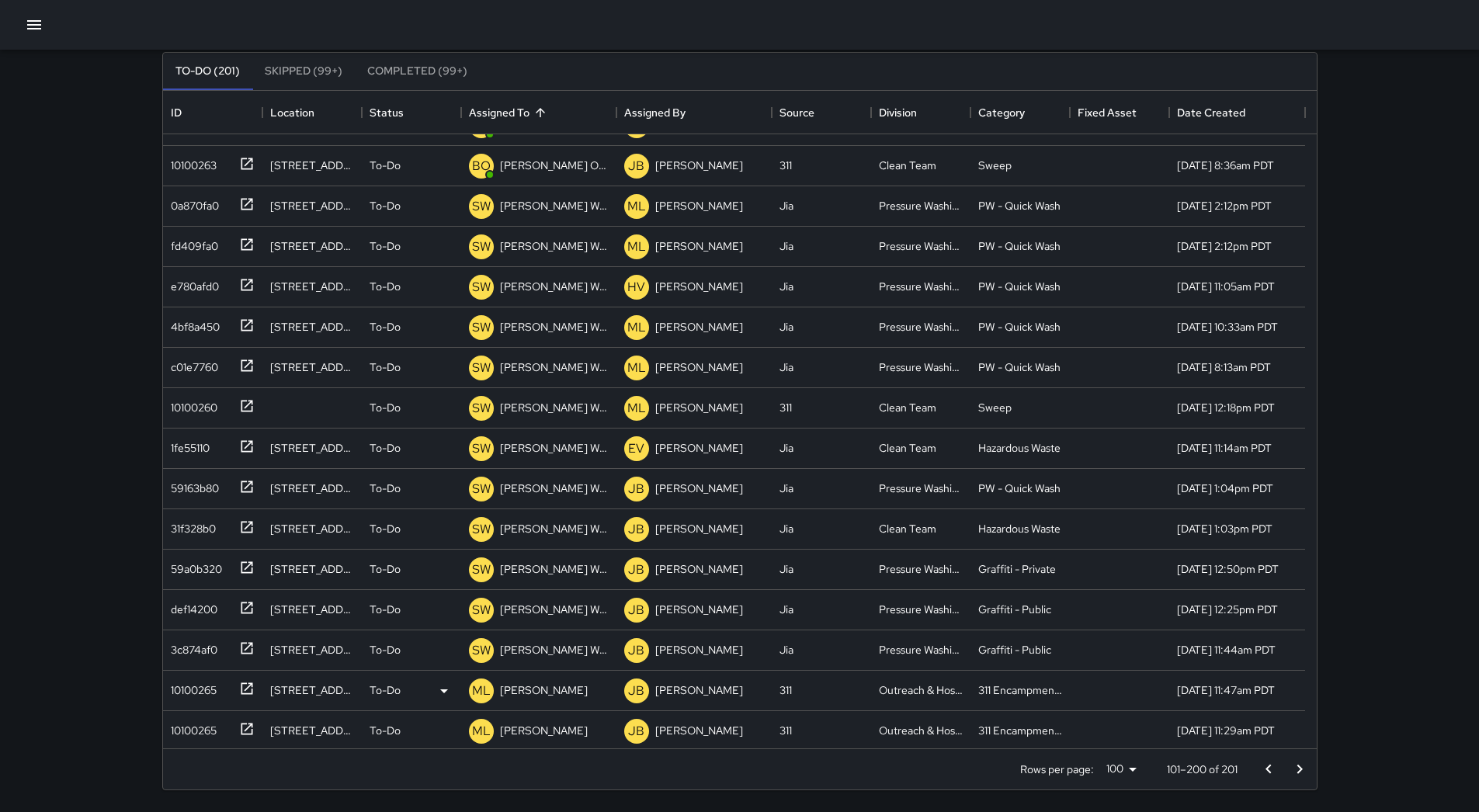
scroll to position [3422, 0]
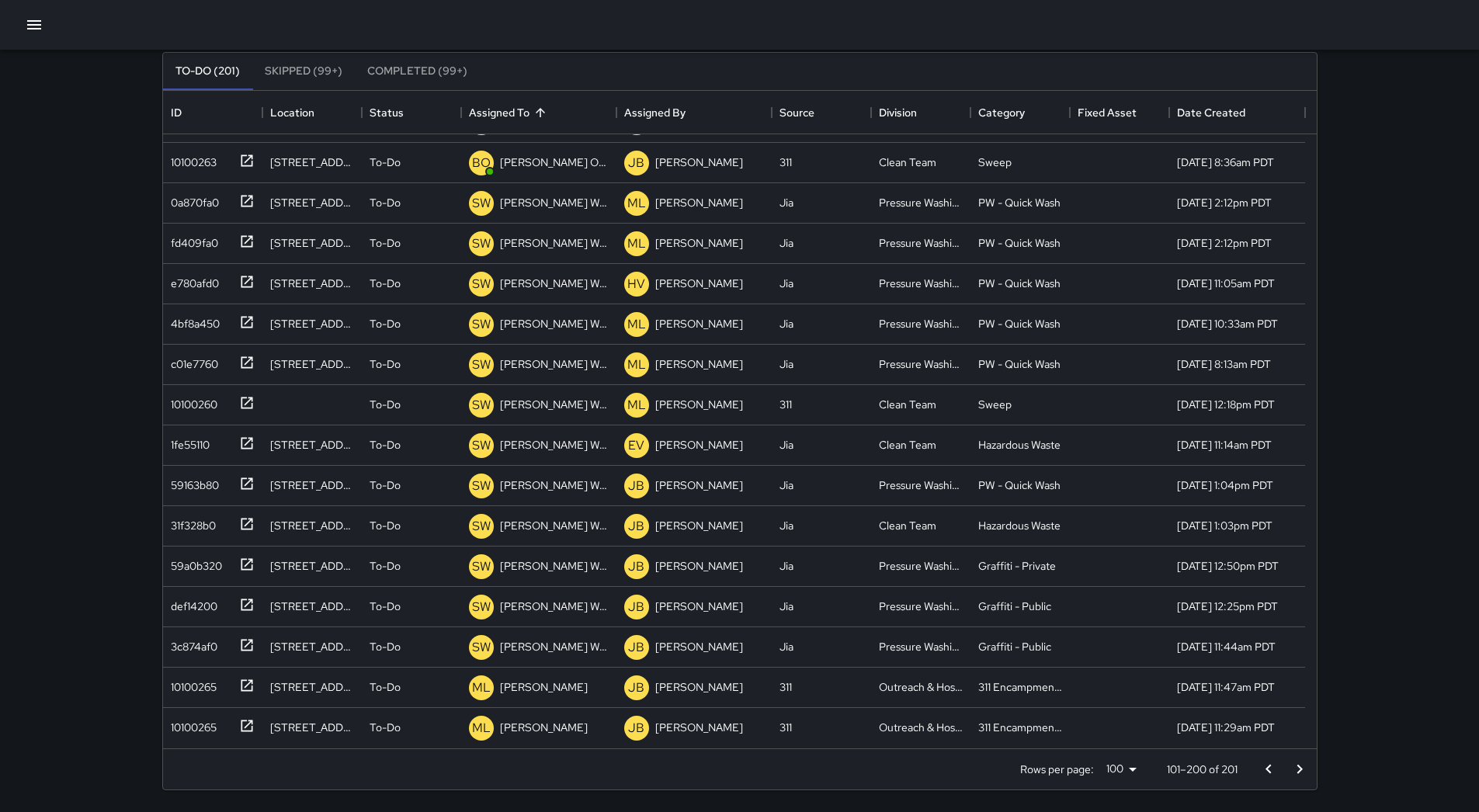
click at [1304, 761] on icon "Go to next page" at bounding box center [1299, 769] width 18 height 18
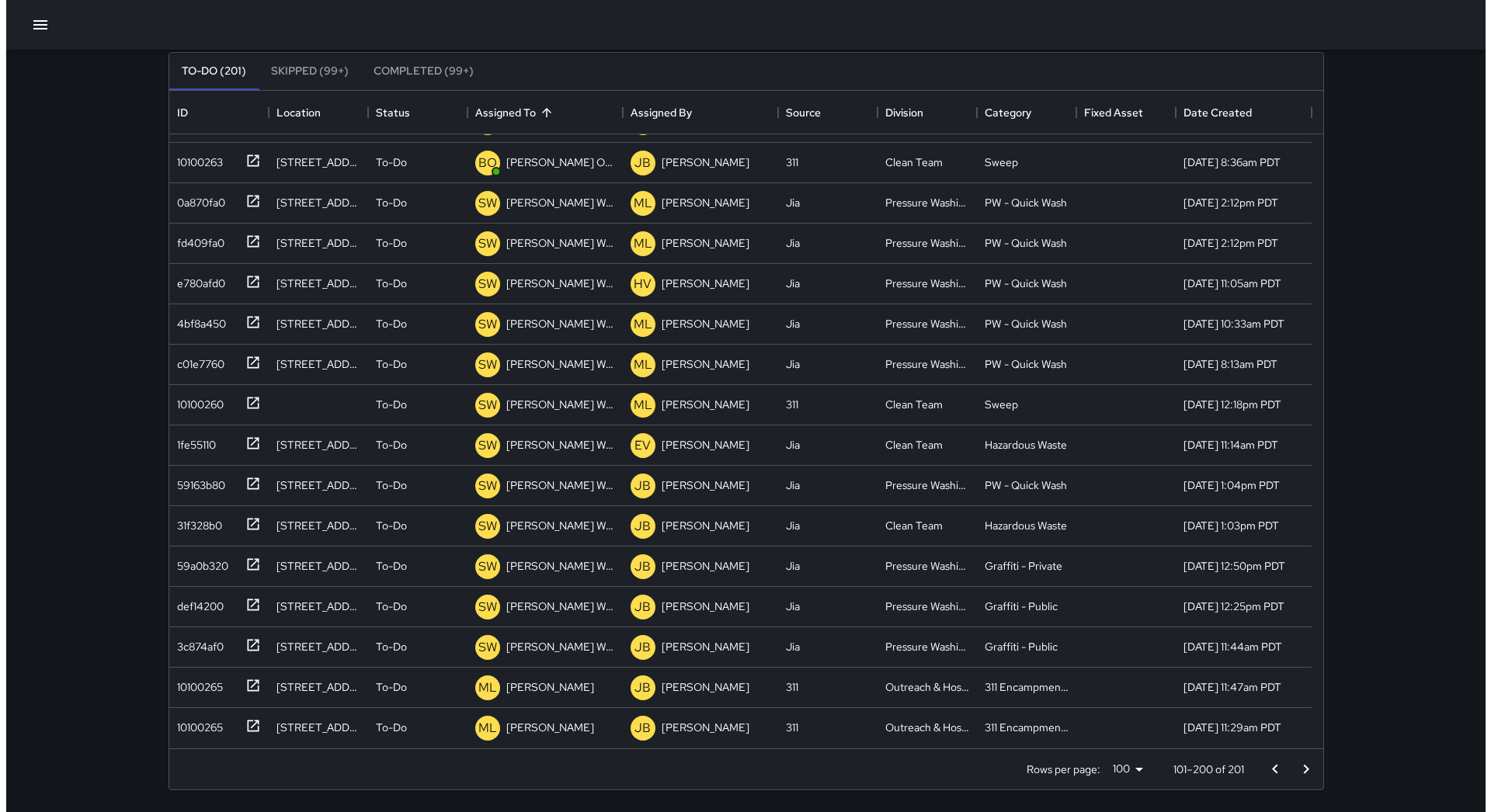
scroll to position [0, 0]
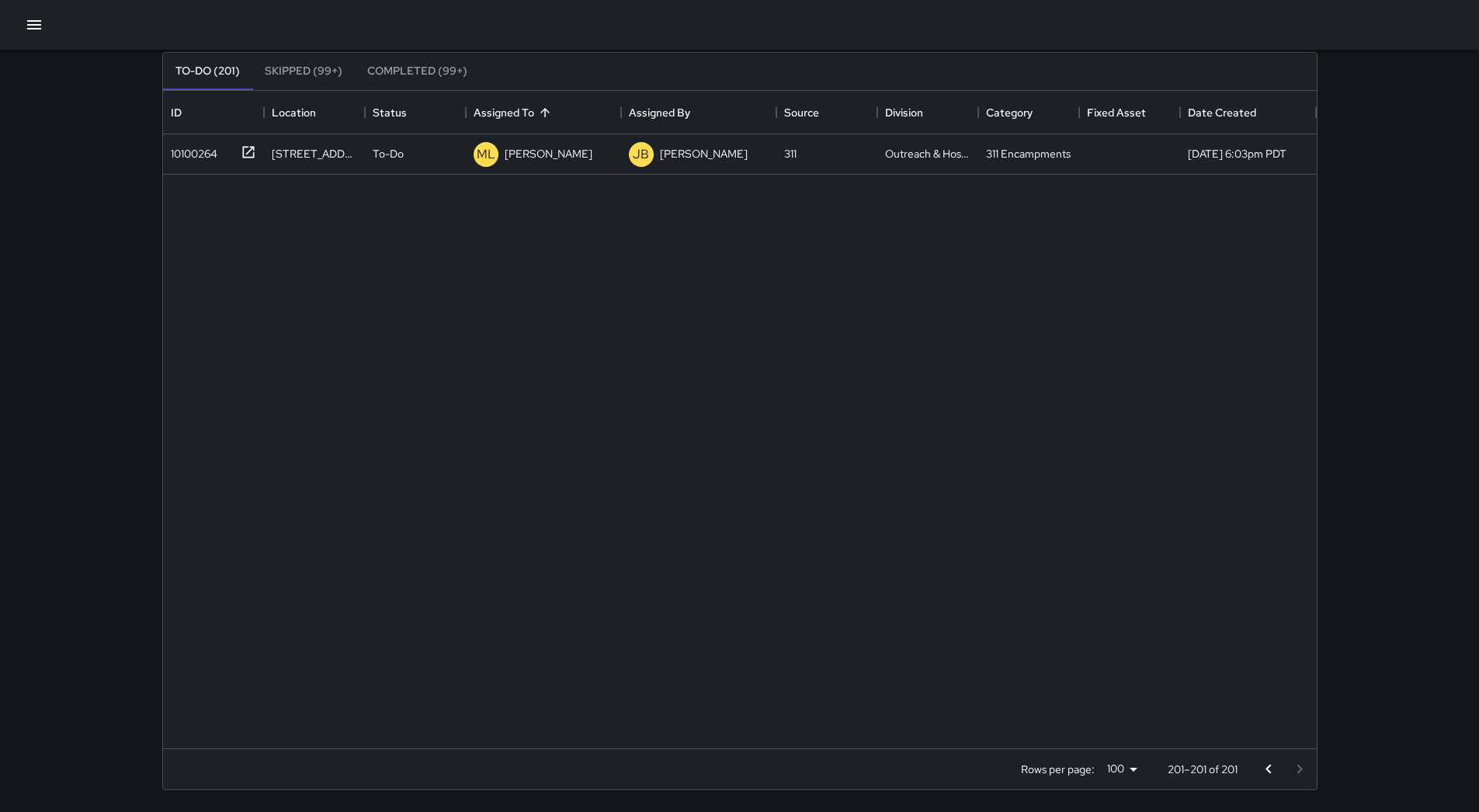
click at [29, 29] on icon "button" at bounding box center [34, 25] width 14 height 10
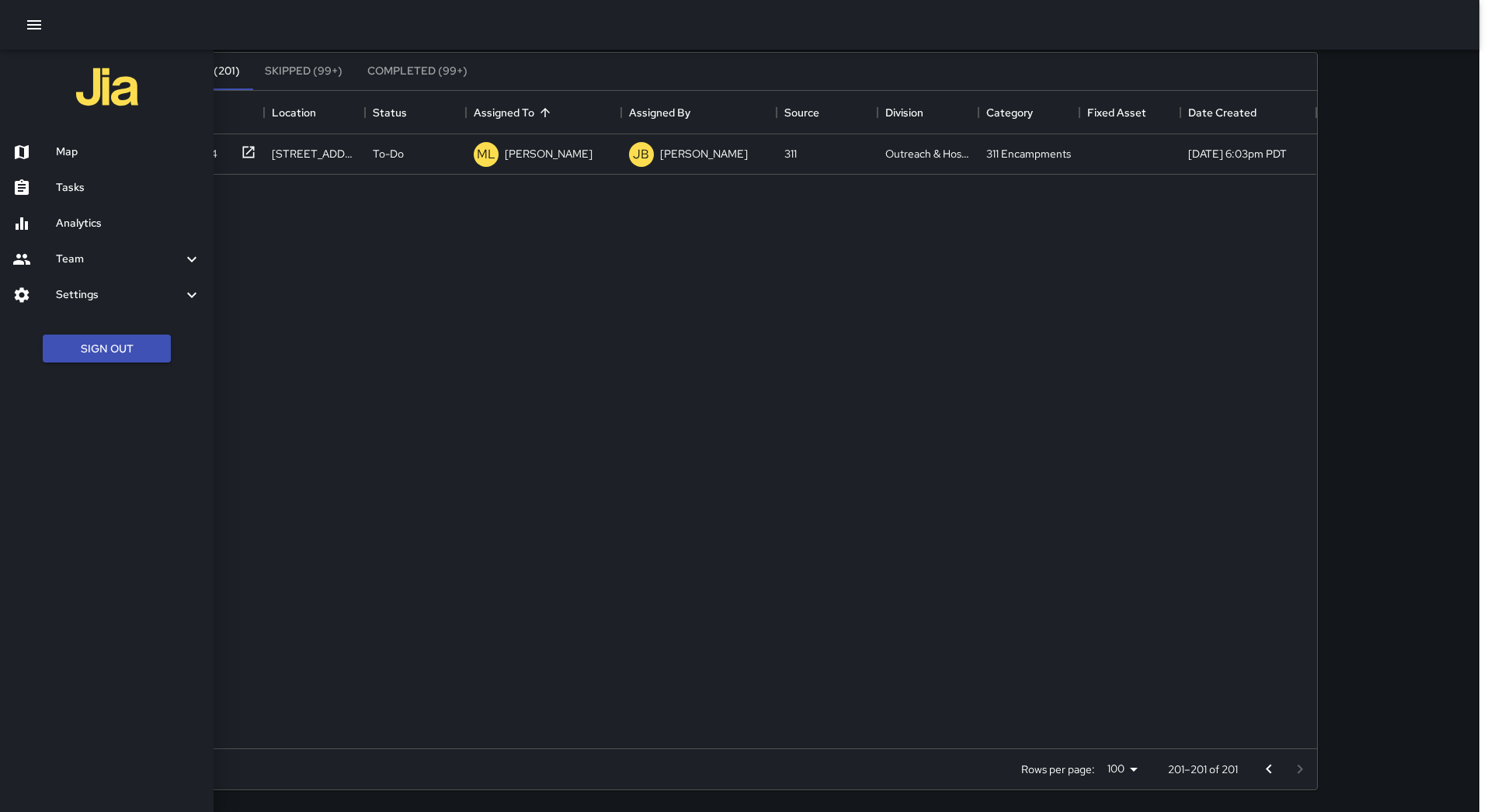
drag, startPoint x: 81, startPoint y: 149, endPoint x: 1336, endPoint y: 543, distance: 1315.4
click at [78, 150] on h6 "Map" at bounding box center [128, 152] width 146 height 17
